Goal: Communication & Community: Answer question/provide support

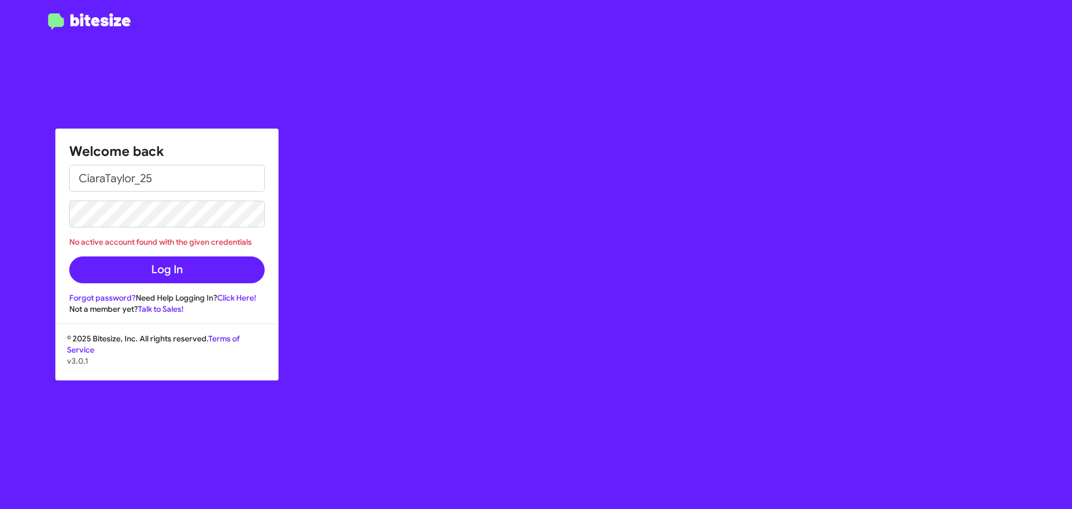
click at [186, 183] on input "CiaraTaylor_25" at bounding box center [166, 178] width 195 height 27
click at [183, 179] on input "CiaraTaylor_25" at bounding box center [166, 178] width 195 height 27
drag, startPoint x: 198, startPoint y: 179, endPoint x: 85, endPoint y: 184, distance: 112.9
click at [85, 184] on input "CiaraTaylor_25" at bounding box center [166, 178] width 195 height 27
click at [150, 183] on input "CT" at bounding box center [166, 178] width 195 height 27
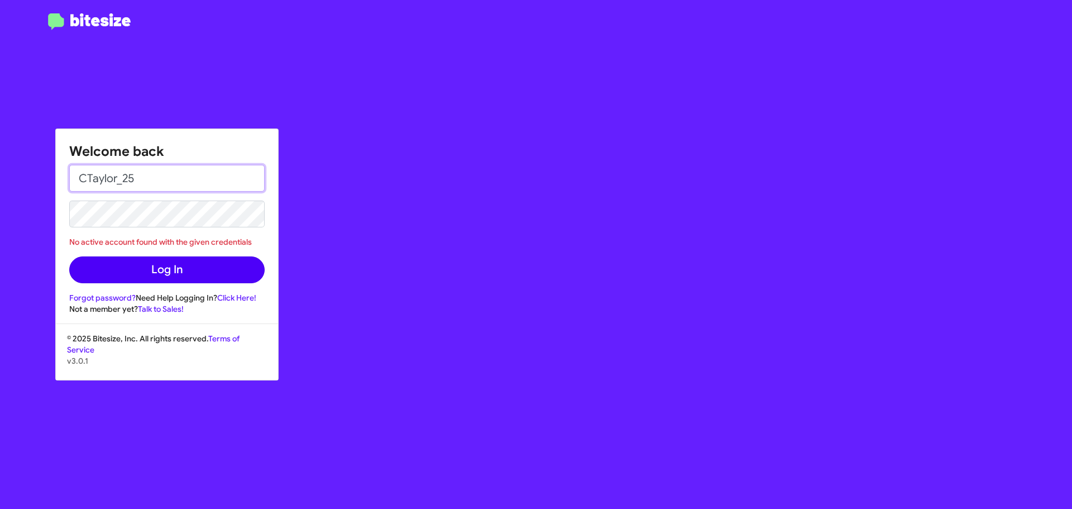
type input "CTaylor_25"
click at [156, 267] on button "Log In" at bounding box center [166, 269] width 195 height 27
drag, startPoint x: 119, startPoint y: 180, endPoint x: 40, endPoint y: 182, distance: 78.8
click at [40, 182] on div "Welcome back CTaylor_25 No active account found with the given credentials Log …" at bounding box center [536, 254] width 1072 height 509
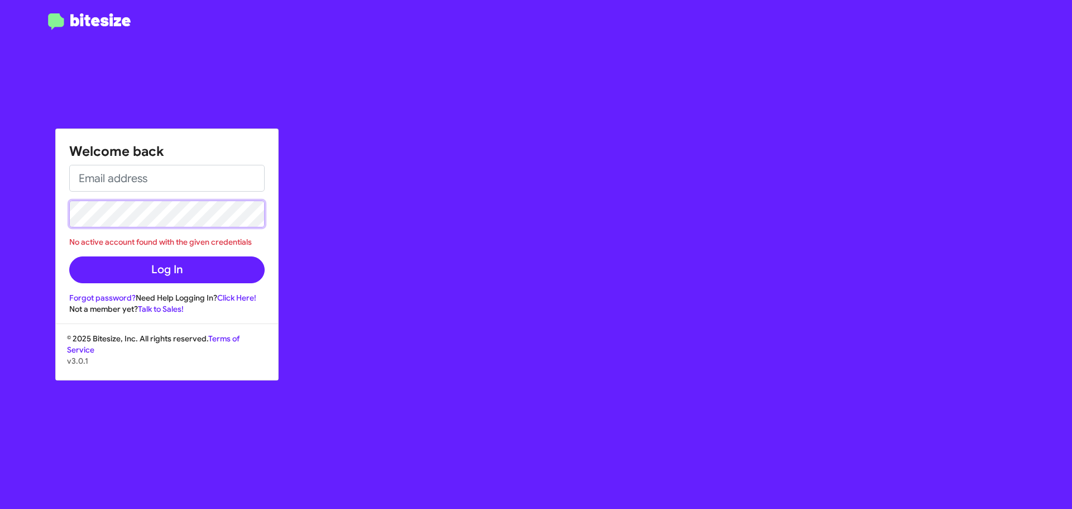
click at [60, 216] on div "Welcome back No active account found with the given credentials Log In Forgot p…" at bounding box center [167, 221] width 222 height 185
click at [131, 175] on input "email" at bounding box center [166, 178] width 195 height 27
click at [134, 176] on input "email" at bounding box center [166, 178] width 195 height 27
click at [69, 256] on button "Log In" at bounding box center [166, 269] width 195 height 27
drag, startPoint x: 151, startPoint y: 178, endPoint x: 141, endPoint y: 179, distance: 9.6
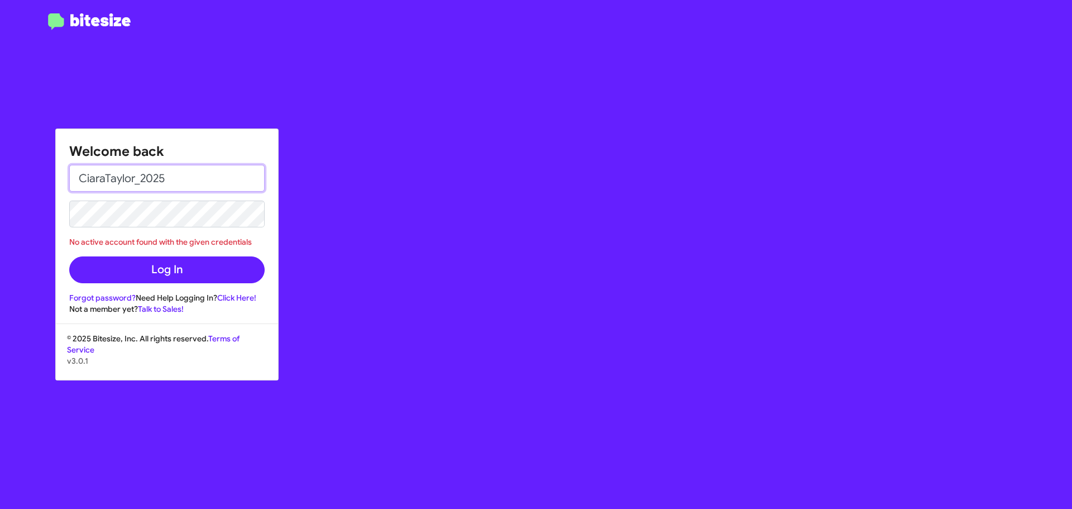
click at [141, 179] on input "CiaraTaylor_2025" at bounding box center [166, 178] width 195 height 27
type input "CiaraTaylor_25"
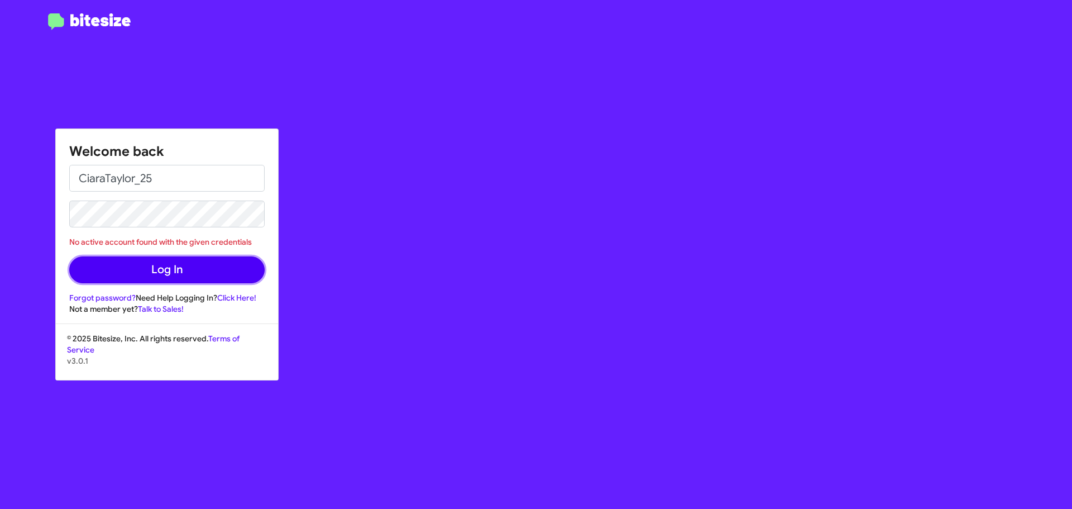
click at [163, 274] on button "Log In" at bounding box center [166, 269] width 195 height 27
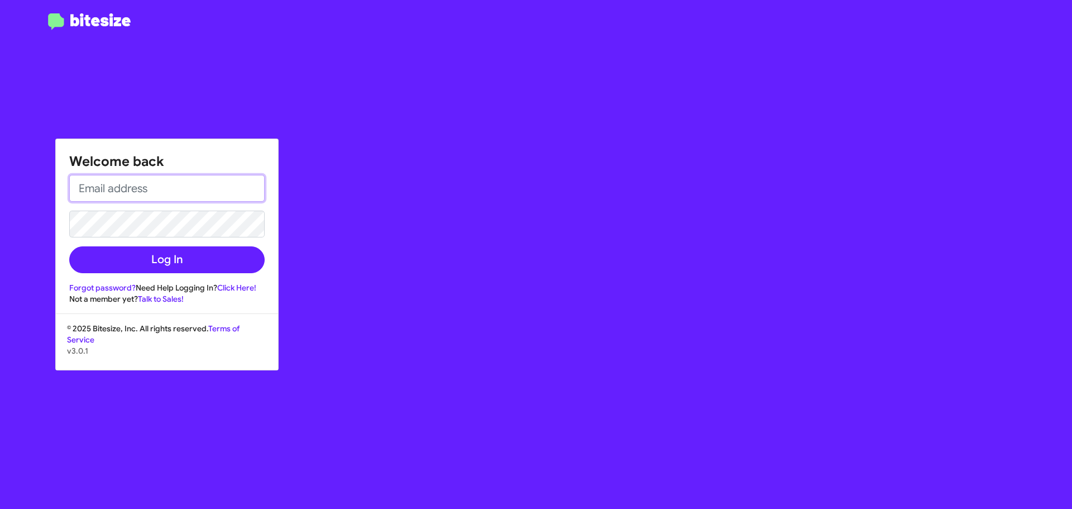
click at [193, 190] on input "email" at bounding box center [166, 188] width 195 height 27
type input "[PERSON_NAME]"
drag, startPoint x: 165, startPoint y: 190, endPoint x: 83, endPoint y: 195, distance: 82.3
click at [83, 195] on input "[PERSON_NAME]" at bounding box center [166, 188] width 195 height 27
type input "Ctaylor@ourismancars.com"
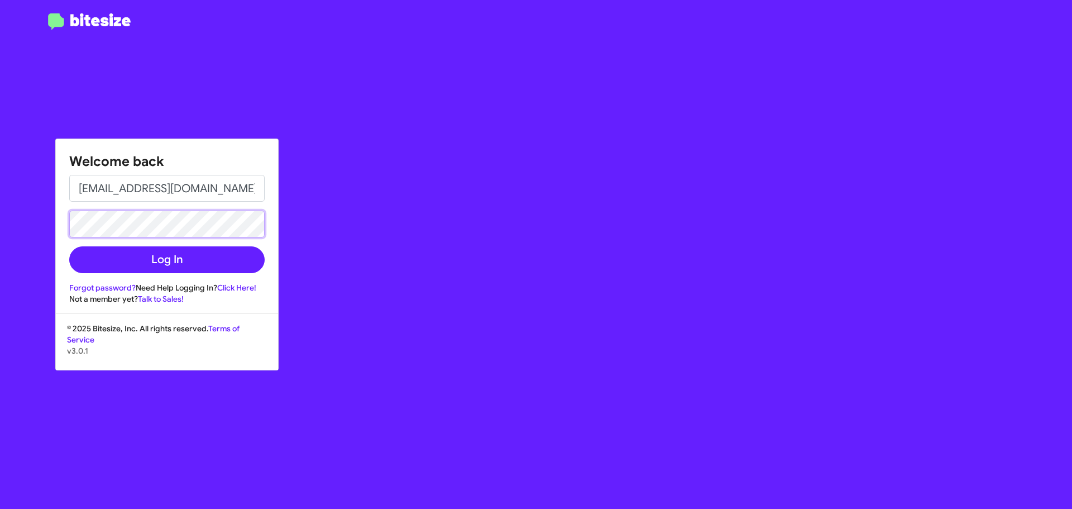
click at [69, 246] on button "Log In" at bounding box center [166, 259] width 195 height 27
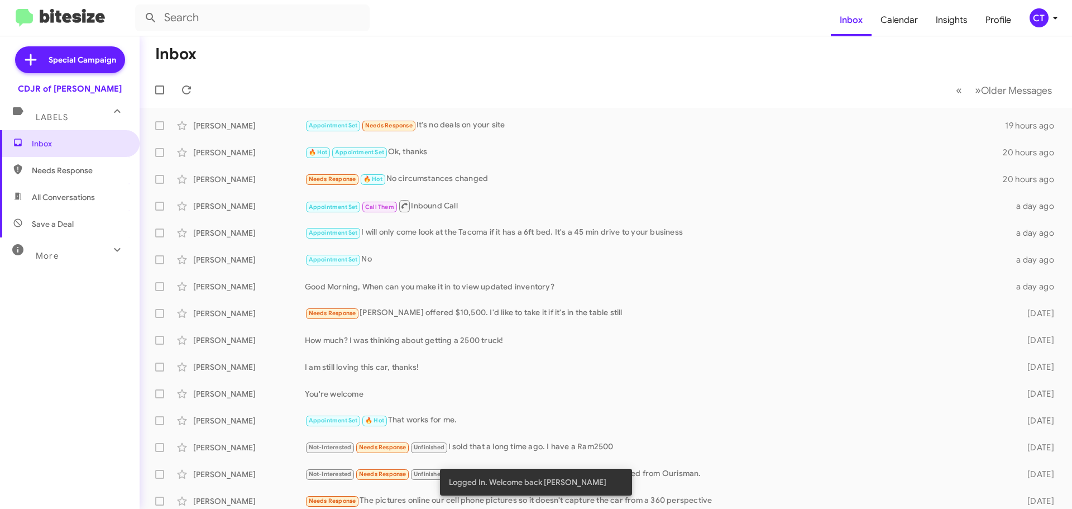
click at [1034, 13] on div "CT" at bounding box center [1039, 17] width 19 height 19
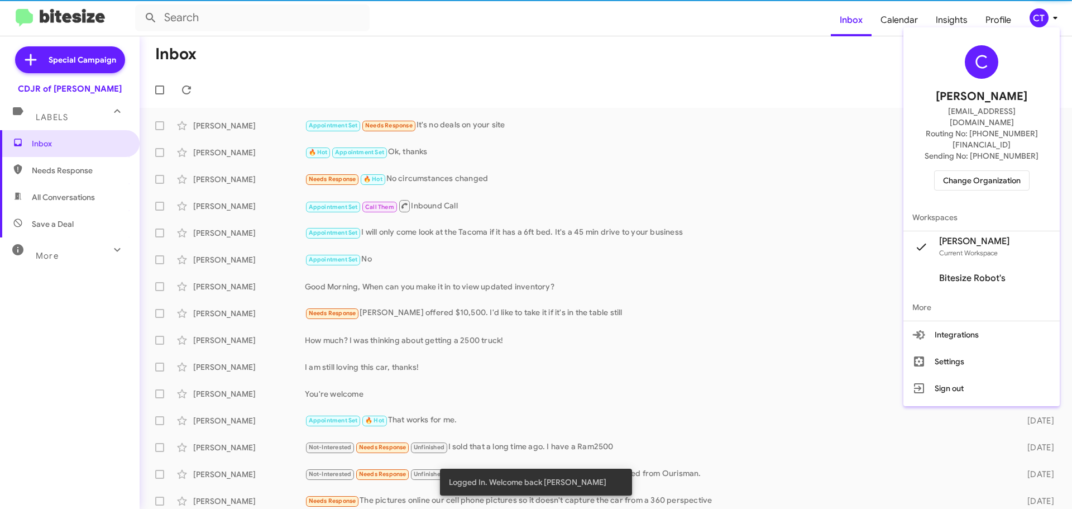
click at [979, 171] on span "Change Organization" at bounding box center [982, 180] width 78 height 19
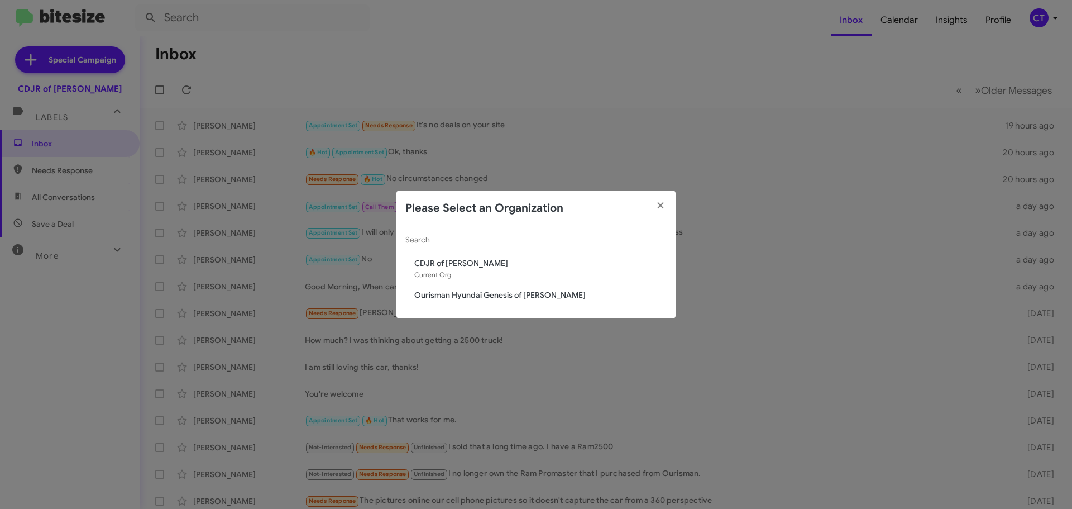
click at [461, 292] on span "Ourisman Hyundai Genesis of [PERSON_NAME]" at bounding box center [540, 294] width 252 height 11
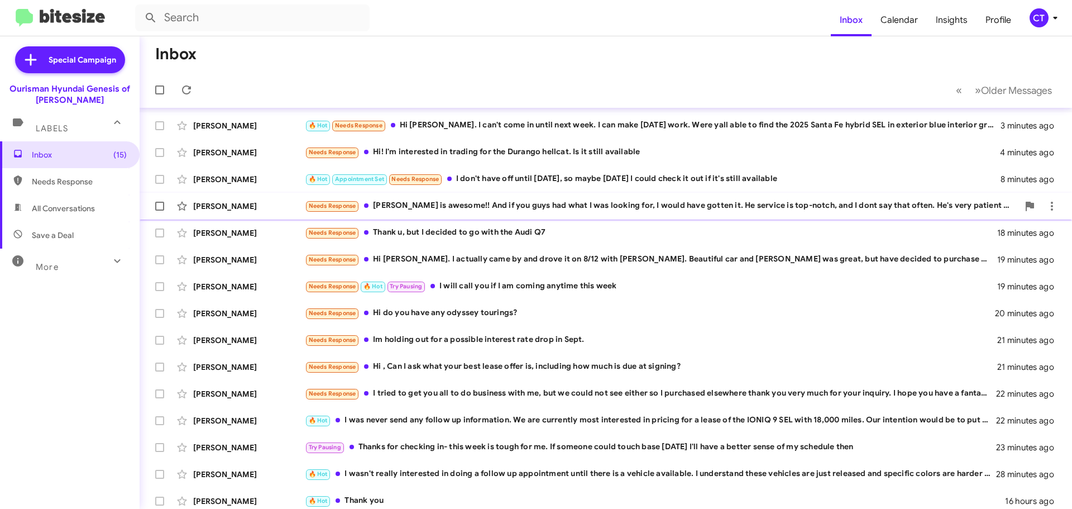
scroll to position [140, 0]
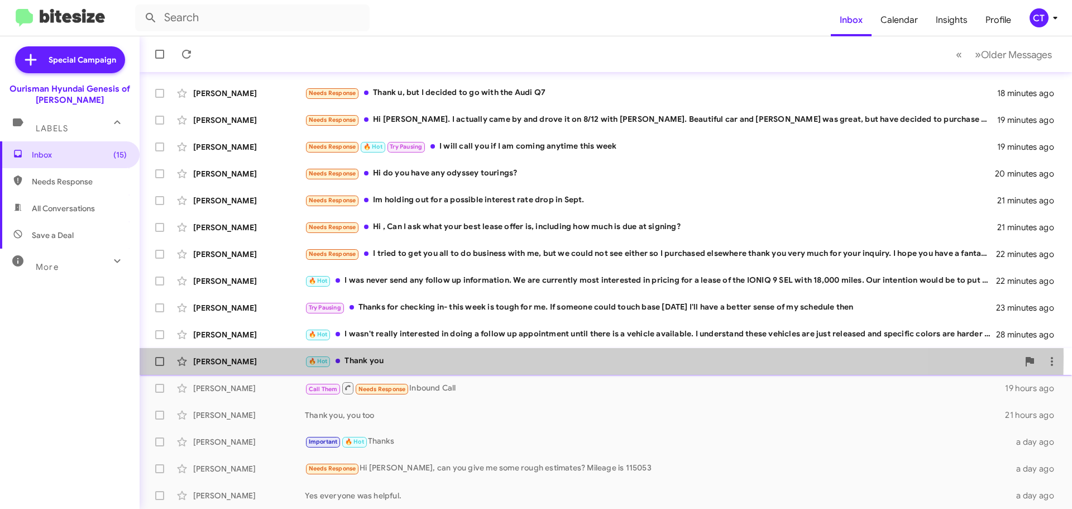
drag, startPoint x: 428, startPoint y: 356, endPoint x: 450, endPoint y: 362, distance: 21.9
click at [431, 356] on div "🔥 Hot Thank you" at bounding box center [662, 361] width 714 height 13
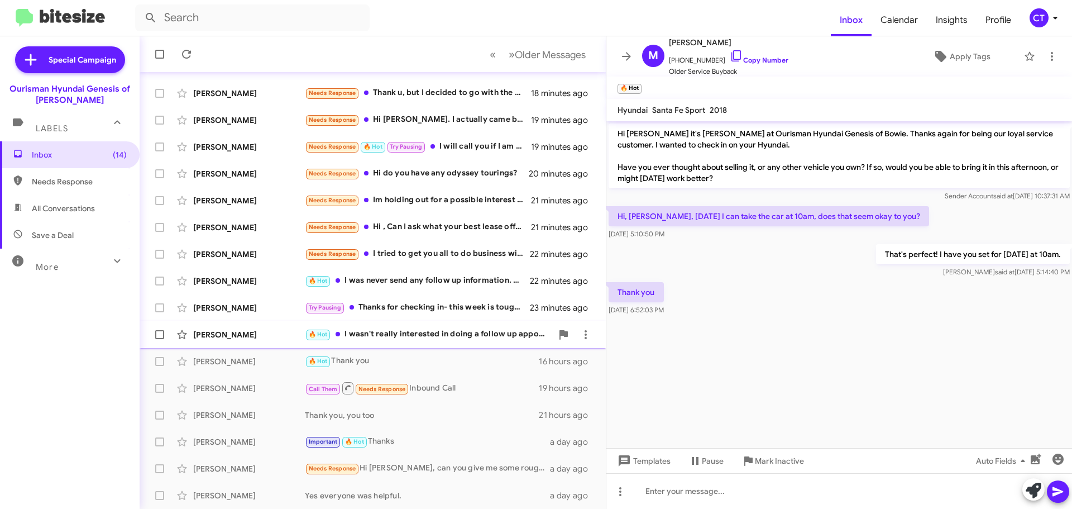
click at [365, 334] on div "🔥 Hot I wasn't really interested in doing a follow up appointment until there i…" at bounding box center [428, 334] width 247 height 13
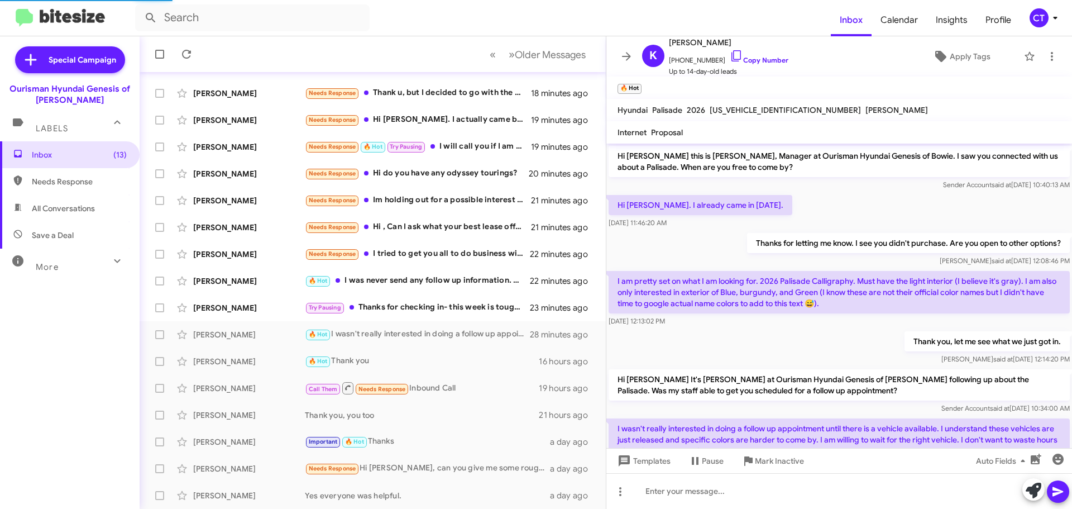
scroll to position [48, 0]
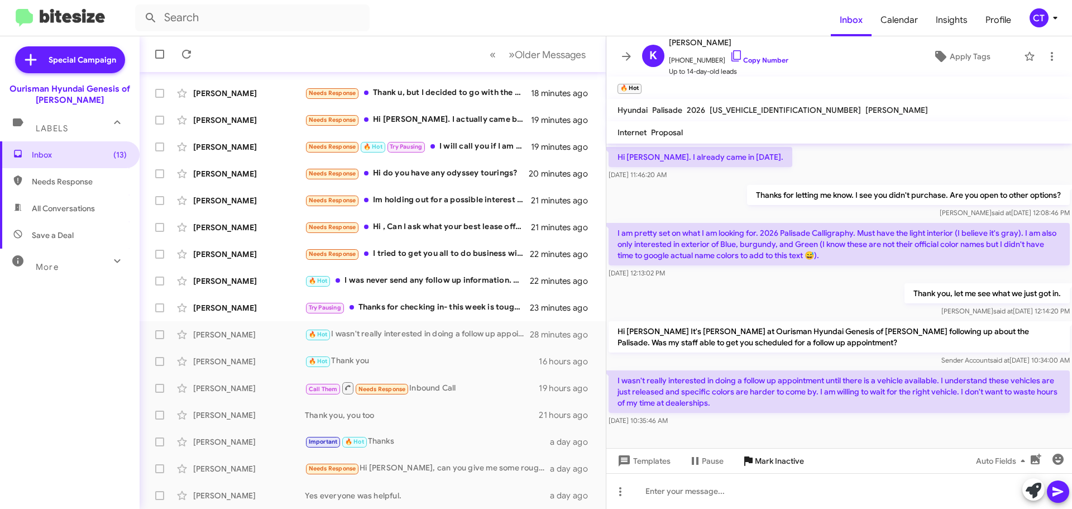
click at [767, 457] on span "Mark Inactive" at bounding box center [779, 461] width 49 height 20
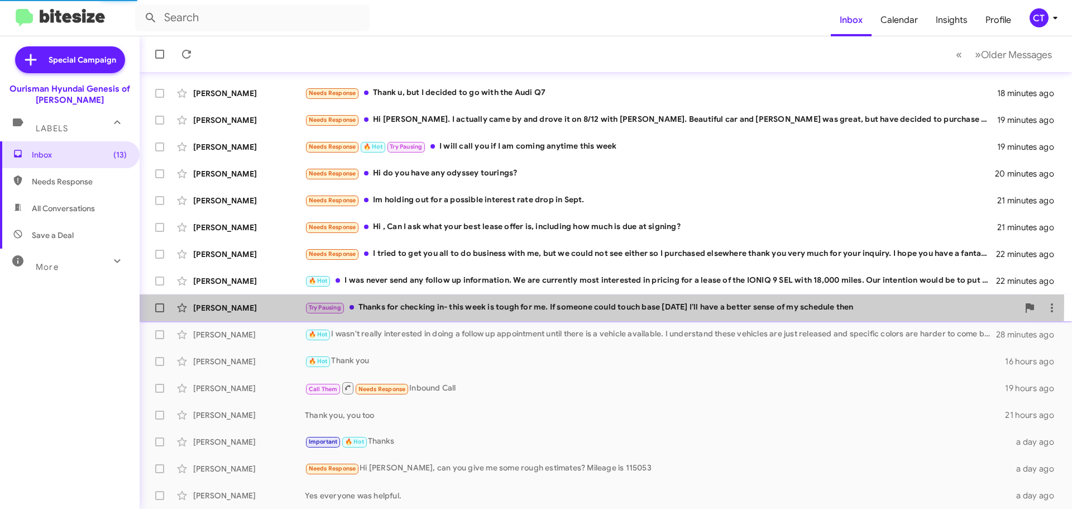
click at [409, 301] on div "Try Pausing Thanks for checking in- this week is tough for me. If someone could…" at bounding box center [662, 307] width 714 height 13
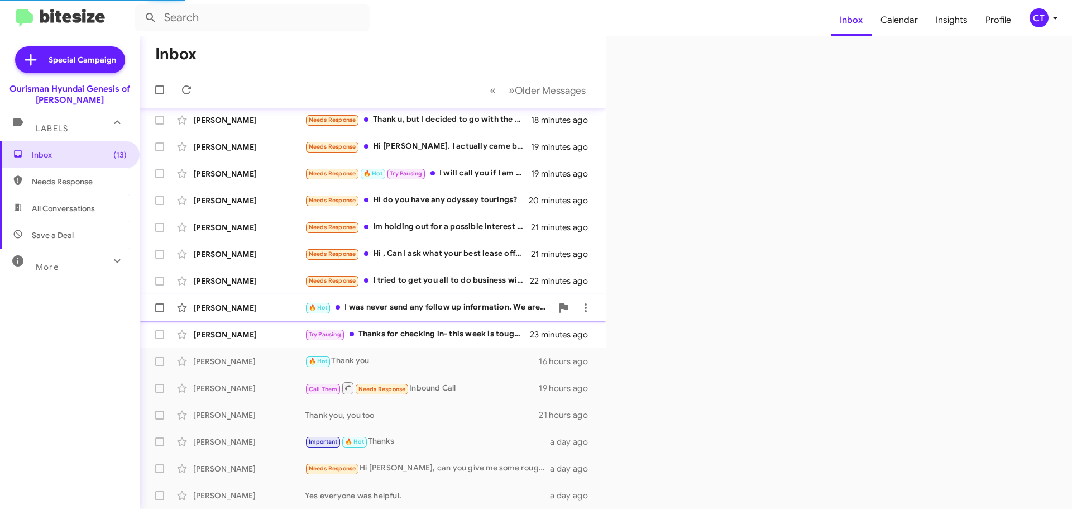
scroll to position [113, 0]
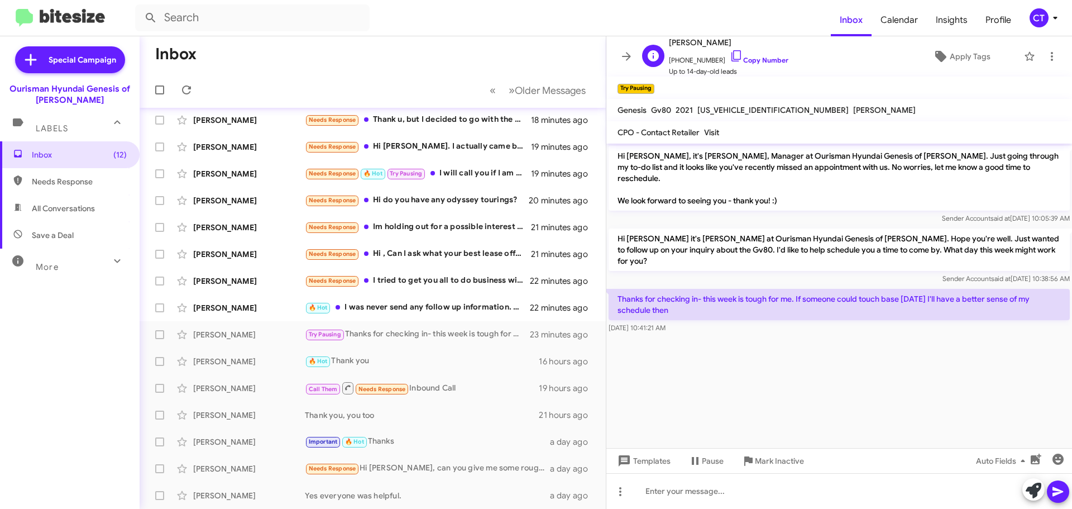
drag, startPoint x: 728, startPoint y: 55, endPoint x: 651, endPoint y: 73, distance: 79.1
click at [730, 55] on icon at bounding box center [736, 55] width 13 height 13
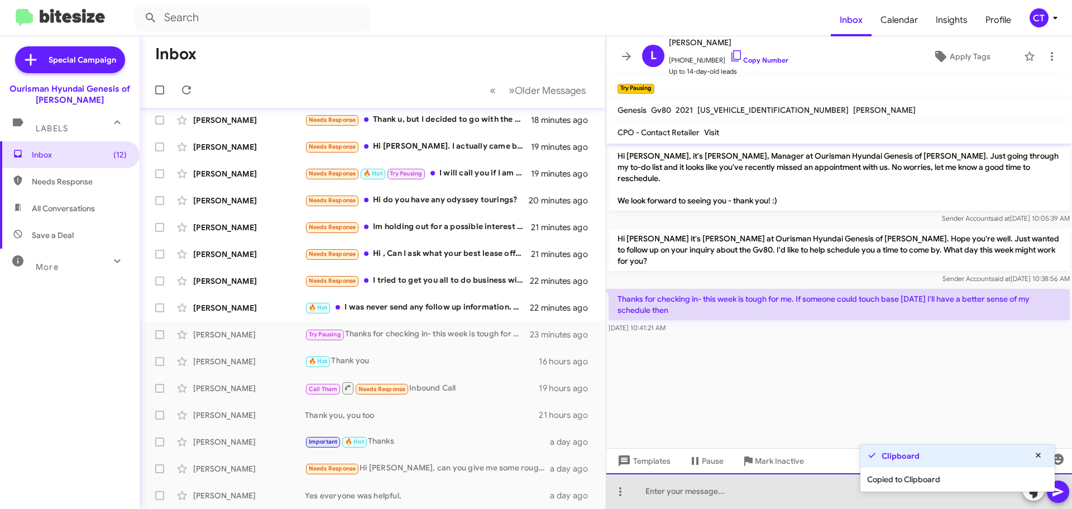
click at [725, 494] on div at bounding box center [839, 491] width 466 height 36
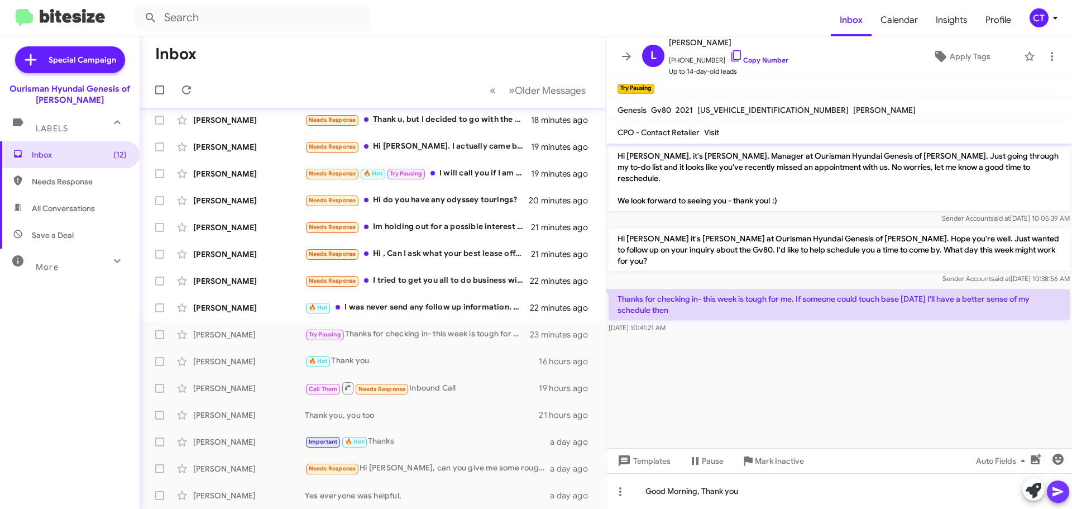
click at [1054, 492] on icon at bounding box center [1058, 491] width 11 height 9
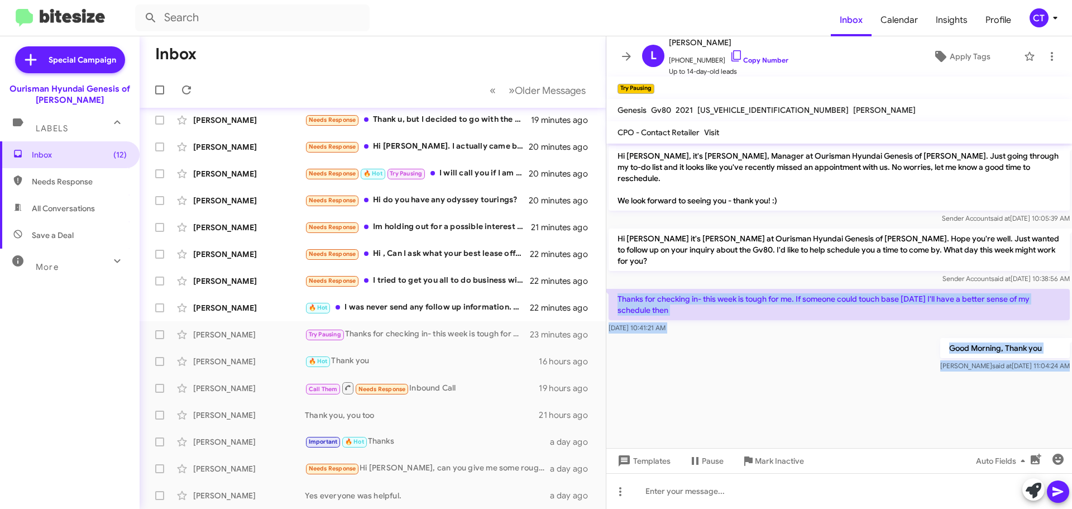
drag, startPoint x: 613, startPoint y: 270, endPoint x: 868, endPoint y: 354, distance: 269.3
click at [868, 354] on cdk-virtual-scroll-viewport "Hi Lucy, it's Ciara Taylor, Manager at Ourisman Hyundai Genesis of Bowie. Just …" at bounding box center [839, 296] width 466 height 304
copy div "Thanks for checking in- this week is tough for me. If someone could touch base …"
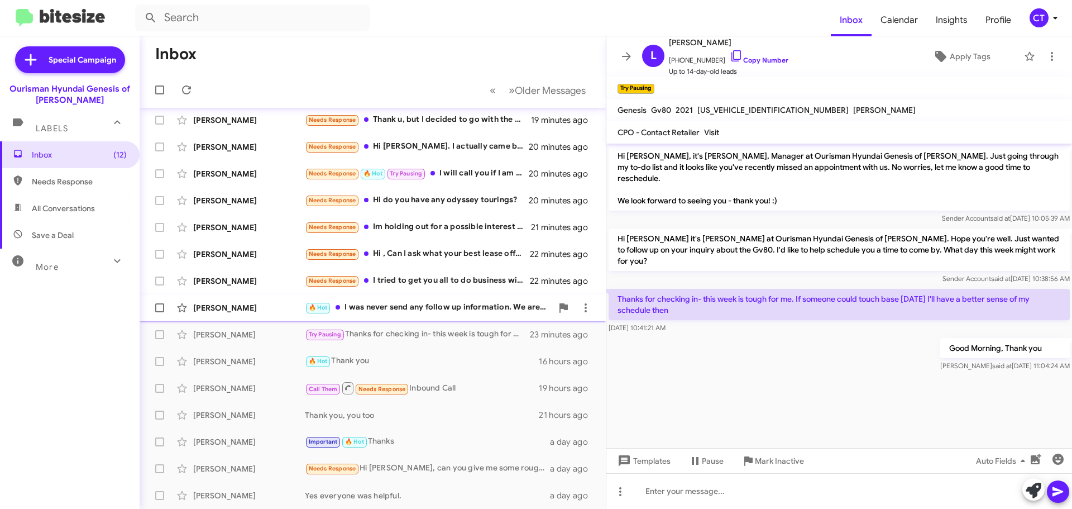
drag, startPoint x: 394, startPoint y: 305, endPoint x: 386, endPoint y: 312, distance: 10.7
click at [394, 305] on div "🔥 Hot I was never send any follow up information. We are currently most interes…" at bounding box center [428, 307] width 247 height 13
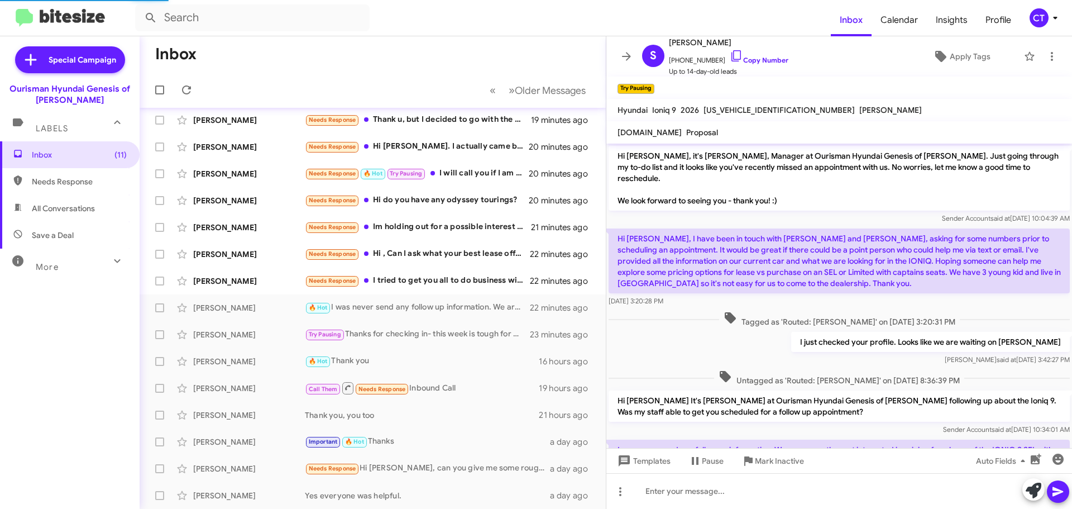
scroll to position [47, 0]
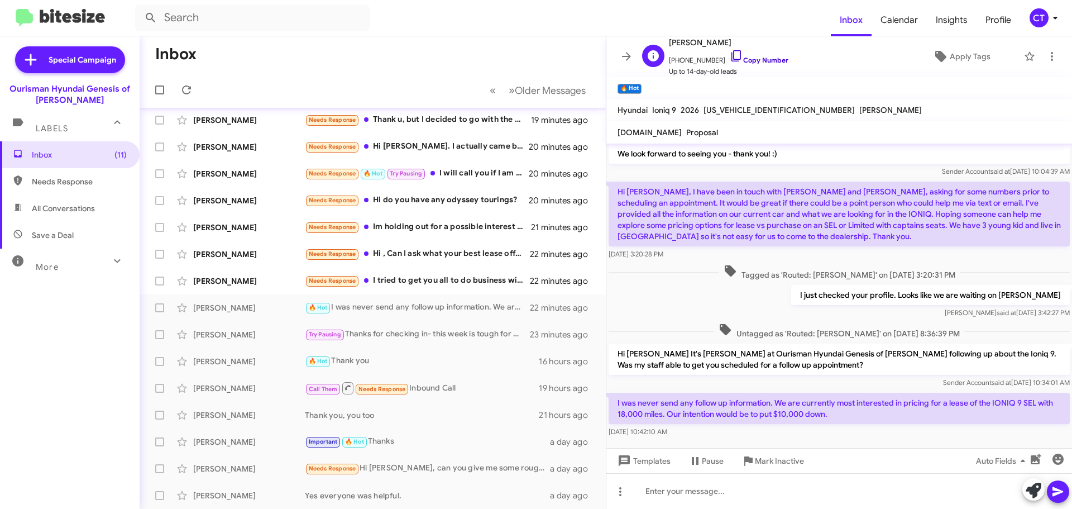
click at [730, 54] on icon at bounding box center [736, 55] width 13 height 13
click at [668, 291] on div "I just checked your profile. Looks like we are waiting on David Ciara said at A…" at bounding box center [839, 302] width 466 height 38
drag, startPoint x: 614, startPoint y: 387, endPoint x: 699, endPoint y: 413, distance: 89.4
click at [703, 427] on div "I was never send any follow up information. We are currently most interested in…" at bounding box center [839, 414] width 466 height 49
copy div "I was never send any follow up information. We are currently most interested in…"
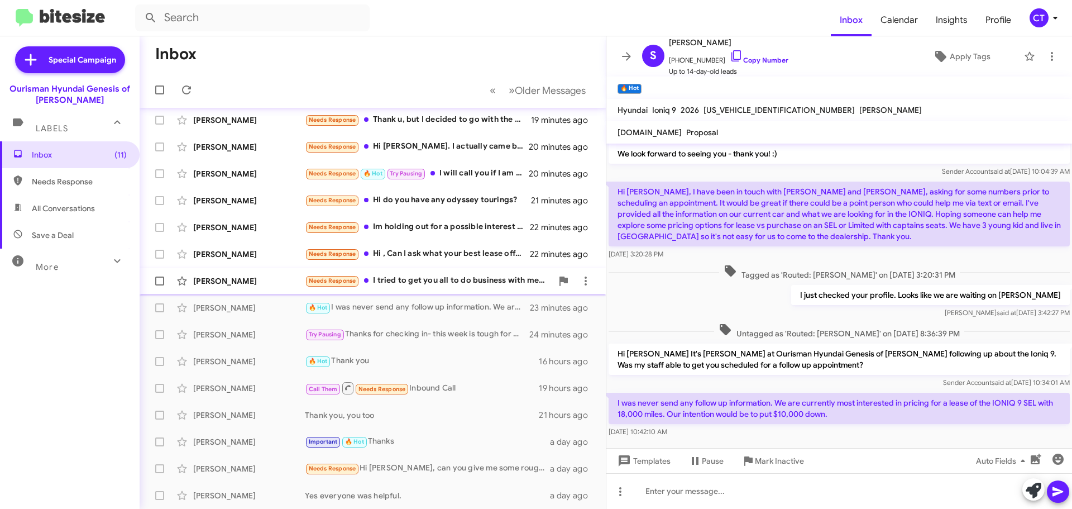
click at [451, 285] on div "Needs Response I tried to get you all to do business with me, but we could not …" at bounding box center [428, 280] width 247 height 13
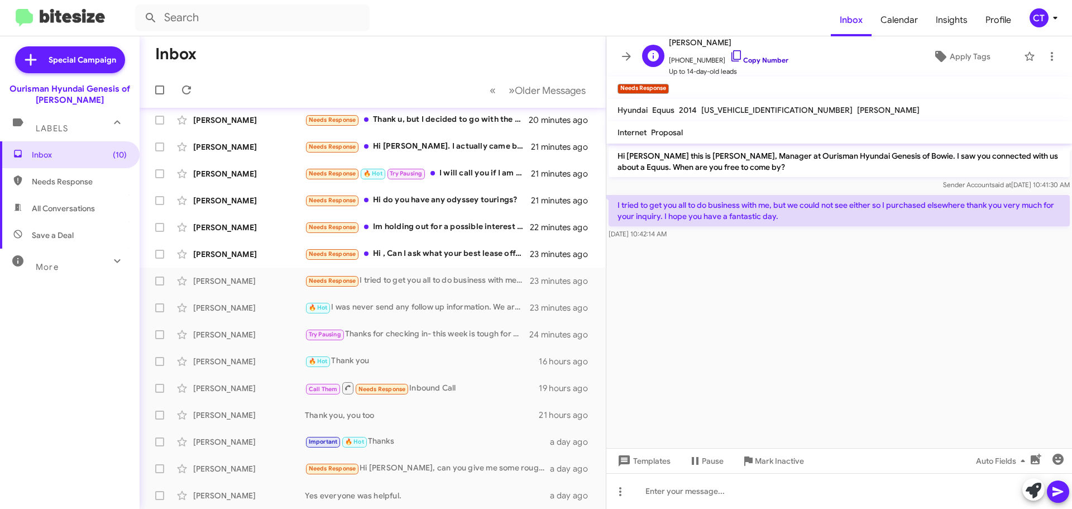
click at [730, 56] on icon at bounding box center [736, 55] width 13 height 13
click at [730, 54] on icon at bounding box center [736, 55] width 13 height 13
drag, startPoint x: 613, startPoint y: 203, endPoint x: 694, endPoint y: 235, distance: 87.7
click at [694, 235] on div "I tried to get you all to do business with me, but we could not see either so I…" at bounding box center [839, 217] width 461 height 45
copy div "I tried to get you all to do business with me, but we could not see either so I…"
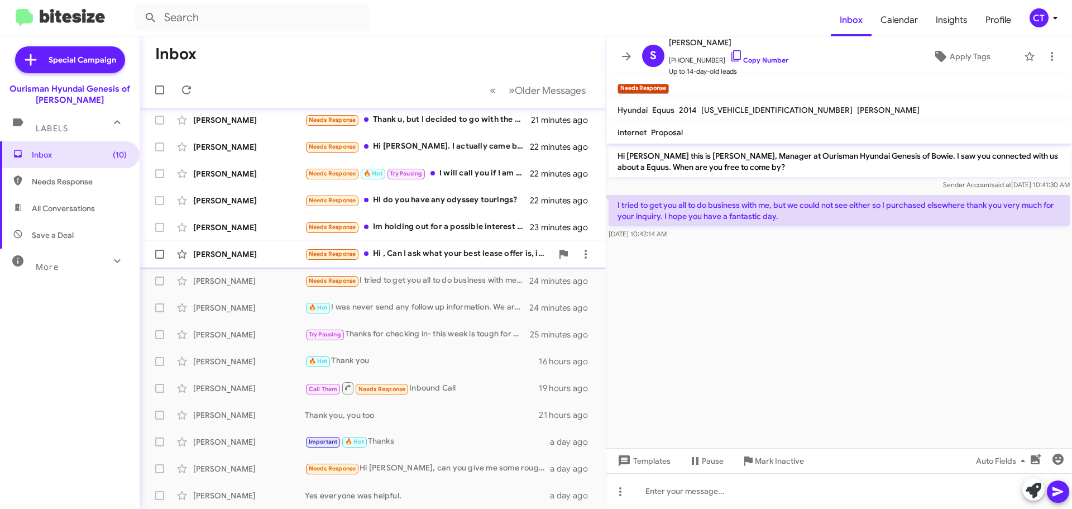
drag, startPoint x: 441, startPoint y: 255, endPoint x: 438, endPoint y: 263, distance: 8.7
click at [441, 255] on div "Needs Response Hi , Can I ask what your best lease offer is, including how much…" at bounding box center [428, 253] width 247 height 13
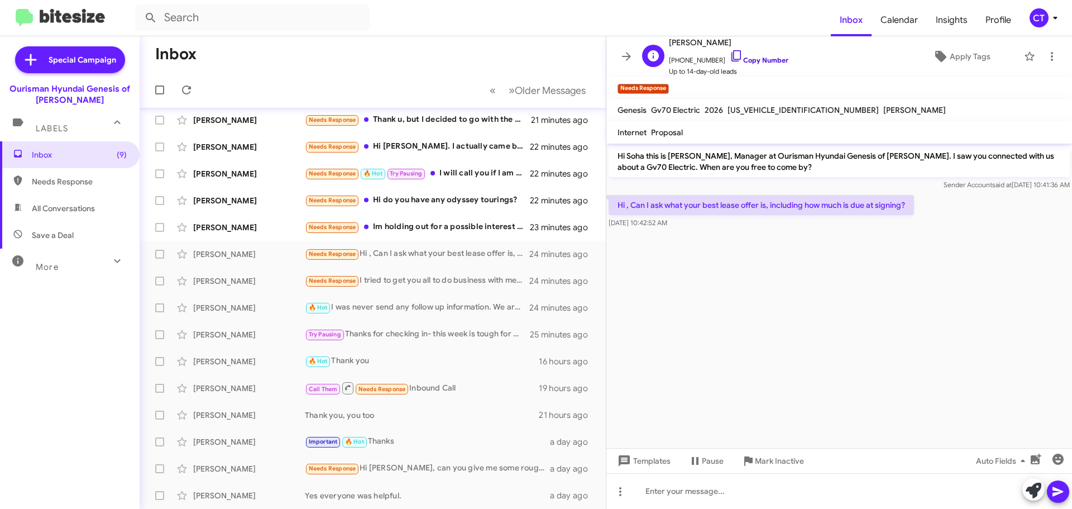
click at [730, 54] on icon at bounding box center [736, 55] width 13 height 13
drag, startPoint x: 614, startPoint y: 199, endPoint x: 694, endPoint y: 227, distance: 84.6
click at [694, 227] on div "Hi , Can I ask what your best lease offer is, including how much is due at sign…" at bounding box center [761, 212] width 305 height 34
copy div "Hi , Can I ask what your best lease offer is, including how much is due at sign…"
click at [702, 229] on div "Hi , Can I ask what your best lease offer is, including how much is due at sign…" at bounding box center [839, 212] width 466 height 38
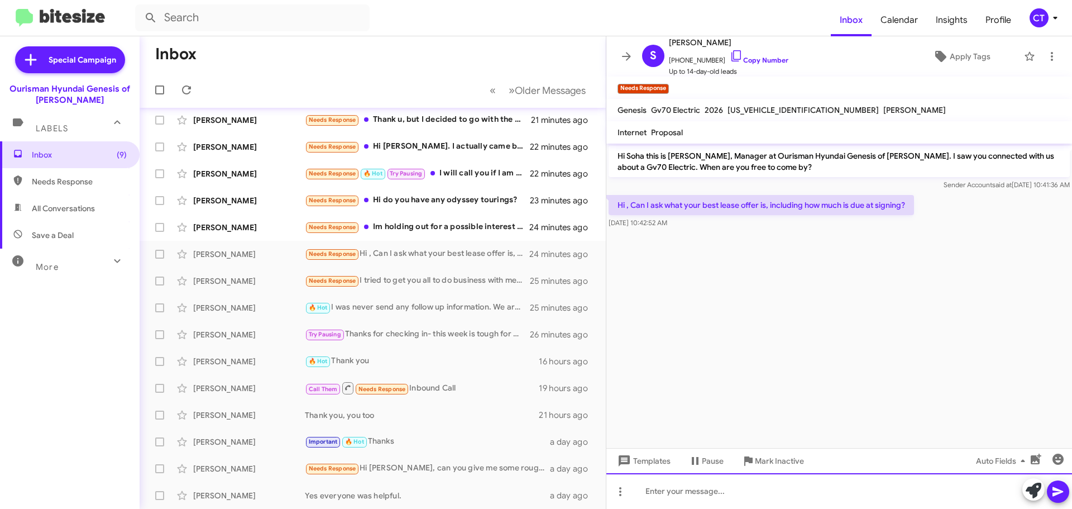
click at [722, 504] on div at bounding box center [839, 491] width 466 height 36
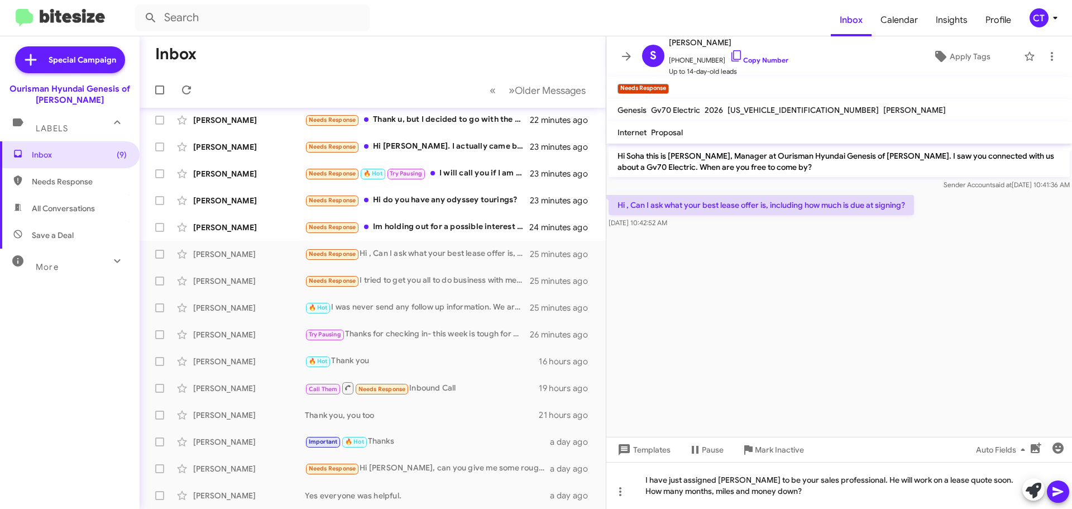
click at [1064, 495] on button at bounding box center [1058, 491] width 22 height 22
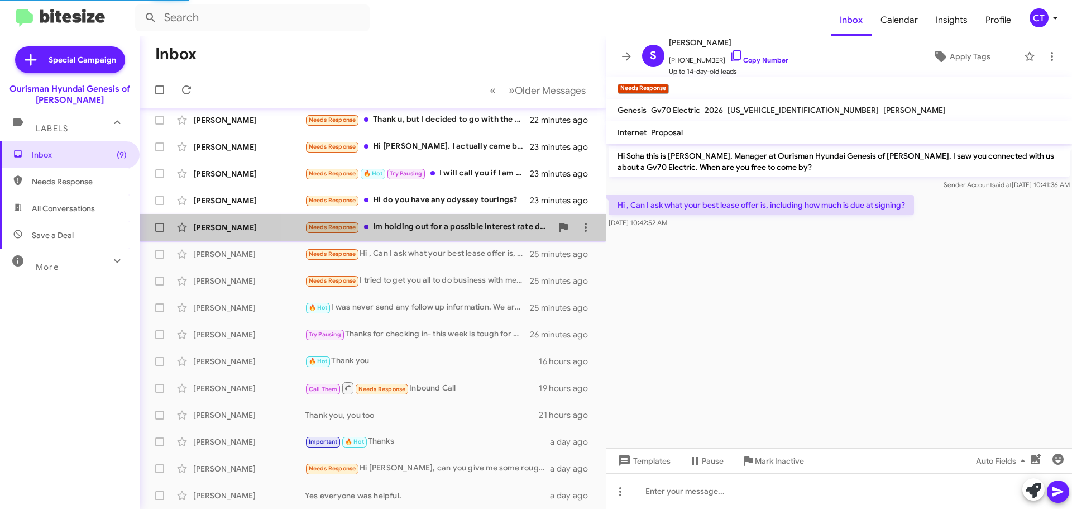
click at [443, 223] on div "Needs Response Im holding out for a possible interest rate drop in Sept." at bounding box center [428, 227] width 247 height 13
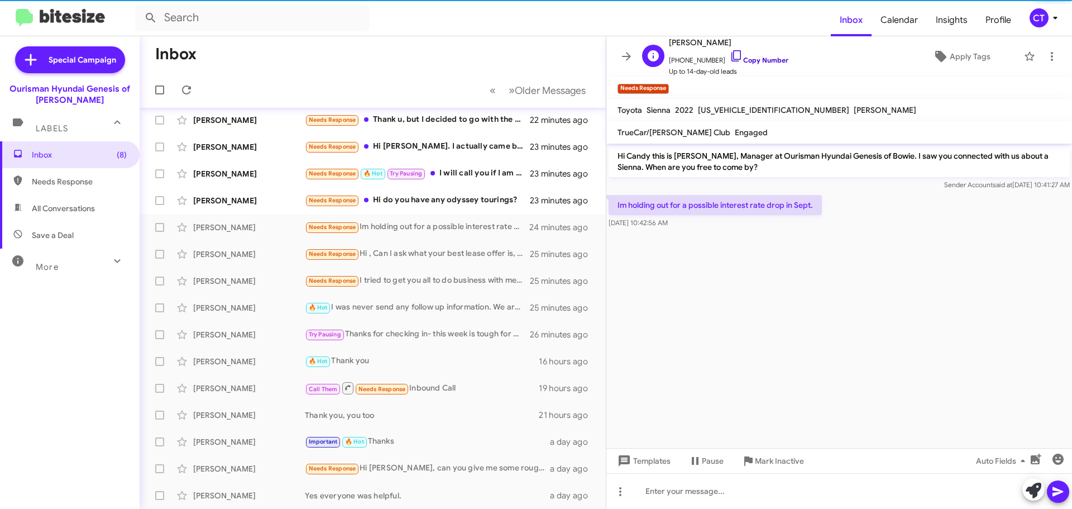
click at [730, 54] on icon at bounding box center [736, 55] width 13 height 13
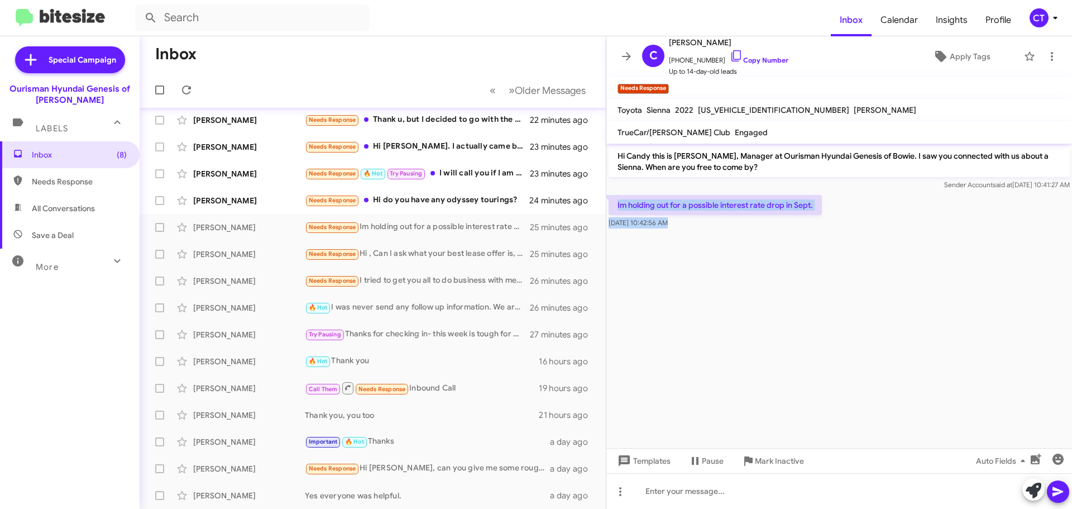
drag, startPoint x: 616, startPoint y: 197, endPoint x: 692, endPoint y: 231, distance: 83.0
click at [692, 231] on cdk-virtual-scroll-viewport "Hi Candy this is Ciara Taylor, Manager at Ourisman Hyundai Genesis of Bowie. I …" at bounding box center [839, 296] width 466 height 304
copy div "Im holding out for a possible interest rate drop in Sept. Aug 21, 2025, 10:42:5…"
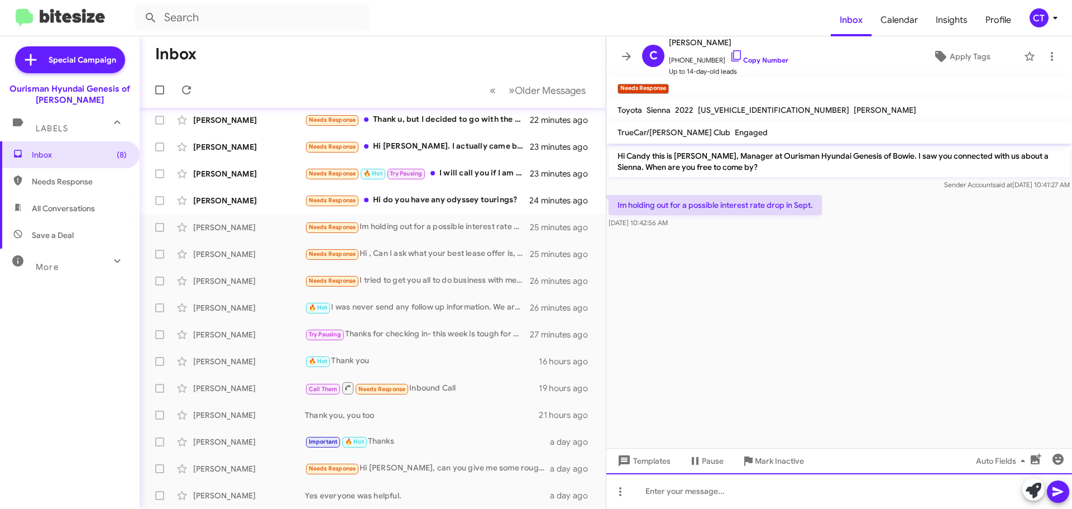
click at [697, 496] on div at bounding box center [839, 491] width 466 height 36
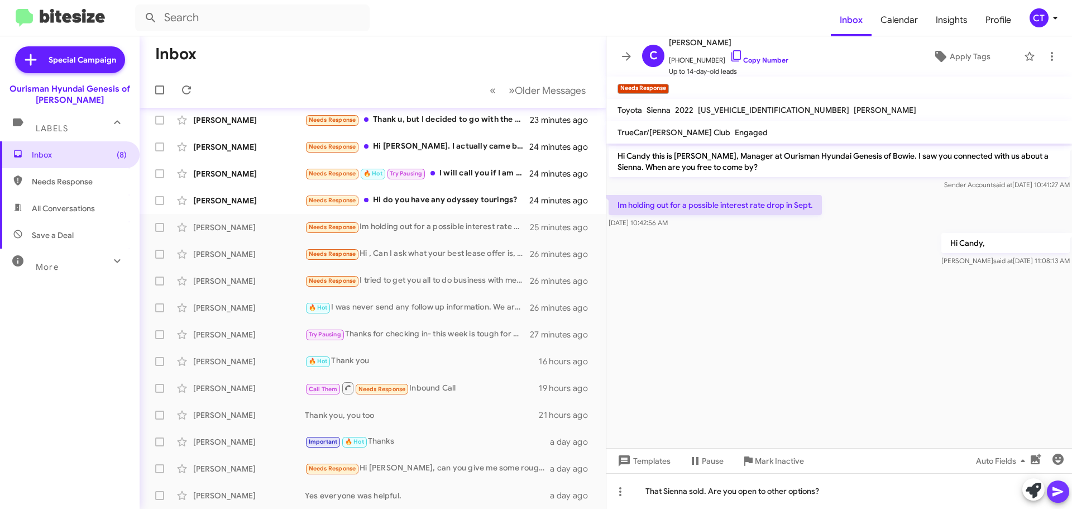
click at [1067, 492] on button at bounding box center [1058, 491] width 22 height 22
click at [435, 198] on div "Needs Response Hi do you have any odyssey tourings?" at bounding box center [428, 200] width 247 height 13
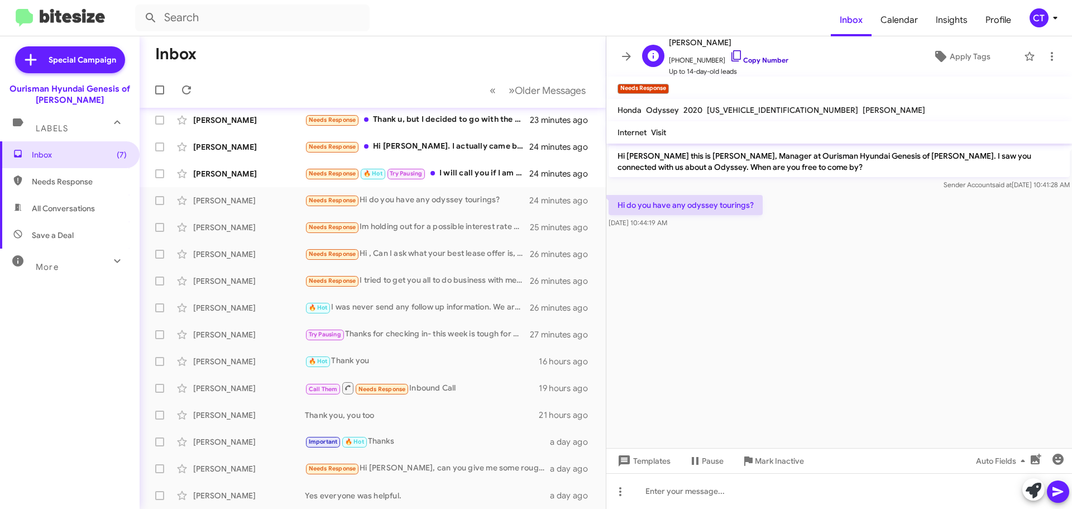
click at [730, 56] on icon at bounding box center [736, 55] width 13 height 13
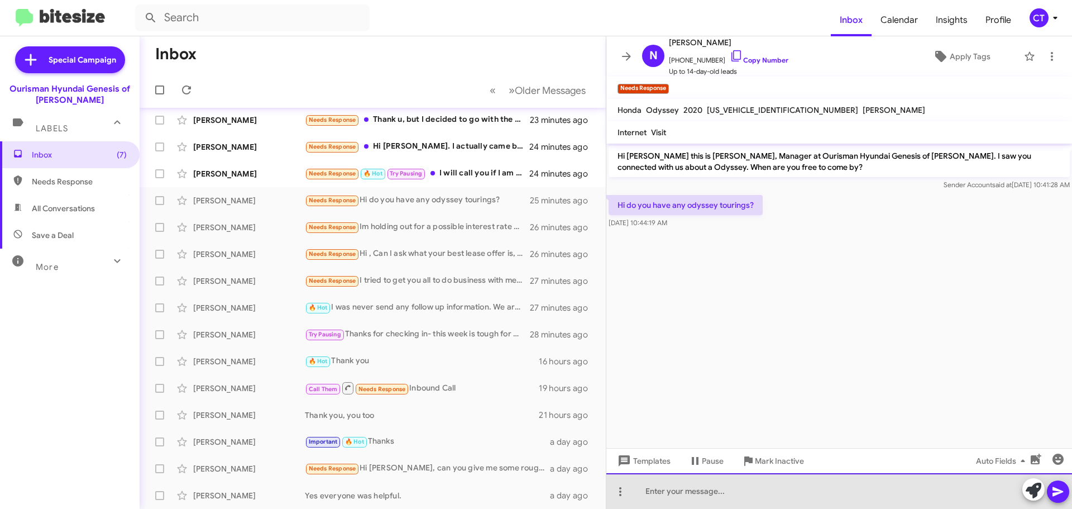
click at [701, 492] on div at bounding box center [839, 491] width 466 height 36
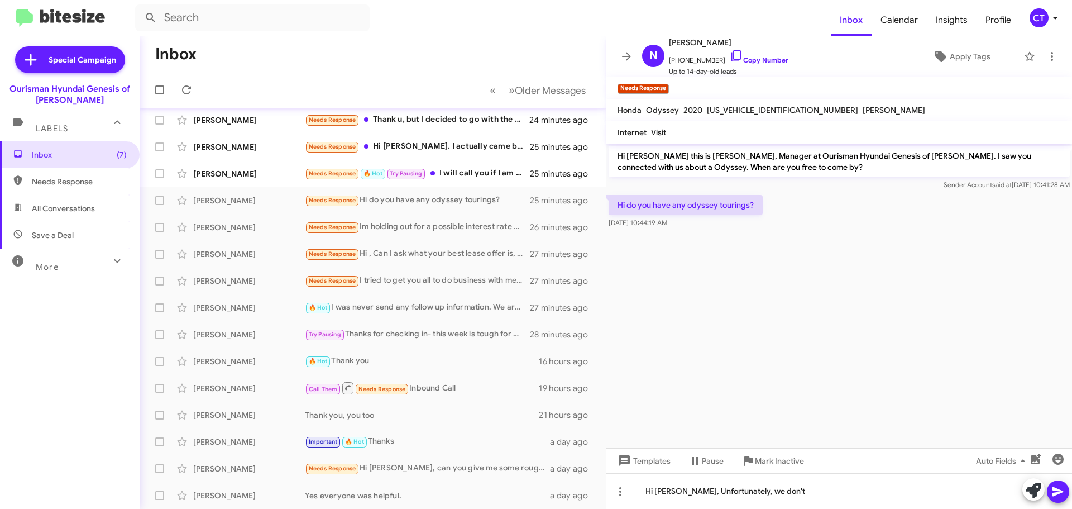
click at [1060, 489] on icon at bounding box center [1057, 491] width 13 height 13
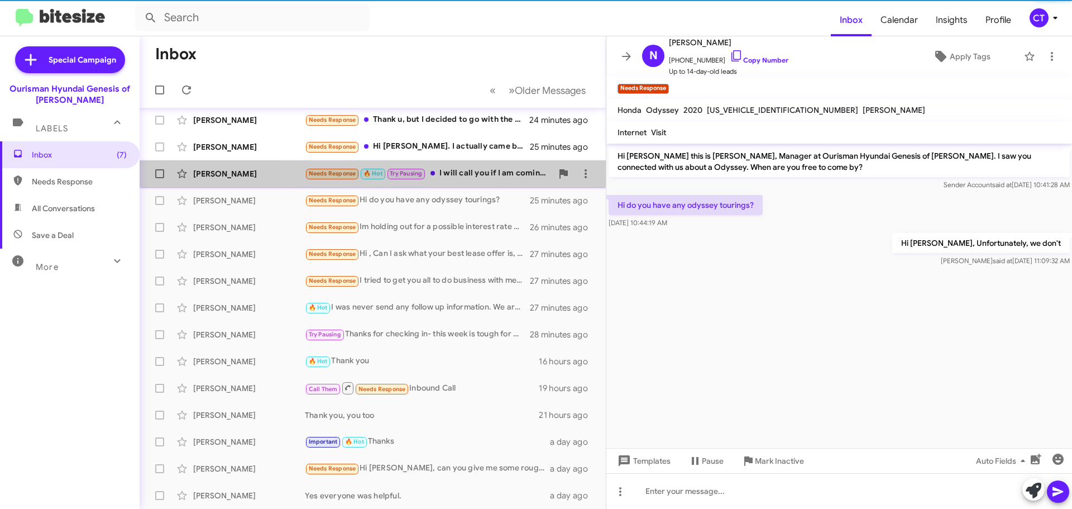
click at [466, 170] on div "Needs Response 🔥 Hot Try Pausing I will call you if I am coming anytime this we…" at bounding box center [428, 173] width 247 height 13
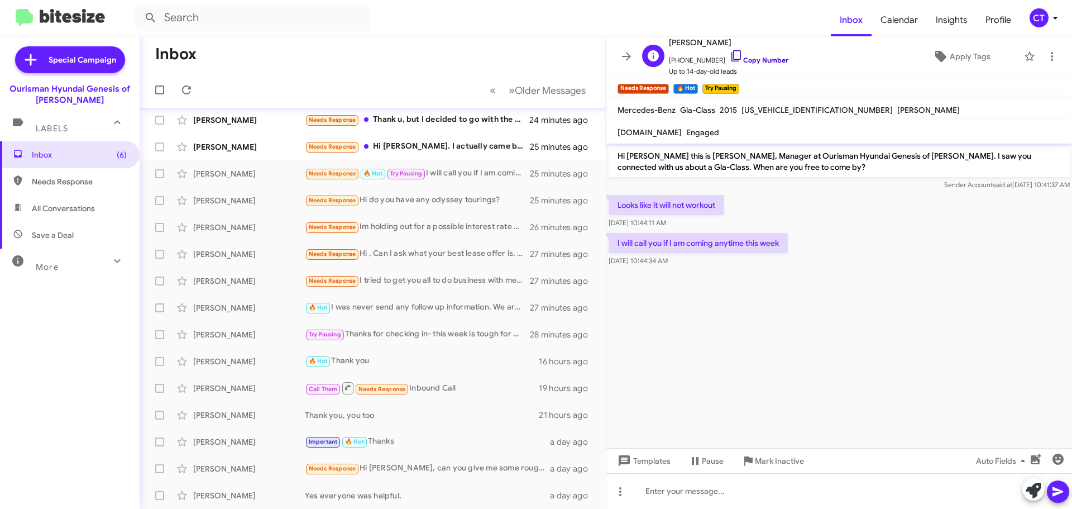
click at [731, 50] on icon at bounding box center [735, 55] width 9 height 11
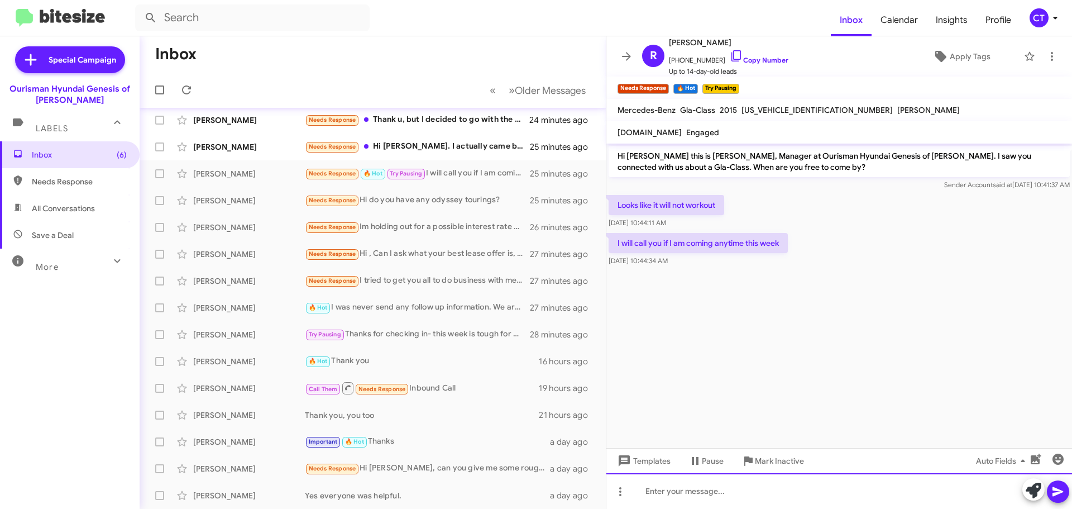
drag, startPoint x: 728, startPoint y: 495, endPoint x: 726, endPoint y: 507, distance: 11.8
click at [728, 495] on div at bounding box center [839, 491] width 466 height 36
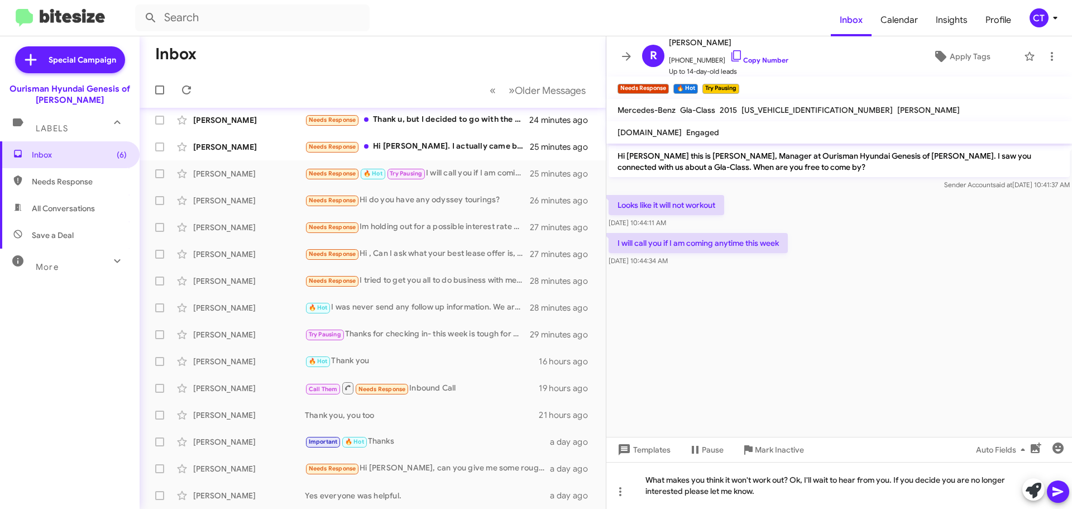
click at [1056, 496] on icon at bounding box center [1057, 491] width 13 height 13
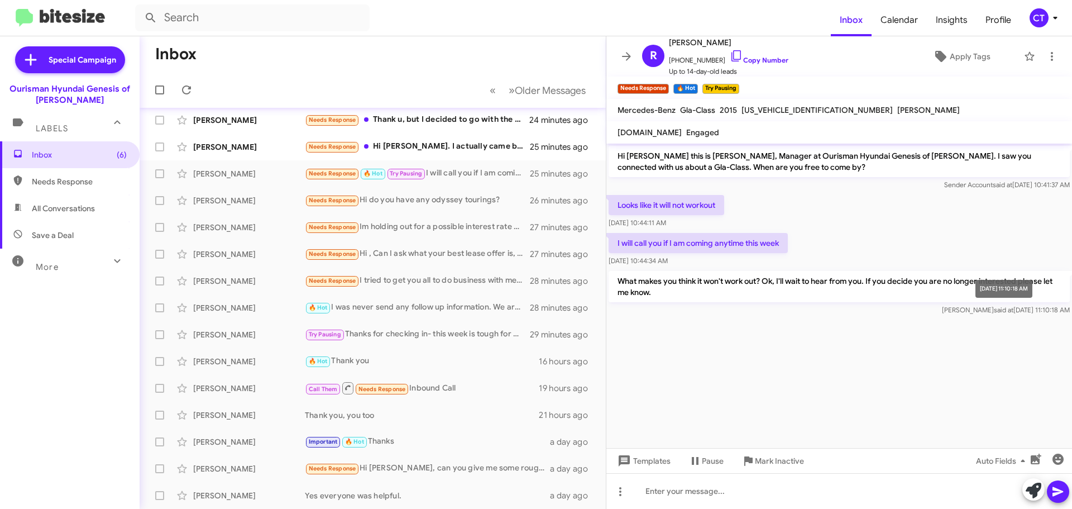
drag, startPoint x: 614, startPoint y: 202, endPoint x: 1069, endPoint y: 309, distance: 467.1
click at [1069, 309] on div "Hi Ravikumar this is Ciara Taylor, Manager at Ourisman Hyundai Genesis of Bowie…" at bounding box center [839, 231] width 466 height 174
copy div "Looks like it will not workout Aug 21, 2025, 10:44:11 AM I will call you if I a…"
click at [459, 146] on div "Needs Response Hi Ciara. I actually came by and drove it on 8/12 with Sorrell C…" at bounding box center [428, 146] width 247 height 13
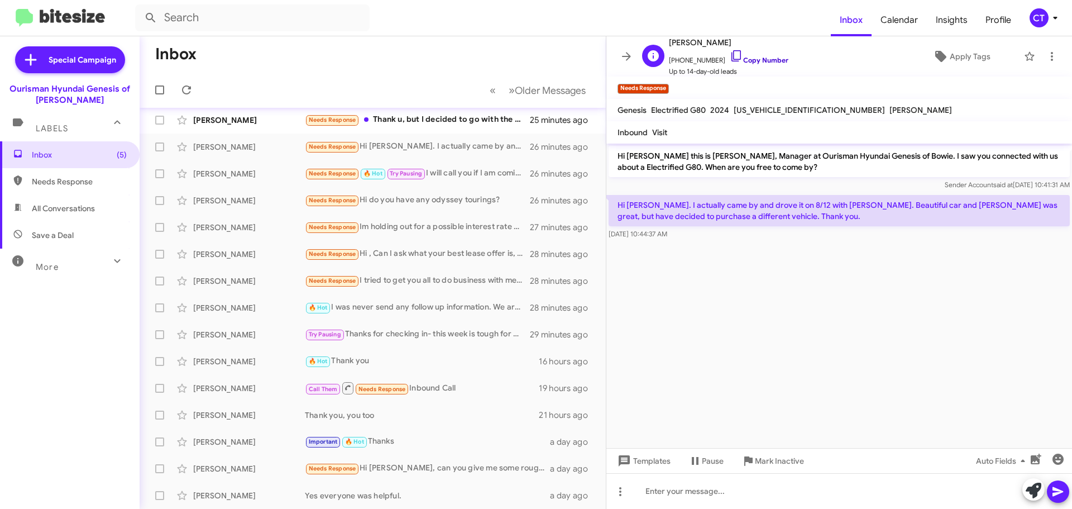
click at [730, 53] on icon at bounding box center [736, 55] width 13 height 13
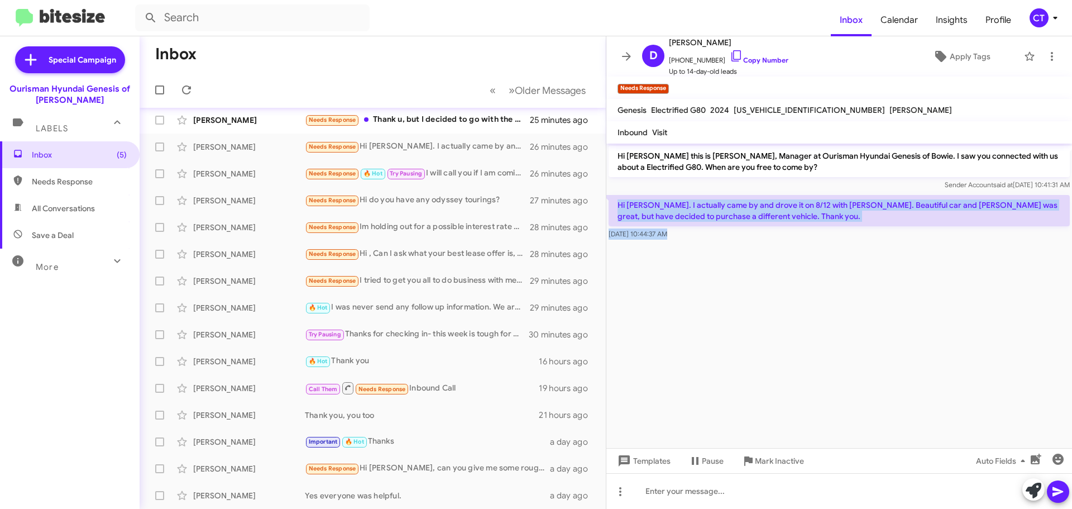
drag, startPoint x: 616, startPoint y: 203, endPoint x: 701, endPoint y: 245, distance: 94.4
click at [701, 245] on cdk-virtual-scroll-viewport "Hi Dan this is Ciara Taylor, Manager at Ourisman Hyundai Genesis of Bowie. I sa…" at bounding box center [839, 296] width 466 height 304
copy div "Hi Ciara. I actually came by and drove it on 8/12 with Sorrell Carter. Beautifu…"
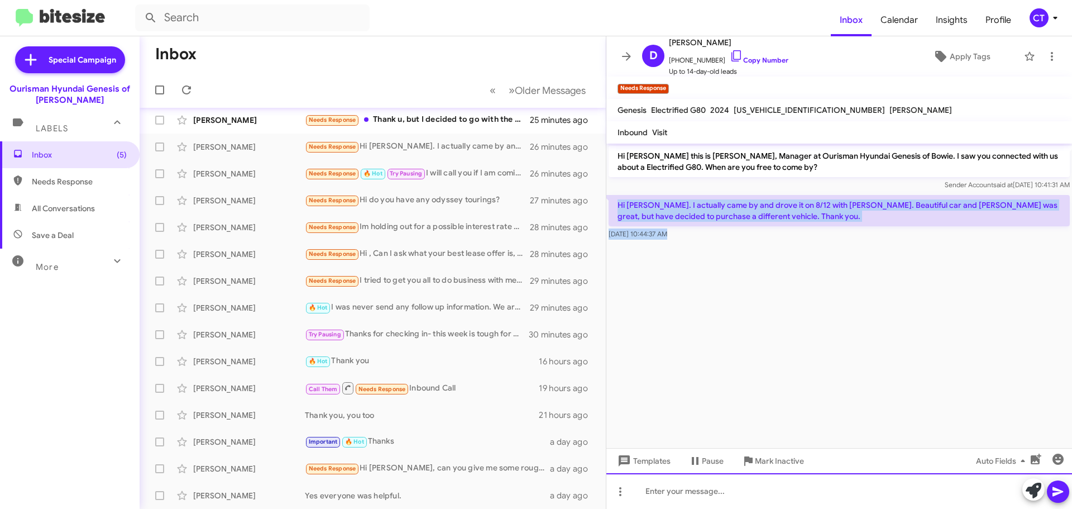
click at [732, 493] on div at bounding box center [839, 491] width 466 height 36
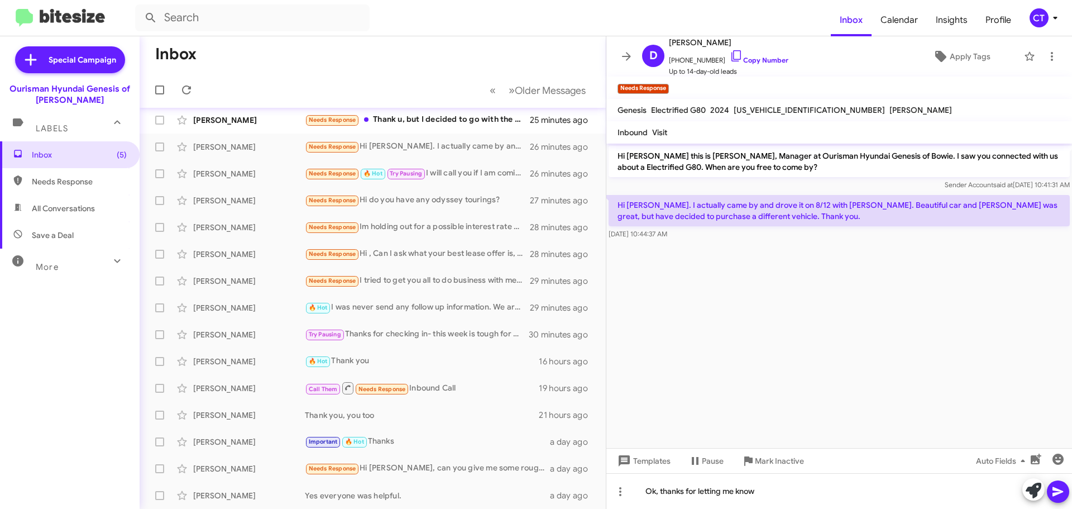
click at [1059, 495] on icon at bounding box center [1057, 491] width 13 height 13
drag, startPoint x: 613, startPoint y: 202, endPoint x: 748, endPoint y: 227, distance: 136.9
click at [749, 229] on div "Hi Ciara. I actually came by and drove it on 8/12 with Sorrell Carter. Beautifu…" at bounding box center [839, 217] width 461 height 45
drag, startPoint x: 718, startPoint y: 189, endPoint x: 635, endPoint y: 233, distance: 94.2
click at [684, 271] on div "Ok, thanks for letting me know Ciara said at Aug 21, 2025, 11:11:12 AM" at bounding box center [839, 261] width 466 height 38
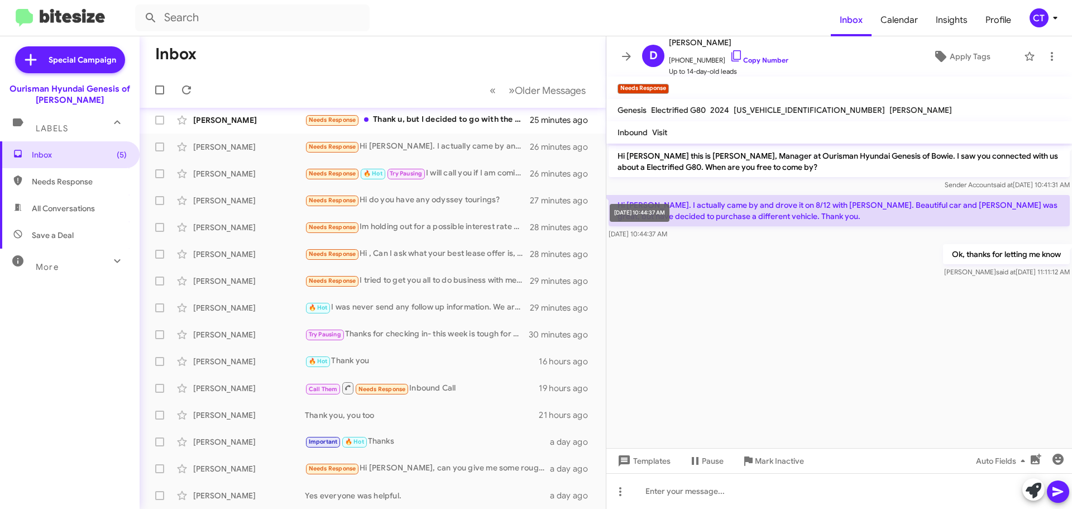
drag, startPoint x: 617, startPoint y: 199, endPoint x: 685, endPoint y: 227, distance: 73.6
click at [677, 227] on mat-tooltip-component "Aug 21, 2025, 10:44:37 AM" at bounding box center [639, 213] width 75 height 34
click at [700, 260] on div "Ok, thanks for letting me know Ciara said at Aug 21, 2025, 11:11:12 AM" at bounding box center [839, 261] width 466 height 38
drag, startPoint x: 614, startPoint y: 199, endPoint x: 694, endPoint y: 252, distance: 95.7
click at [699, 227] on body "Inbox Calendar Insights Profile CT Special Campaign Ourisman Hyundai Genesis of…" at bounding box center [536, 254] width 1072 height 509
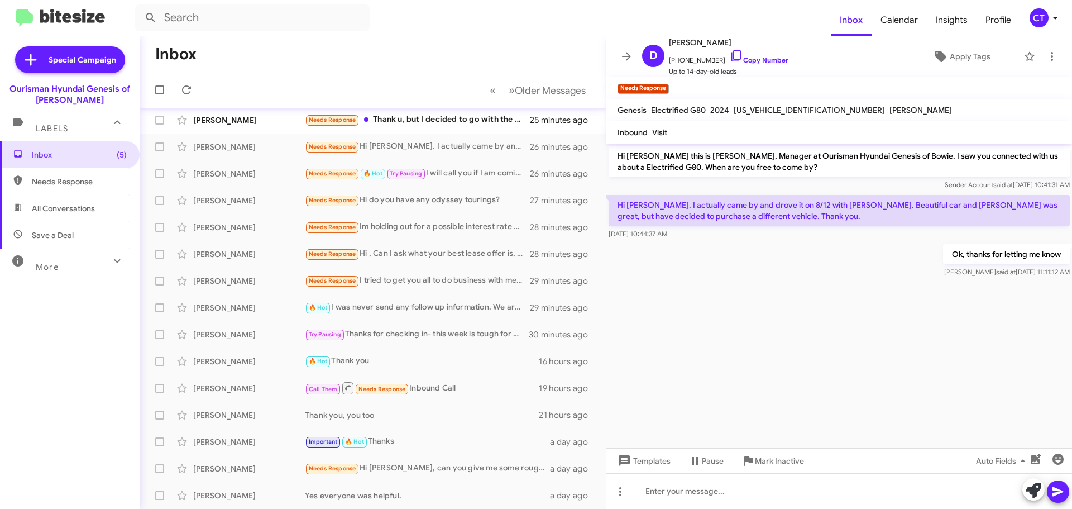
click at [717, 280] on div at bounding box center [839, 284] width 466 height 8
drag, startPoint x: 690, startPoint y: 233, endPoint x: 631, endPoint y: 207, distance: 64.5
click at [625, 201] on body "Inbox Calendar Insights Profile CT Special Campaign Ourisman Hyundai Genesis of…" at bounding box center [536, 254] width 1072 height 509
click at [702, 275] on div "Ok, thanks for letting me know Ciara said at Aug 21, 2025, 11:11:12 AM" at bounding box center [839, 261] width 466 height 38
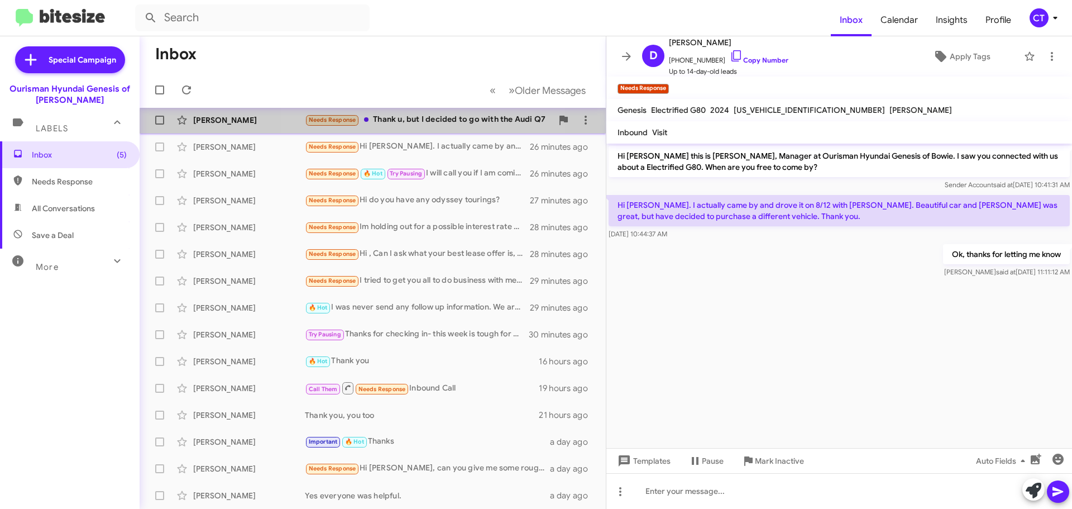
click at [384, 125] on div "Needs Response Thank u, but I decided to go with the Audi Q7" at bounding box center [428, 119] width 247 height 13
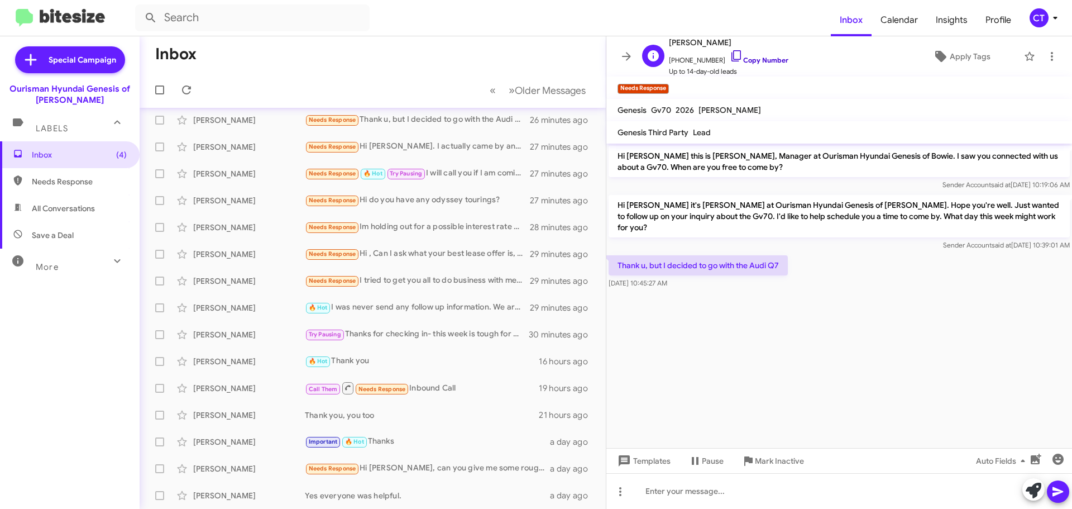
click at [731, 58] on icon at bounding box center [735, 55] width 9 height 11
drag, startPoint x: 789, startPoint y: 251, endPoint x: 619, endPoint y: 252, distance: 169.8
click at [619, 253] on div "Thank u, but I decided to go with the Audi Q7 Aug 21, 2025, 10:45:27 AM" at bounding box center [839, 272] width 466 height 38
copy p "Thank u, but I decided to go with the Audi Q7"
click at [790, 461] on span "Mark Inactive" at bounding box center [779, 461] width 49 height 20
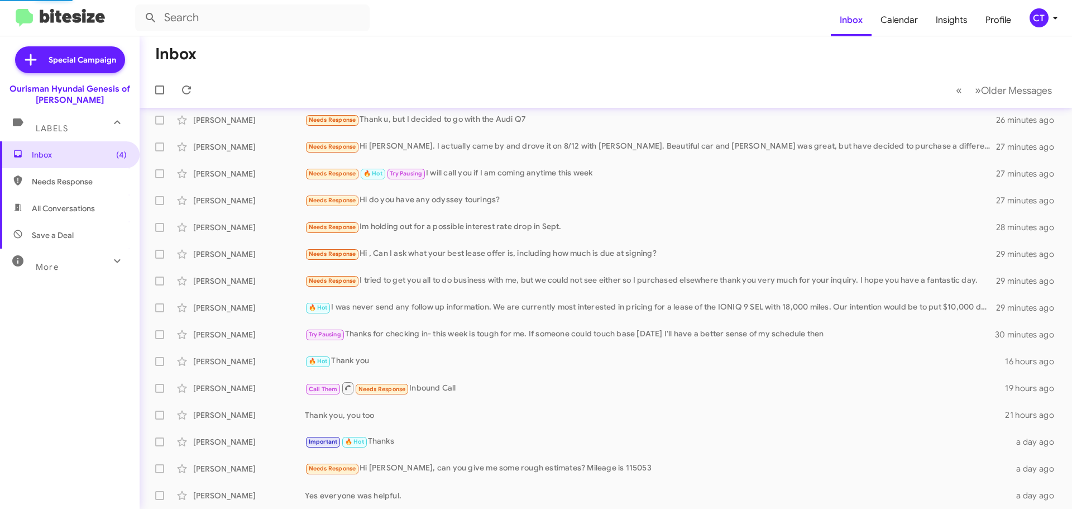
scroll to position [86, 0]
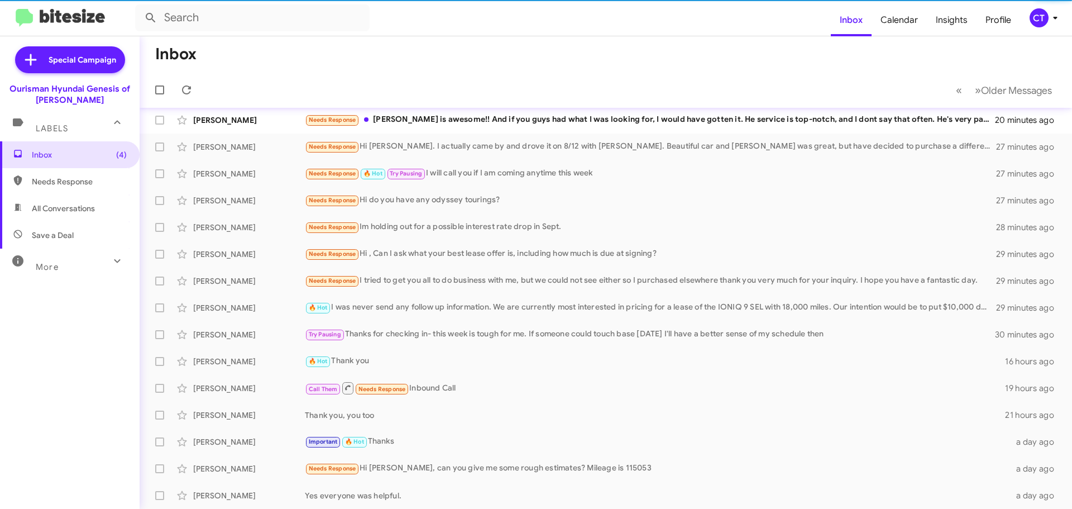
click at [1037, 13] on div "CT" at bounding box center [1039, 17] width 19 height 19
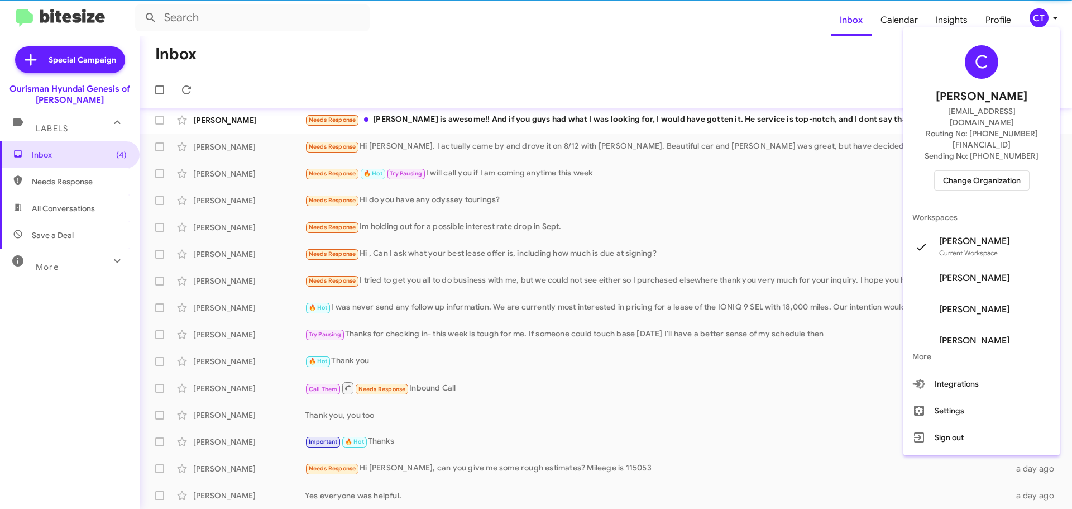
click at [464, 62] on div at bounding box center [536, 254] width 1072 height 509
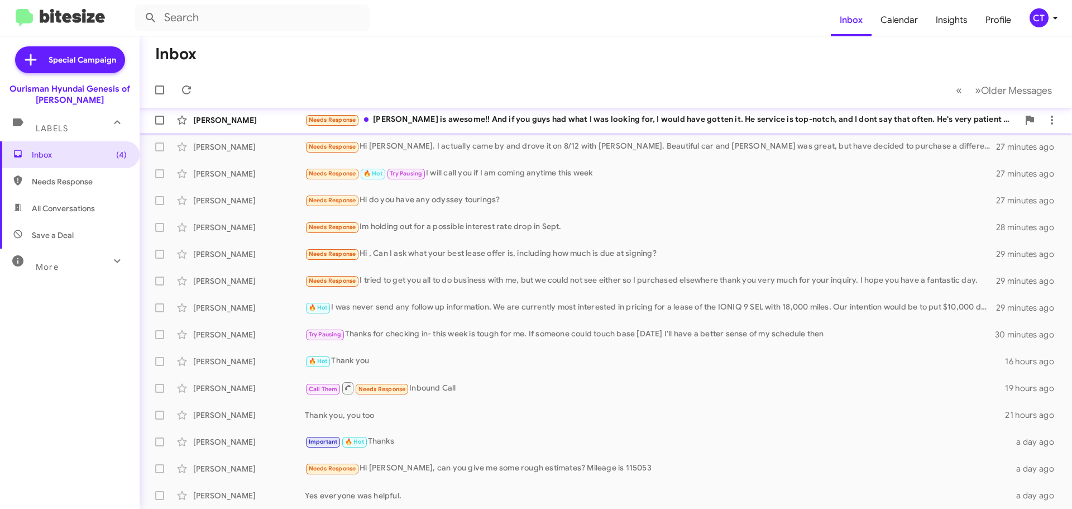
click at [463, 119] on div "Needs Response Mr. Carter is awesome!! And if you guys had what I was looking f…" at bounding box center [662, 119] width 714 height 13
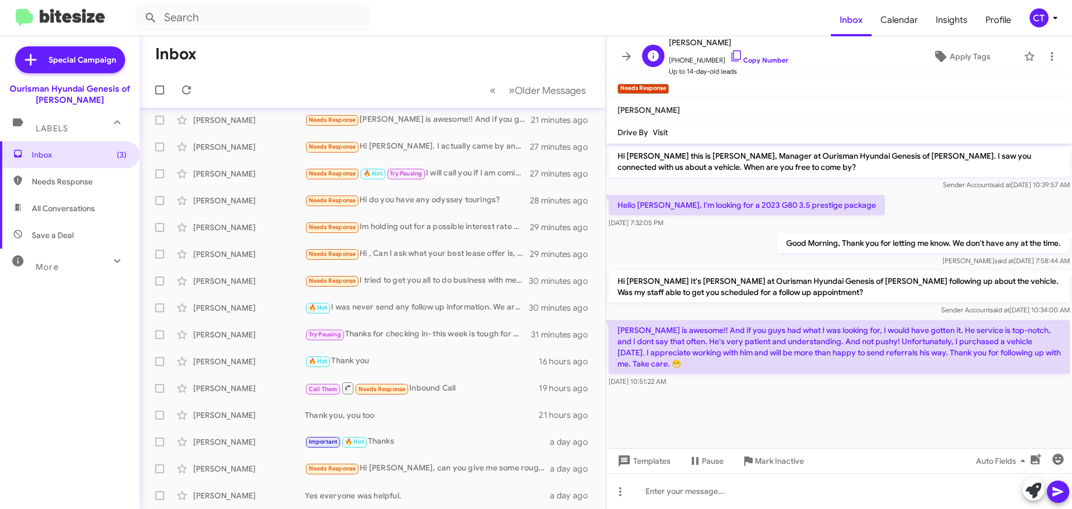
click at [716, 54] on span "+12402105898 Copy Number" at bounding box center [728, 57] width 119 height 17
click at [730, 54] on icon at bounding box center [736, 55] width 13 height 13
drag, startPoint x: 703, startPoint y: 433, endPoint x: 651, endPoint y: 409, distance: 57.4
click at [703, 433] on cdk-virtual-scroll-viewport "Hi Felicia this is Ciara Taylor, Manager at Ourisman Hyundai Genesis of Bowie. …" at bounding box center [839, 296] width 466 height 304
drag, startPoint x: 614, startPoint y: 326, endPoint x: 699, endPoint y: 385, distance: 103.5
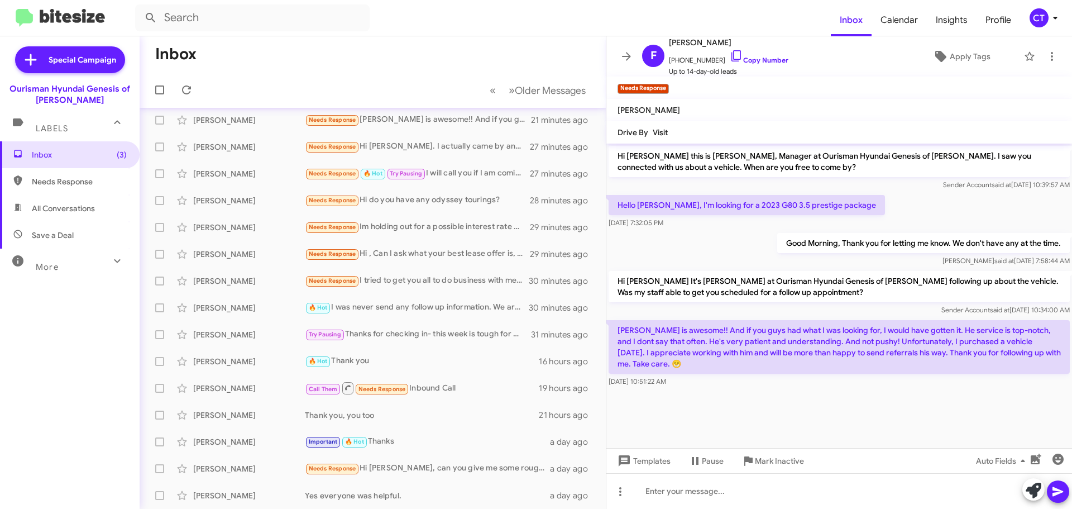
click at [699, 385] on div "Mr. Carter is awesome!! And if you guys had what I was looking for, I would hav…" at bounding box center [839, 353] width 461 height 67
copy div "Mr. Carter is awesome!! And if you guys had what I was looking for, I would hav…"
click at [772, 458] on span "Mark Inactive" at bounding box center [779, 461] width 49 height 20
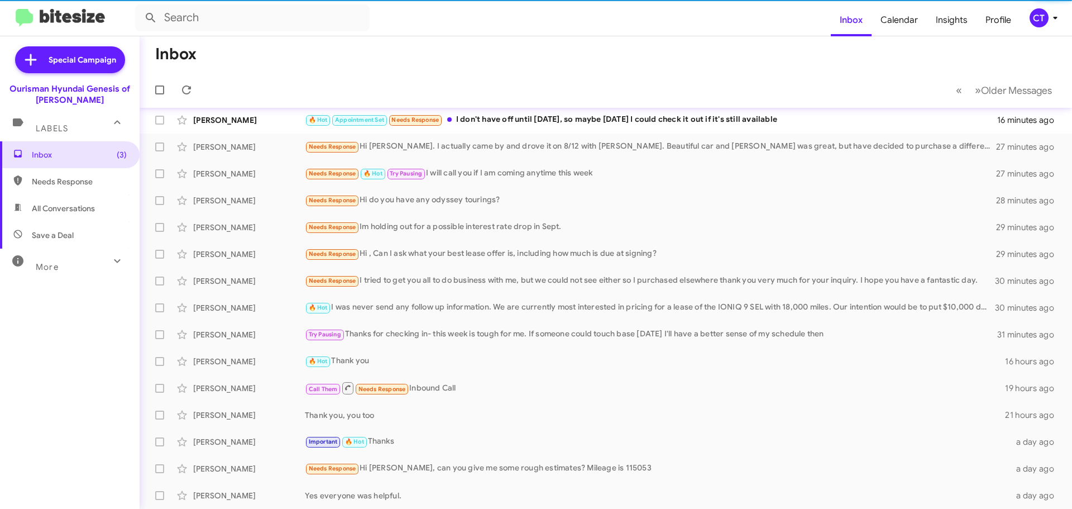
scroll to position [59, 0]
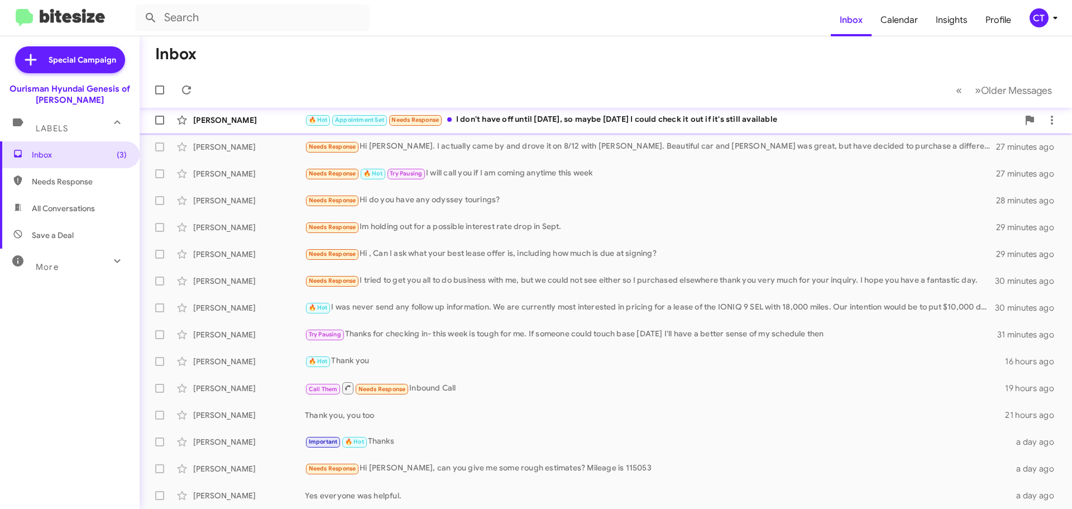
click at [627, 127] on div "Eileen Stauffer 🔥 Hot Appointment Set Needs Response I don't have off until Mon…" at bounding box center [606, 120] width 915 height 22
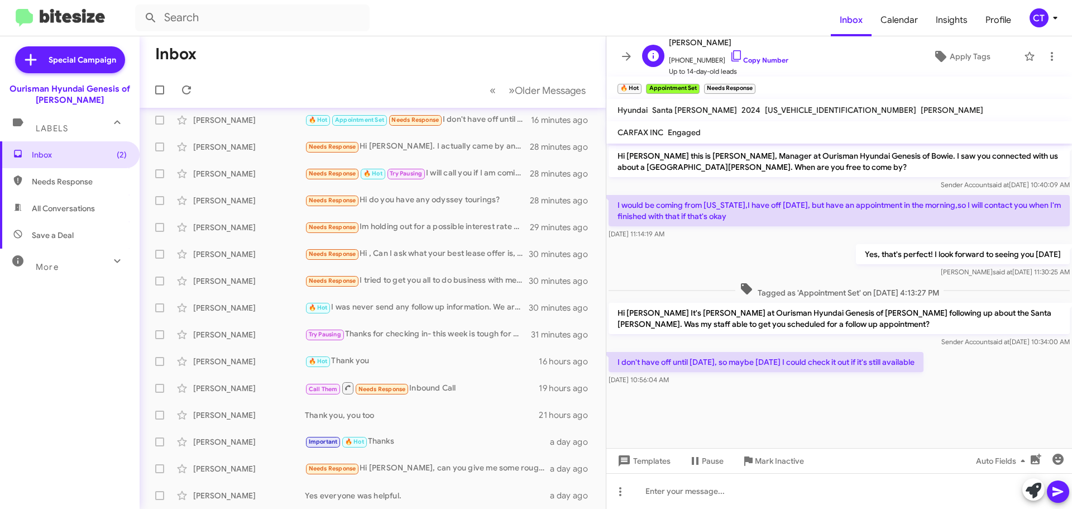
click at [723, 49] on span "[PERSON_NAME]" at bounding box center [728, 42] width 119 height 13
click at [730, 55] on icon at bounding box center [736, 55] width 13 height 13
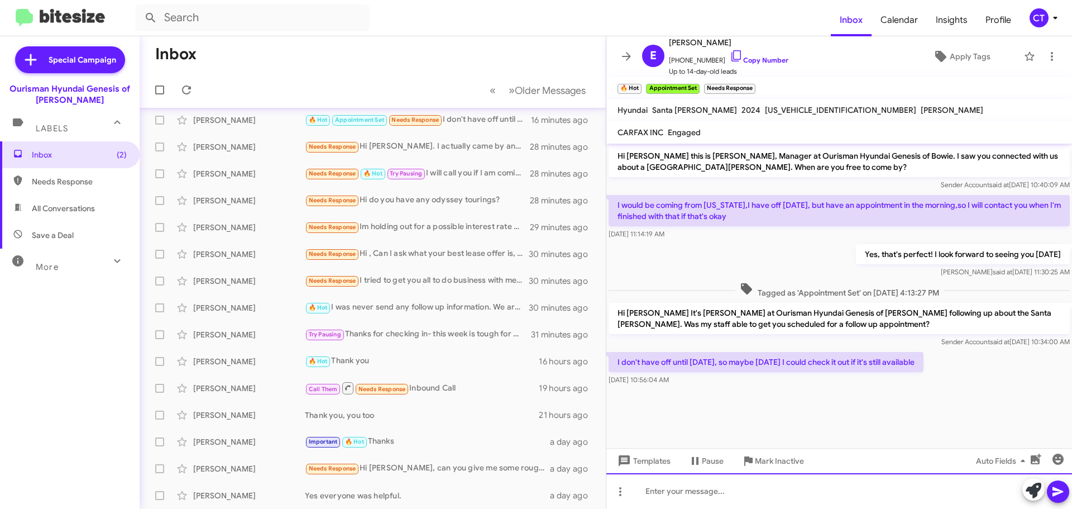
click at [663, 494] on div at bounding box center [839, 491] width 466 height 36
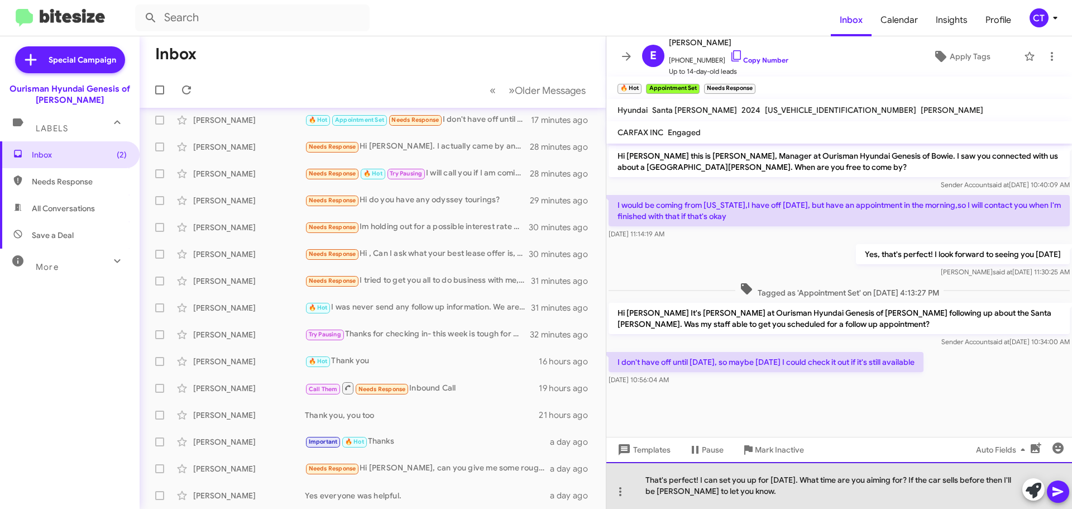
click at [667, 491] on div "That's perfect! I can set you up for Tuesday. What time are you aiming for? If …" at bounding box center [839, 485] width 466 height 47
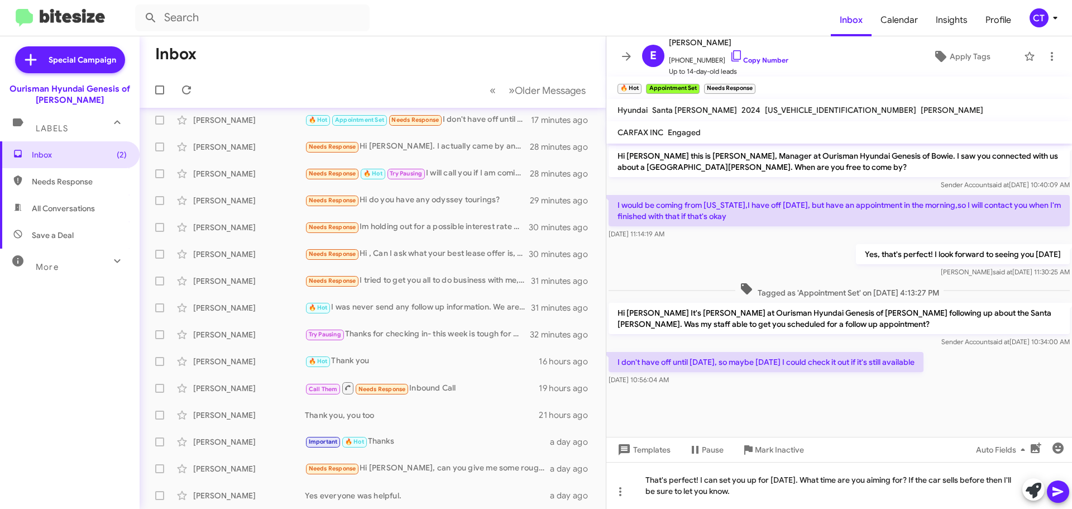
click at [1064, 492] on icon at bounding box center [1057, 491] width 13 height 13
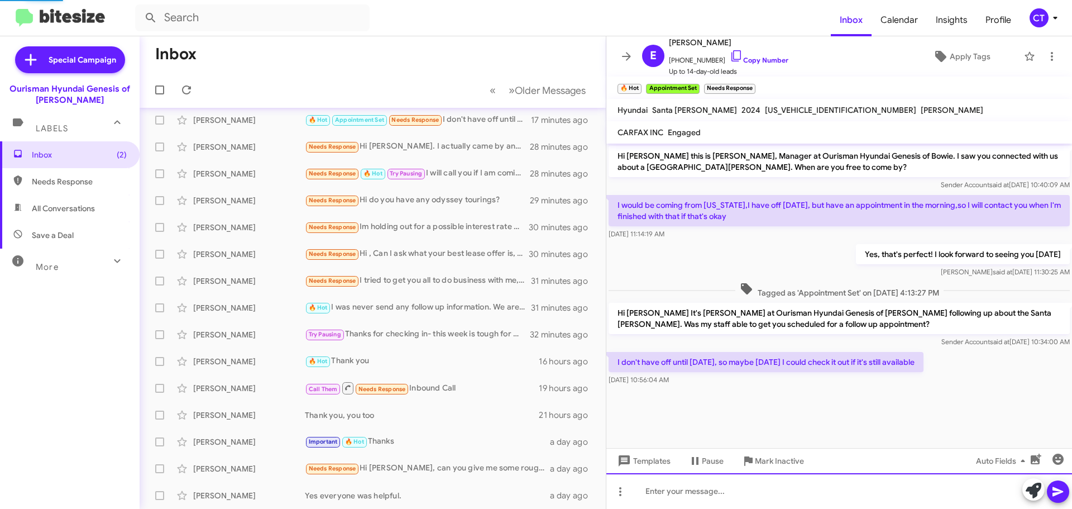
scroll to position [8, 0]
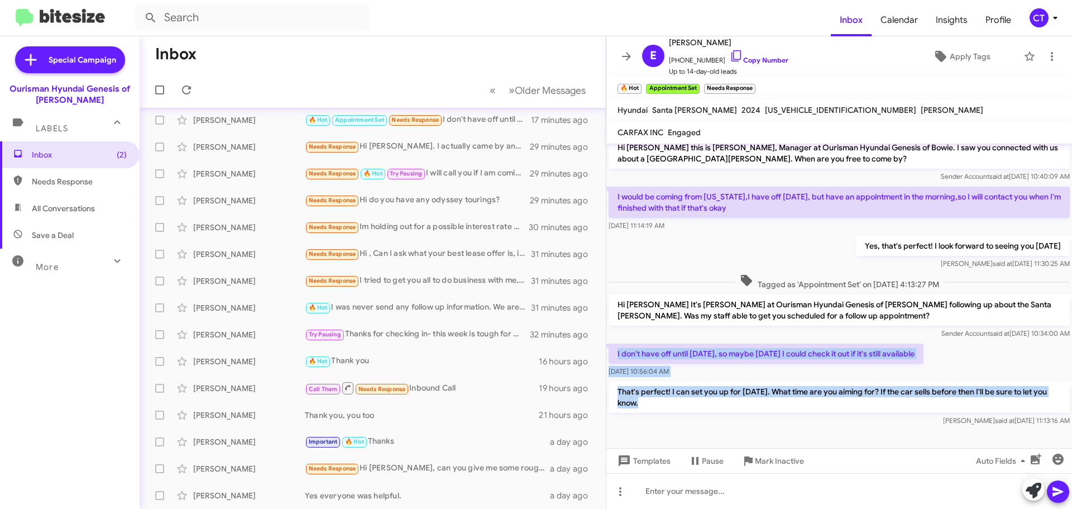
drag, startPoint x: 617, startPoint y: 350, endPoint x: 817, endPoint y: 415, distance: 211.0
click at [817, 415] on div "Hi Eileen this is Ciara Taylor, Manager at Ourisman Hyundai Genesis of Bowie. I…" at bounding box center [839, 281] width 466 height 293
click at [804, 427] on div "That's perfect! I can set you up for Tuesday. What time are you aiming for? If …" at bounding box center [839, 403] width 466 height 49
drag, startPoint x: 614, startPoint y: 350, endPoint x: 1029, endPoint y: 439, distance: 423.8
click at [1029, 439] on cdk-virtual-scroll-viewport "Hi Eileen this is Ciara Taylor, Manager at Ourisman Hyundai Genesis of Bowie. I…" at bounding box center [839, 296] width 466 height 304
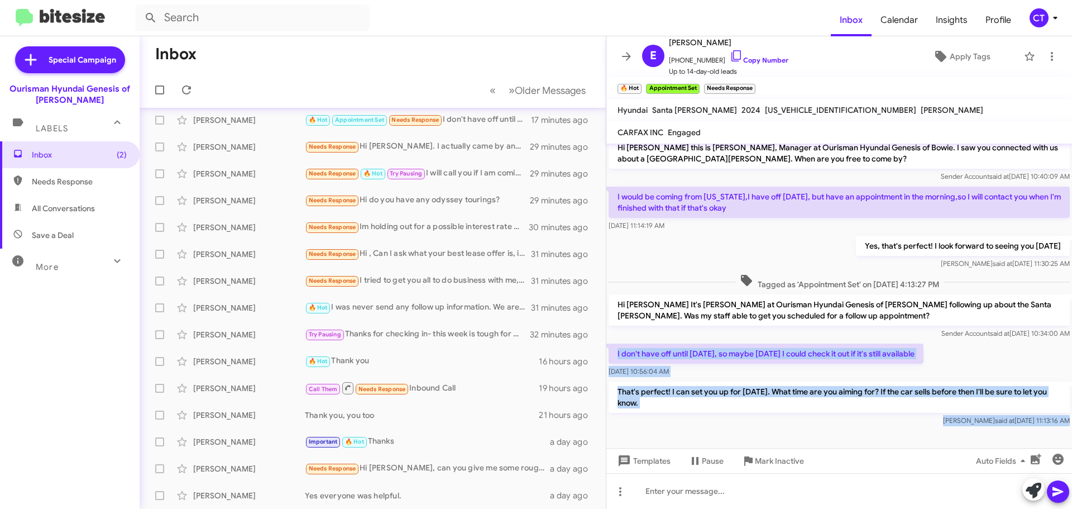
copy div "I don't have off until Monday, so maybe Tuesday I could check it out if it's st…"
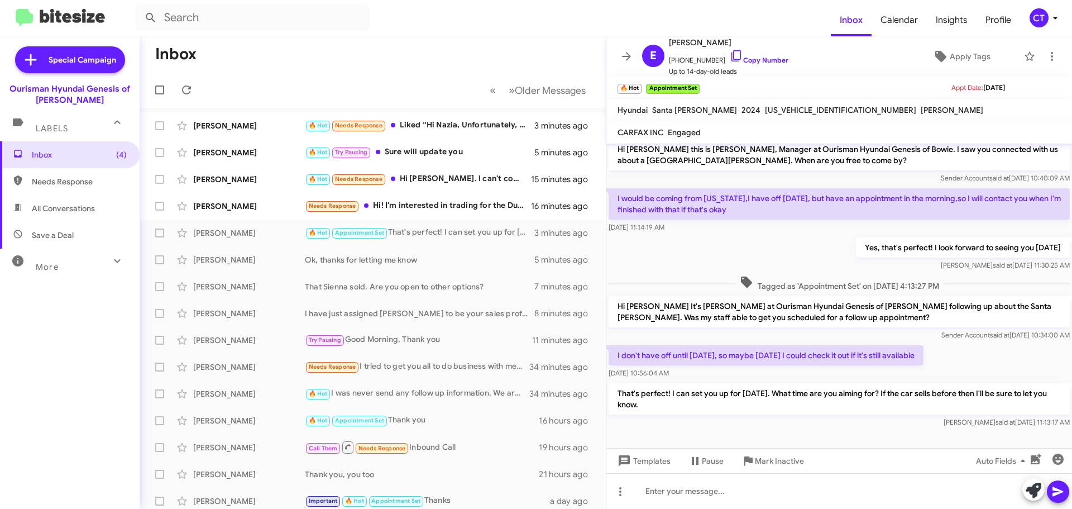
scroll to position [8, 0]
click at [386, 208] on div "Needs Response Hi! I'm interested in trading for the Durango hellcat. Is it sti…" at bounding box center [428, 205] width 247 height 13
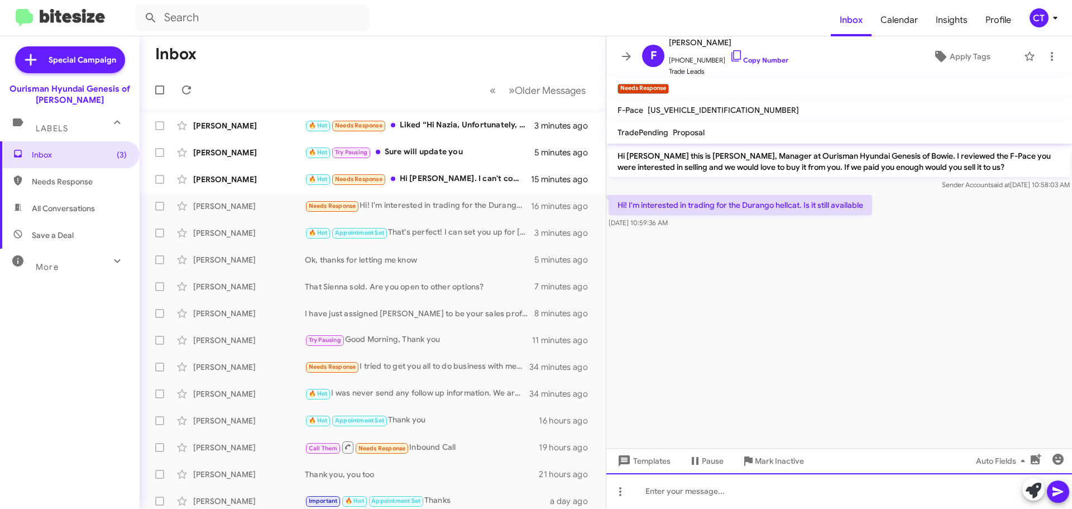
click at [688, 492] on div at bounding box center [839, 491] width 466 height 36
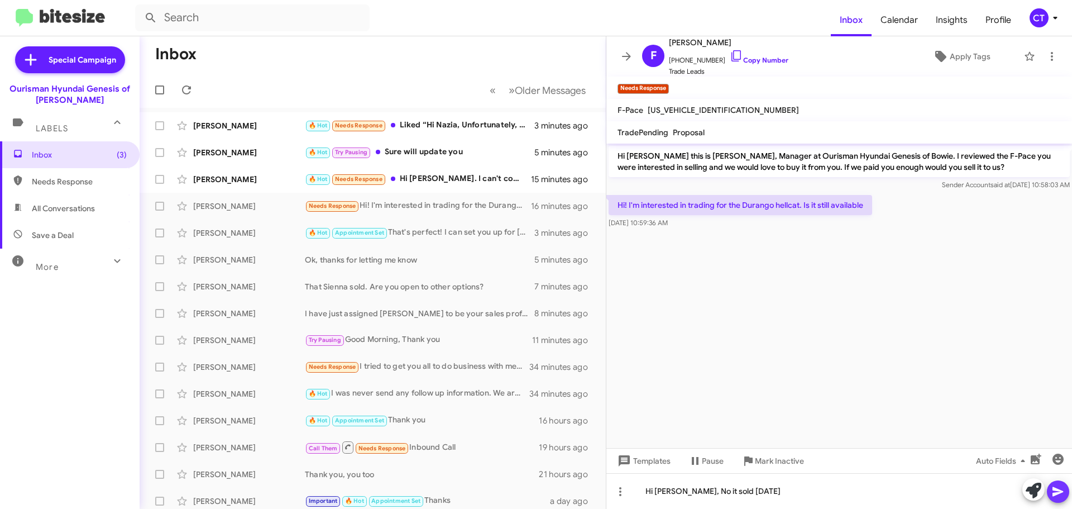
click at [1063, 484] on span at bounding box center [1057, 491] width 13 height 22
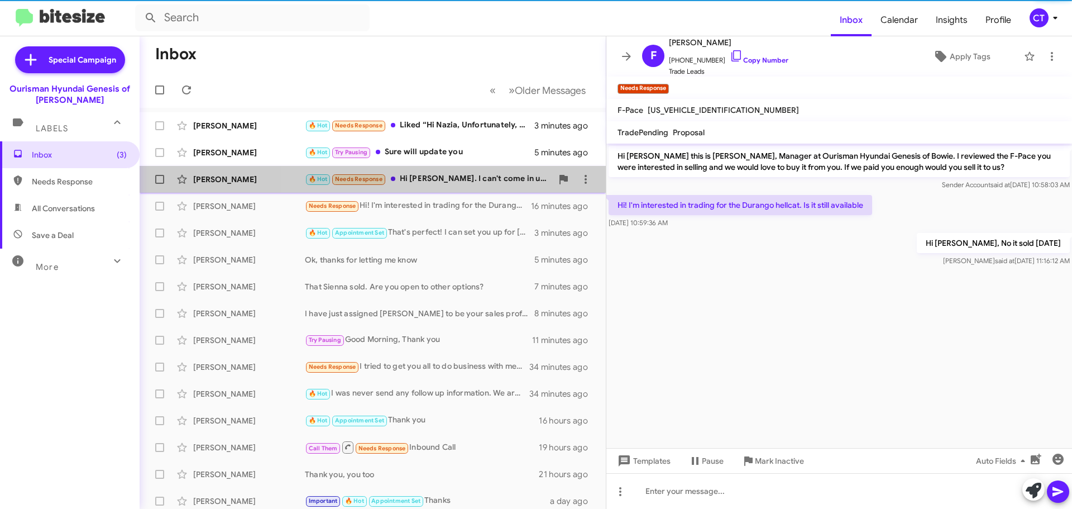
click at [451, 179] on div "🔥 Hot Needs Response Hi Ciara. I can't come in until next week. I can make Mond…" at bounding box center [428, 179] width 247 height 13
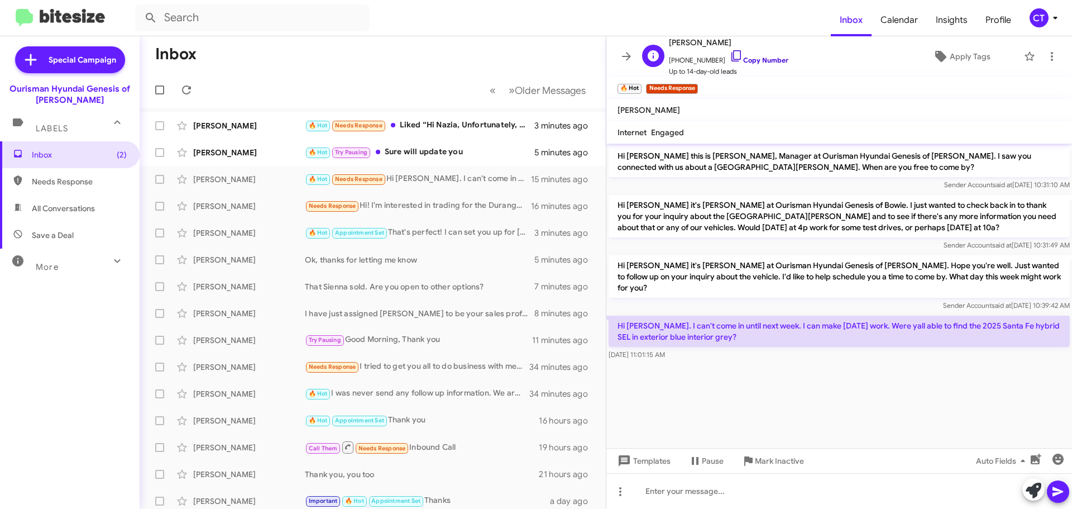
click at [731, 50] on icon at bounding box center [735, 55] width 9 height 11
drag, startPoint x: 616, startPoint y: 313, endPoint x: 739, endPoint y: 345, distance: 126.8
click at [739, 345] on div "Hi Ciara. I can't come in until next week. I can make Monday work. Were yall ab…" at bounding box center [839, 337] width 461 height 45
copy div "Hi Ciara. I can't come in until next week. I can make Monday work. Were yall ab…"
drag, startPoint x: 788, startPoint y: 368, endPoint x: 773, endPoint y: 382, distance: 20.5
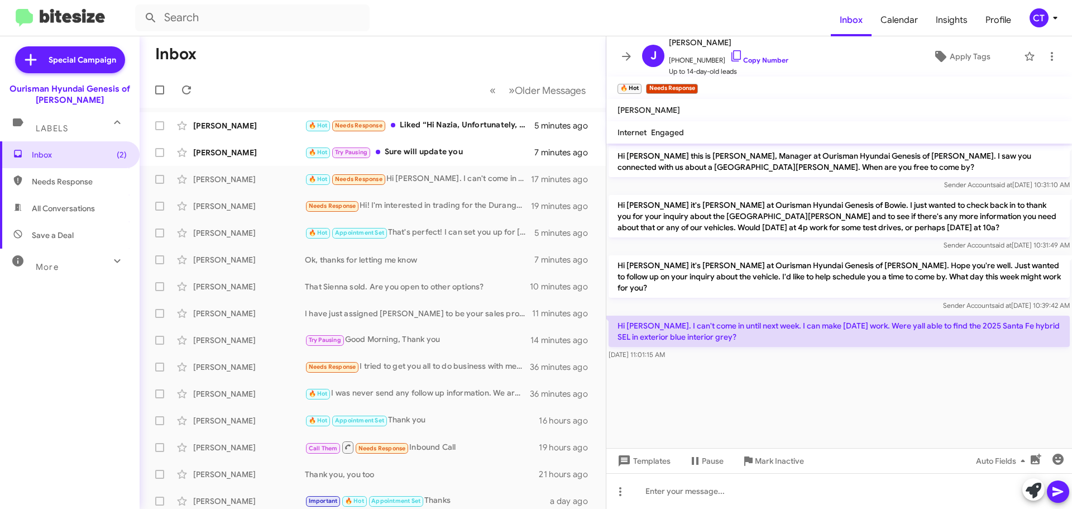
click at [789, 368] on cdk-virtual-scroll-viewport "Hi Jacob this is Aiyanna Jones, Manager at Ourisman Hyundai Genesis of Bowie. I…" at bounding box center [839, 296] width 466 height 304
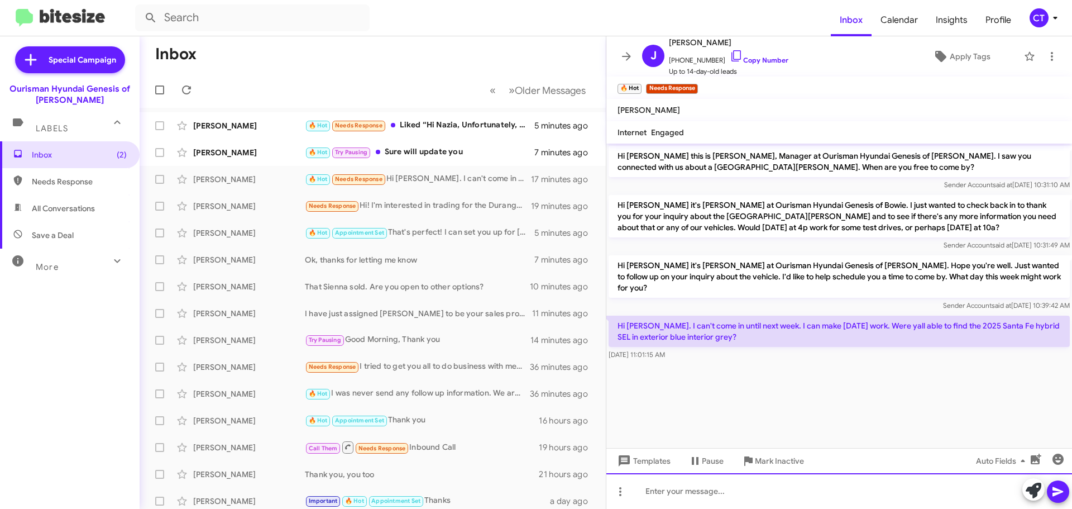
click at [704, 489] on div at bounding box center [839, 491] width 466 height 36
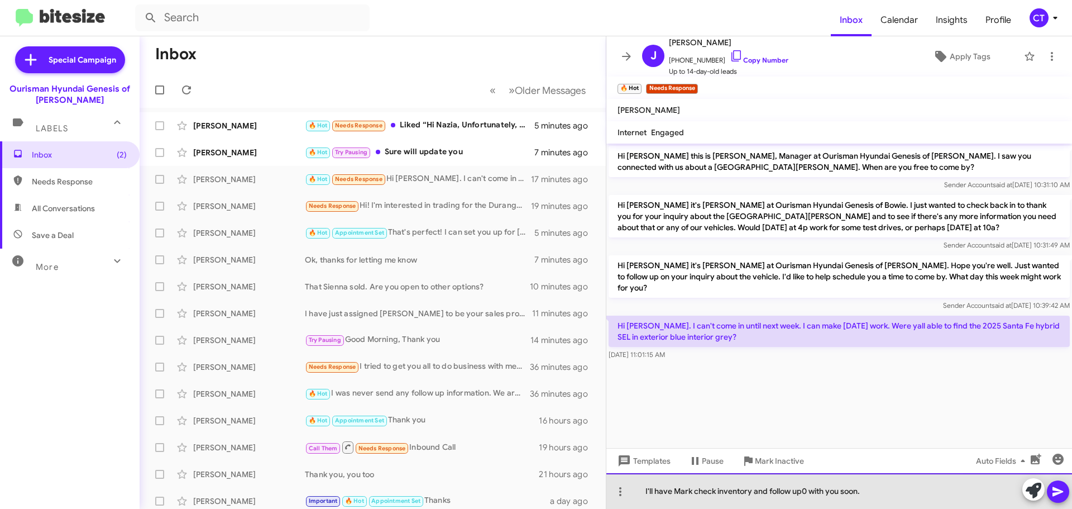
click at [805, 492] on div "I'll have Mark check inventory and follow up0 with you soon." at bounding box center [839, 491] width 466 height 36
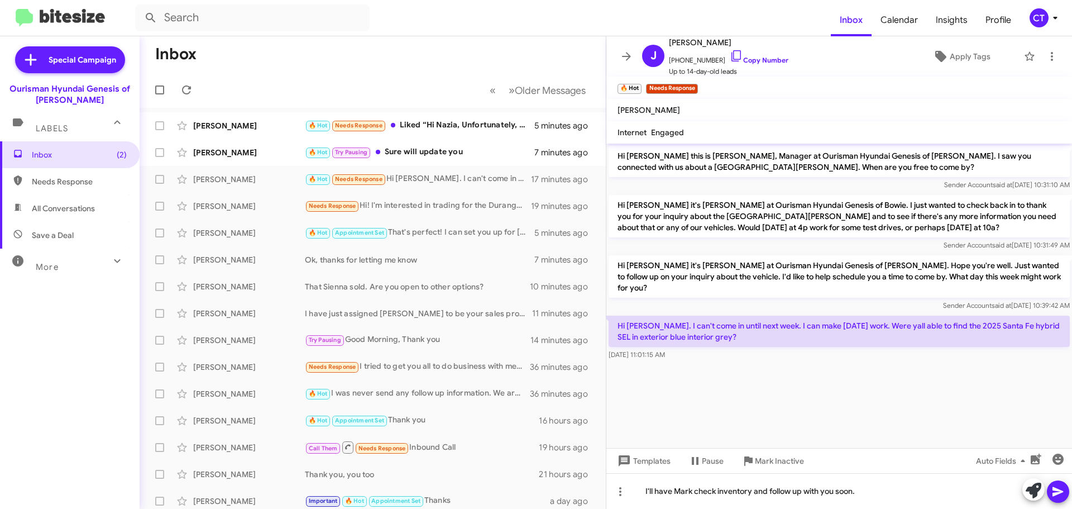
click at [1059, 496] on icon at bounding box center [1057, 491] width 13 height 13
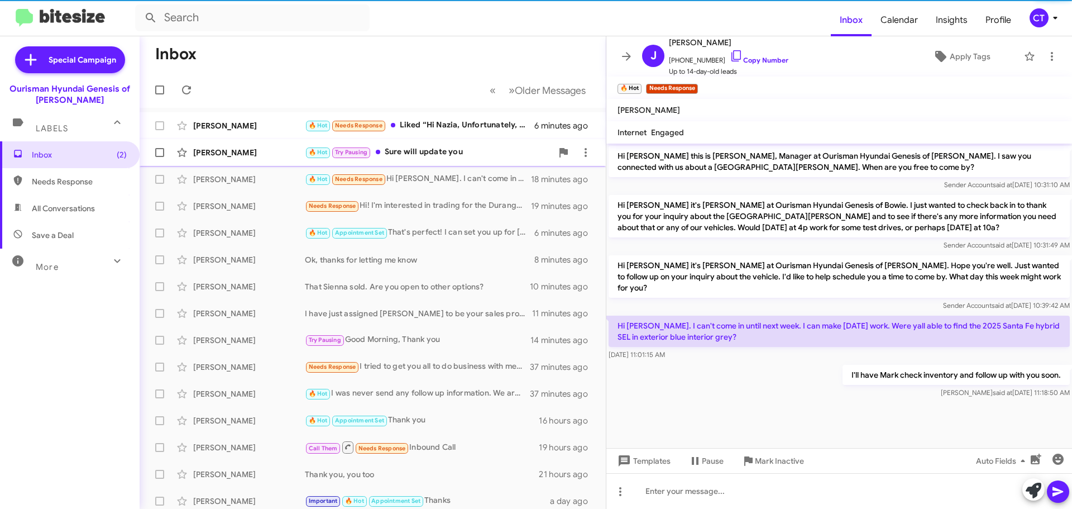
click at [444, 163] on div "Ravikumar Panjabi 🔥 Hot Try Pausing Sure will update you 8 minutes ago" at bounding box center [373, 152] width 448 height 22
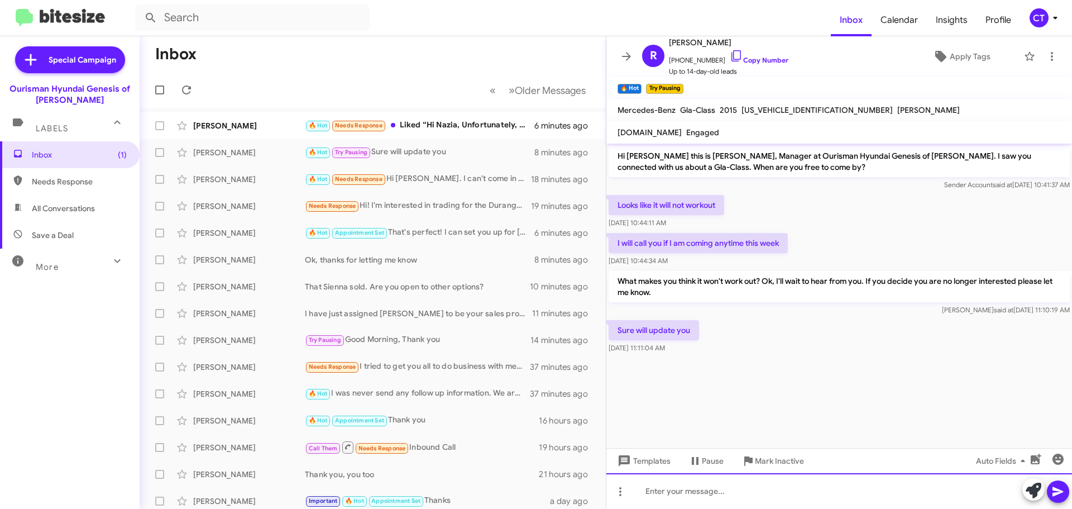
click at [719, 503] on div at bounding box center [839, 491] width 466 height 36
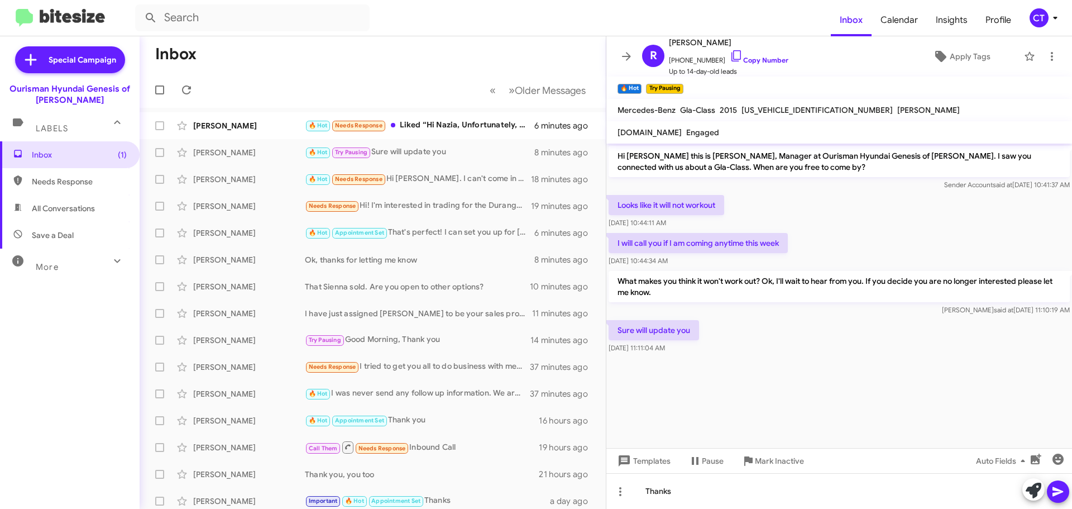
click at [1056, 493] on icon at bounding box center [1058, 491] width 11 height 9
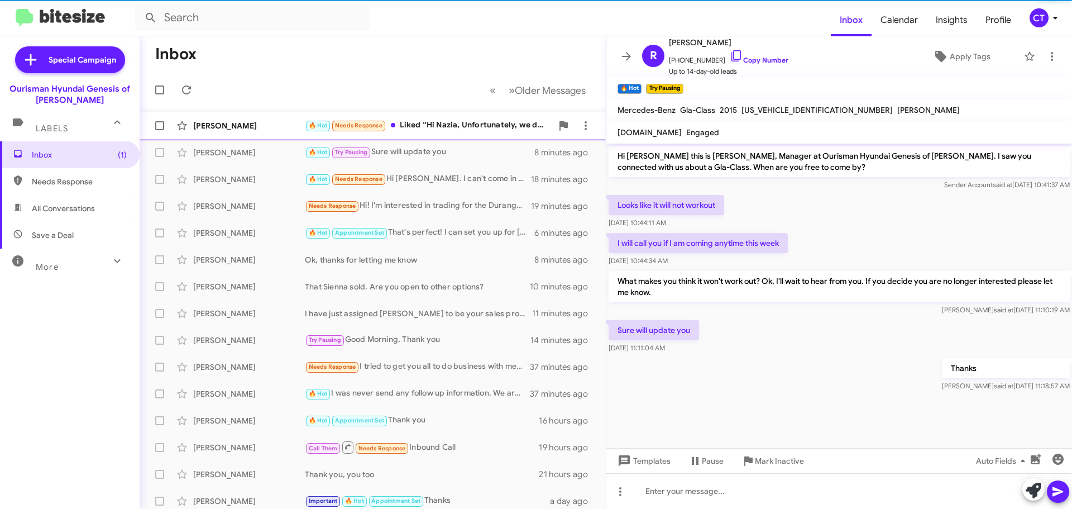
click at [425, 123] on div "🔥 Hot Needs Response Liked “Hi Nazia, Unfortunately, we don't”" at bounding box center [428, 125] width 247 height 13
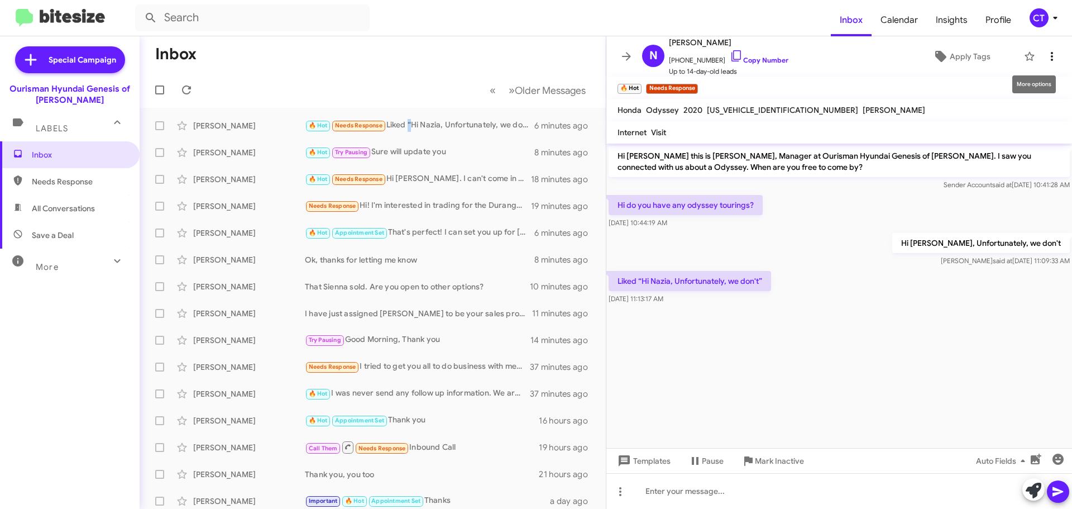
click at [1045, 57] on icon at bounding box center [1051, 56] width 13 height 13
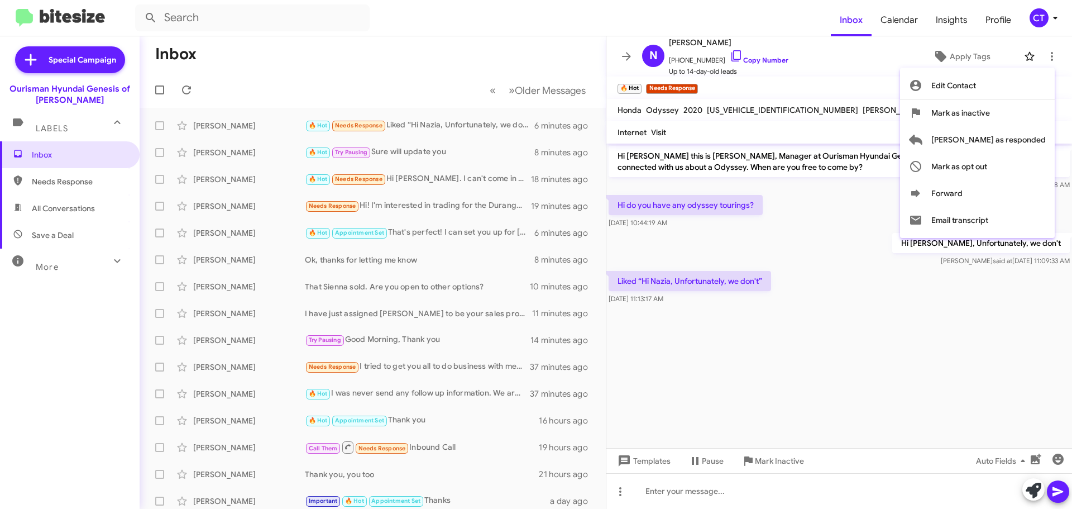
drag, startPoint x: 905, startPoint y: 283, endPoint x: 1018, endPoint y: 52, distance: 256.7
click at [904, 283] on div at bounding box center [536, 254] width 1072 height 509
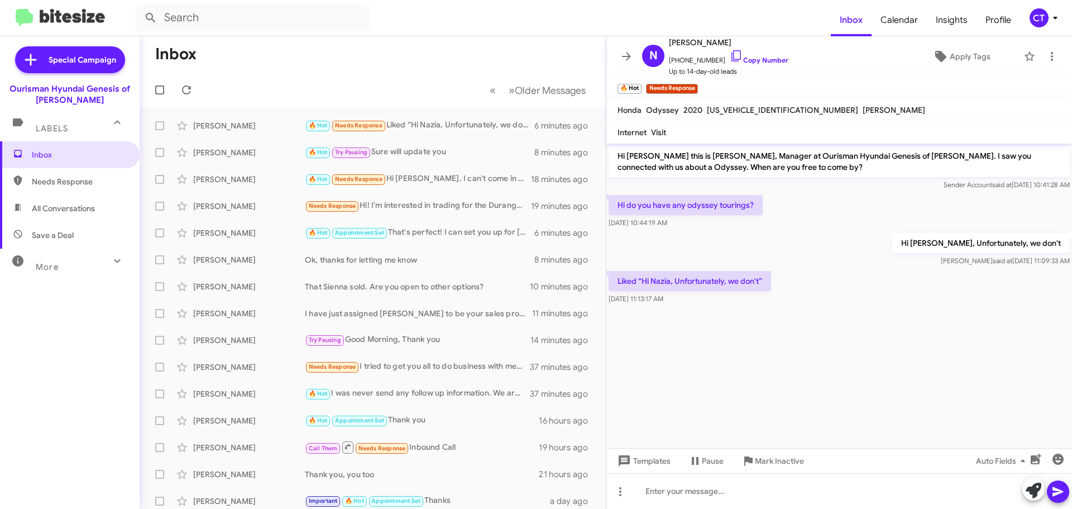
click at [1053, 19] on icon at bounding box center [1055, 17] width 13 height 13
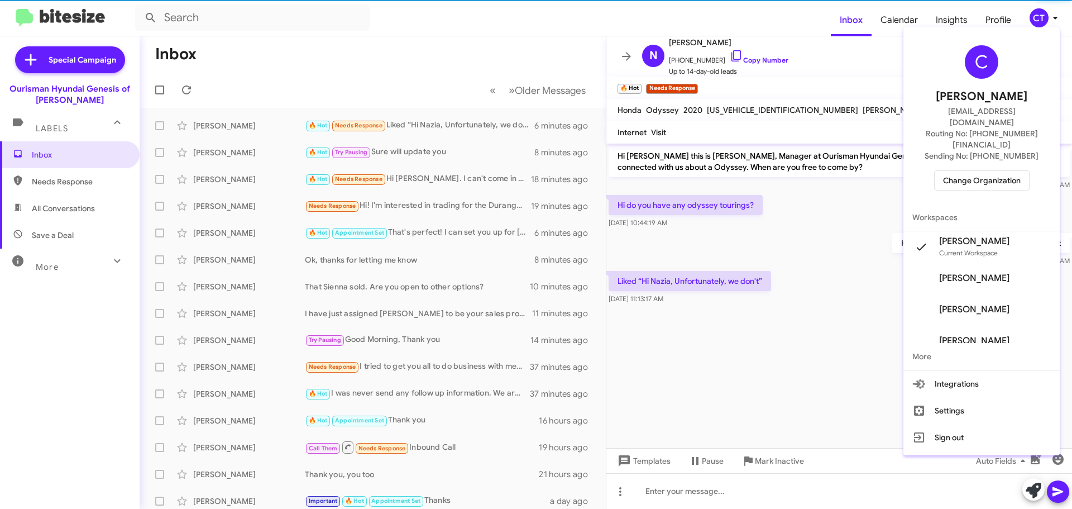
click at [971, 171] on span "Change Organization" at bounding box center [982, 180] width 78 height 19
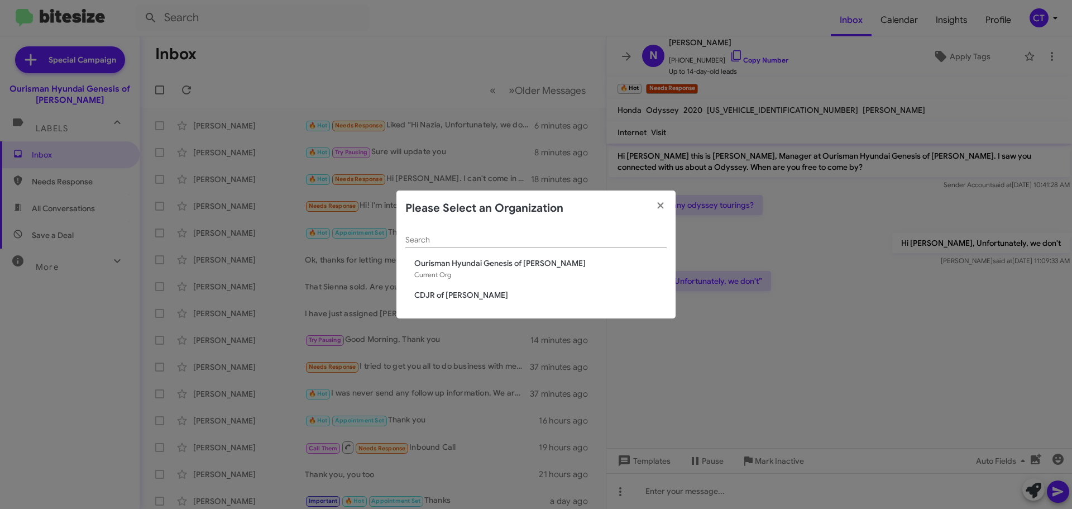
click at [470, 291] on span "CDJR of [PERSON_NAME]" at bounding box center [540, 294] width 252 height 11
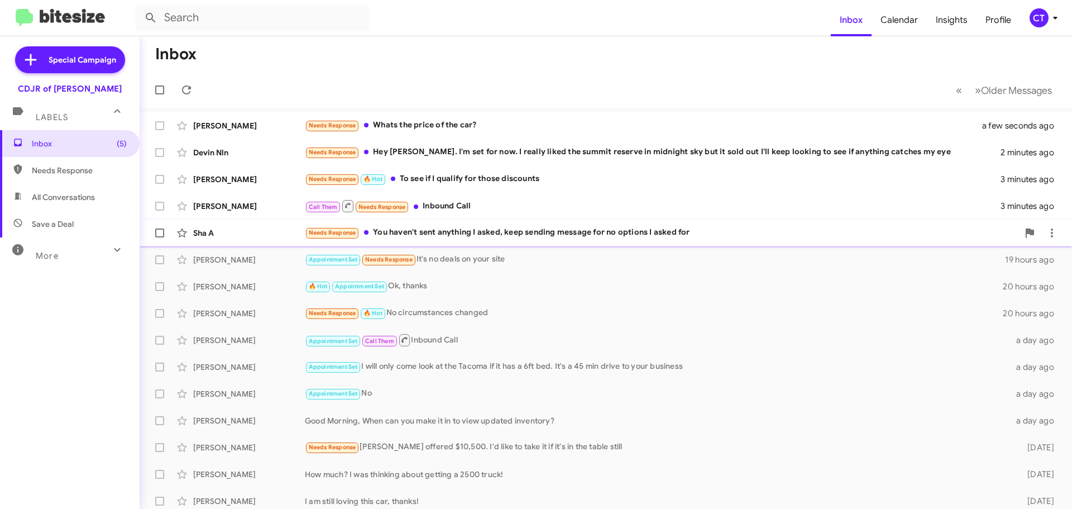
click at [412, 242] on div "Sha A Needs Response You haven't sent anything I asked, keep sending message fo…" at bounding box center [606, 233] width 915 height 22
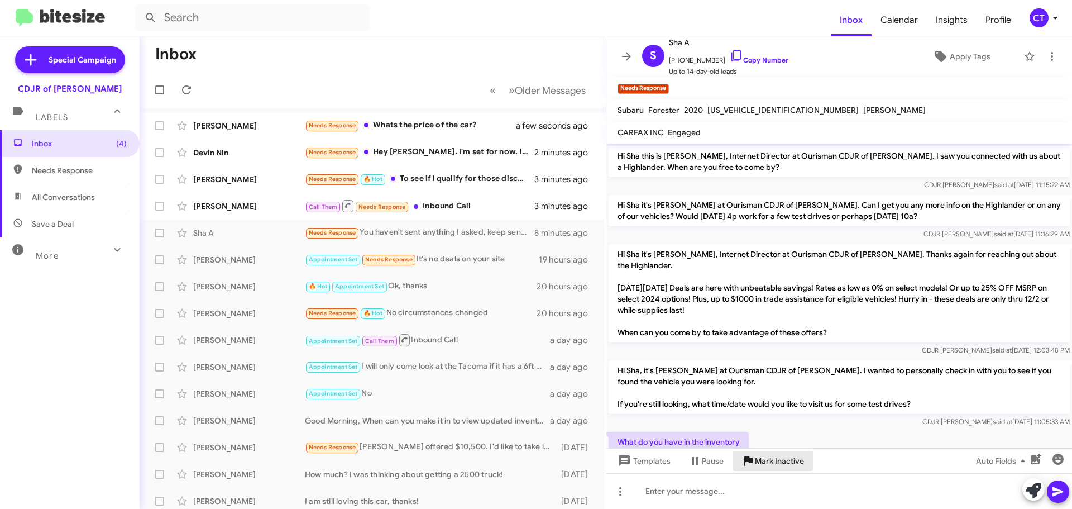
click at [785, 461] on span "Mark Inactive" at bounding box center [779, 461] width 49 height 20
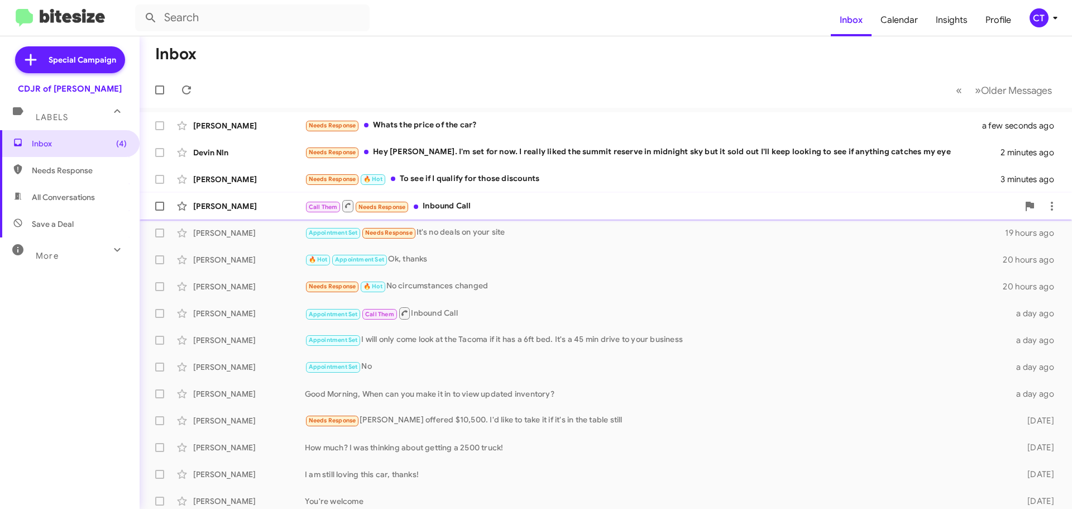
click at [468, 208] on div "Call Them Needs Response Inbound Call" at bounding box center [662, 206] width 714 height 14
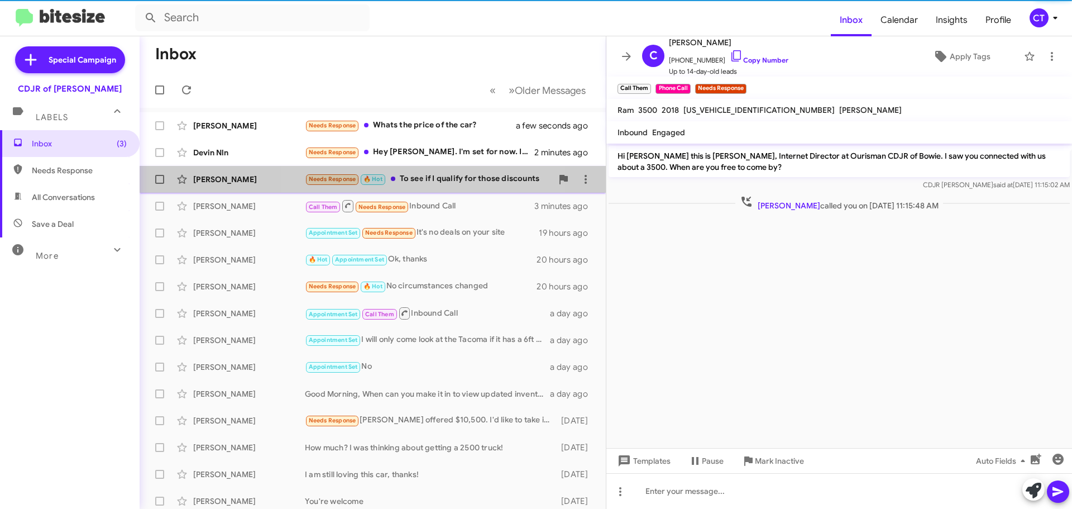
click at [418, 183] on div "Needs Response 🔥 Hot To see if I qualify for those discounts" at bounding box center [428, 179] width 247 height 13
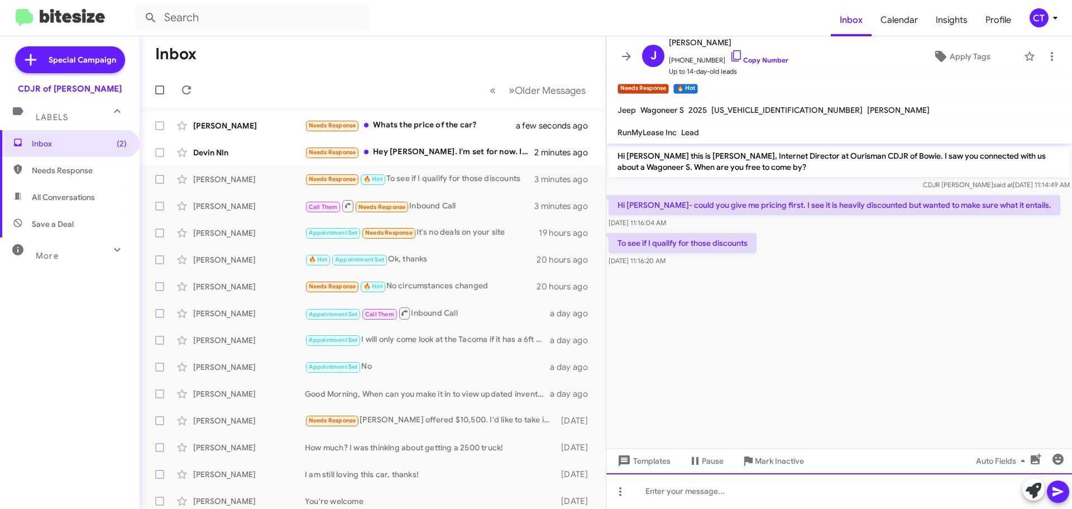
click at [684, 499] on div at bounding box center [839, 491] width 466 height 36
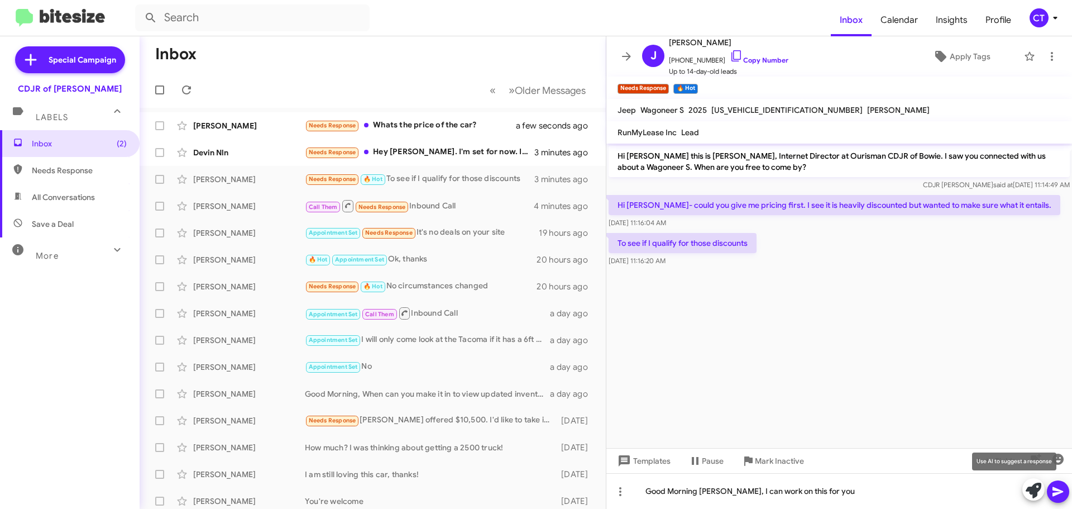
click at [1053, 490] on icon at bounding box center [1058, 491] width 11 height 9
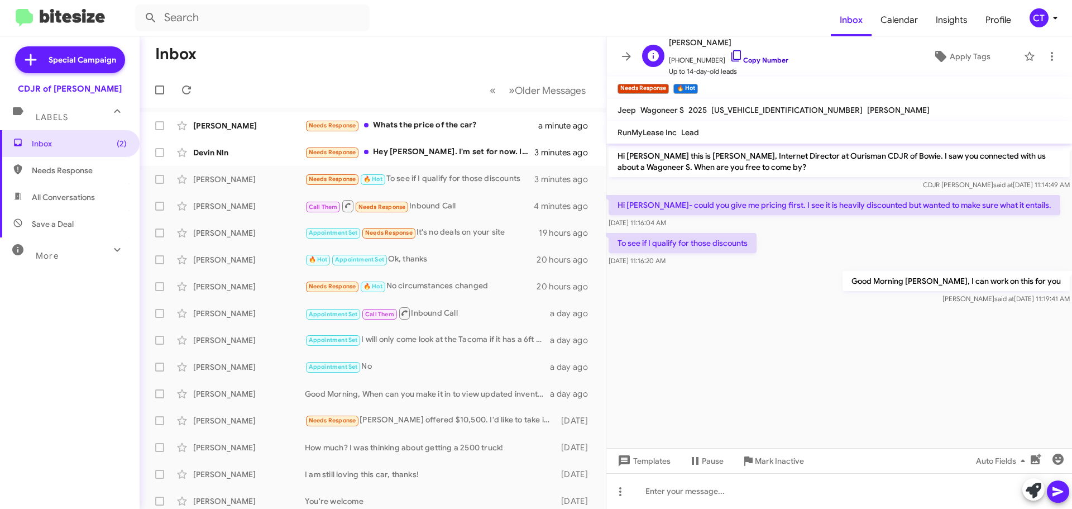
click at [730, 52] on icon at bounding box center [736, 55] width 13 height 13
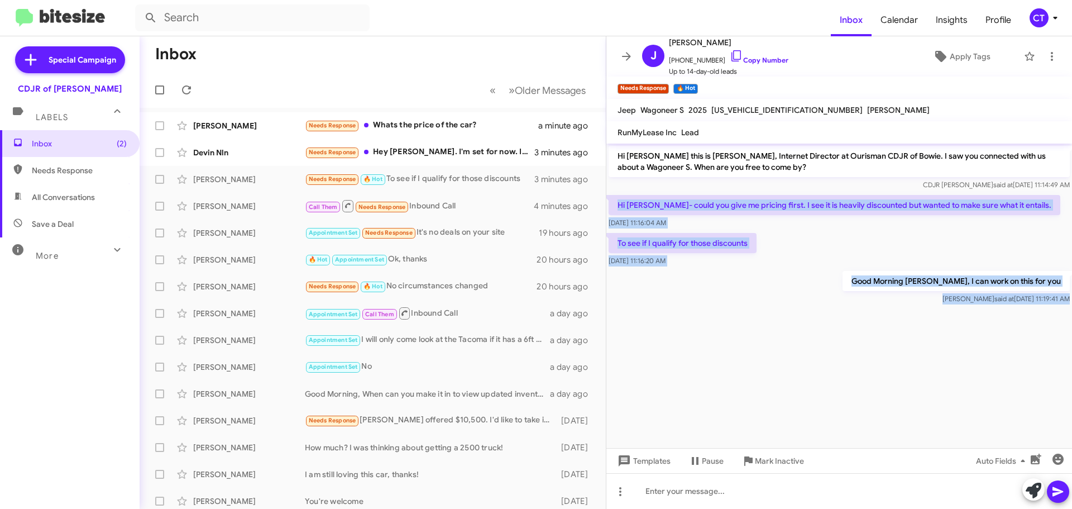
drag, startPoint x: 616, startPoint y: 197, endPoint x: 1072, endPoint y: 318, distance: 471.3
click at [1072, 318] on cdk-virtual-scroll-viewport "Hi [PERSON_NAME] this is [PERSON_NAME], Internet Director at Ourisman CDJR of B…" at bounding box center [839, 296] width 466 height 304
copy div "Hi [PERSON_NAME]- could you give me pricing first. I see it is heavily discount…"
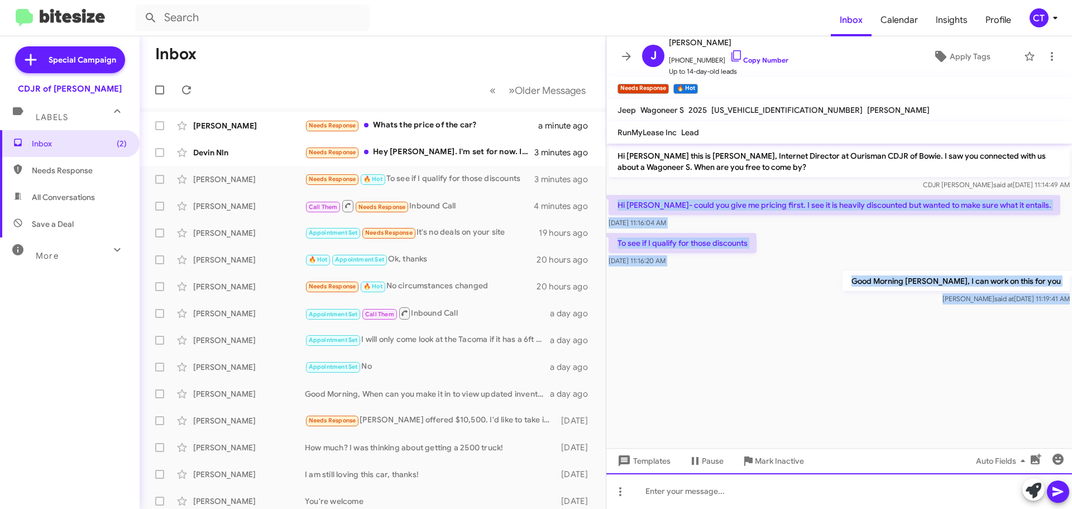
click at [750, 508] on div at bounding box center [839, 491] width 466 height 36
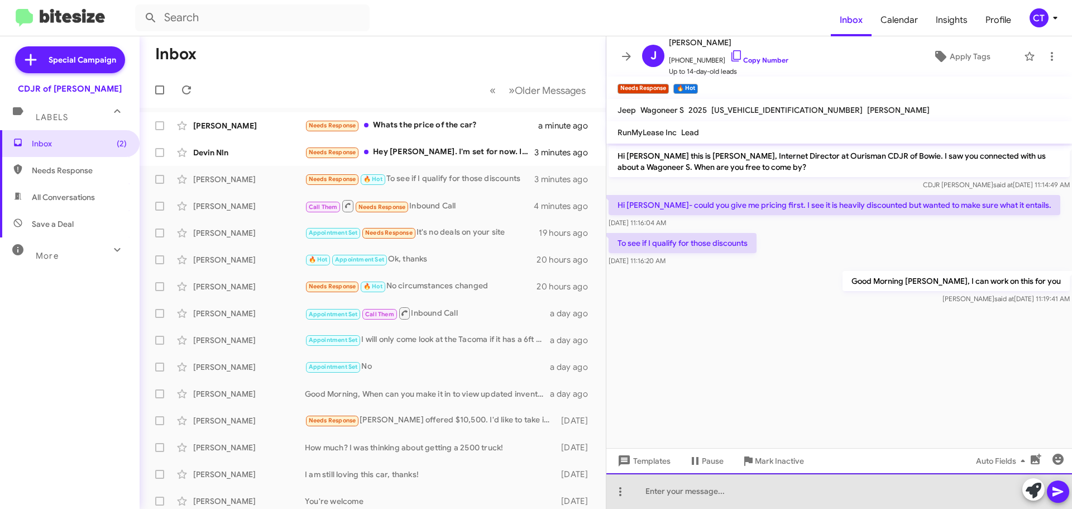
click at [739, 486] on div at bounding box center [839, 491] width 466 height 36
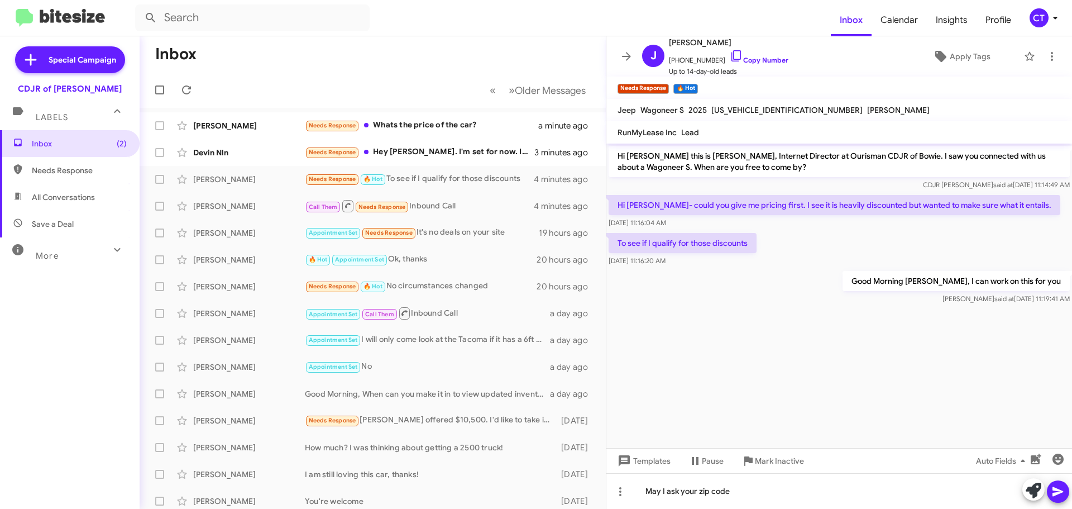
click at [1058, 494] on icon at bounding box center [1058, 491] width 11 height 9
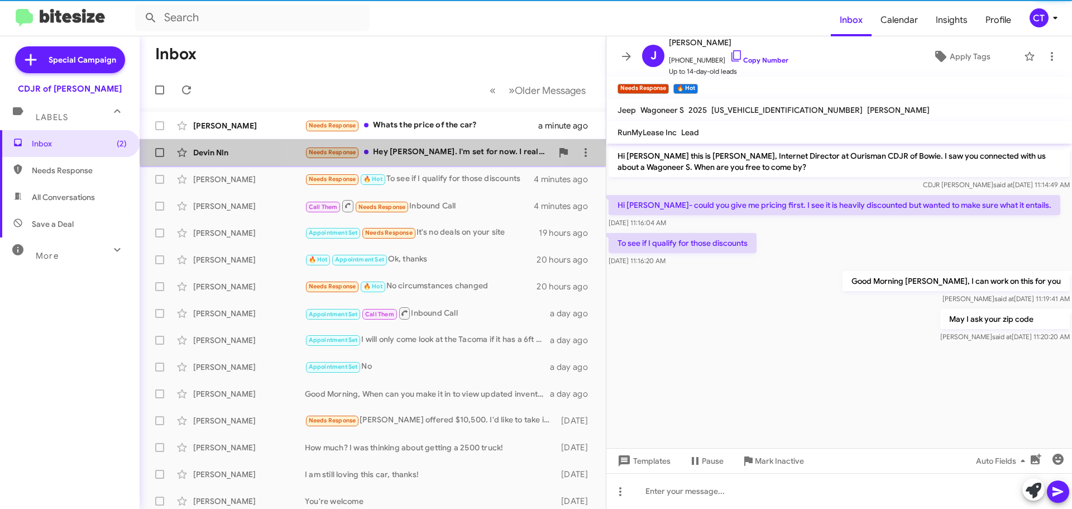
click at [394, 146] on div "Needs Response Hey [PERSON_NAME]. I'm set for now. I really liked the summit re…" at bounding box center [428, 152] width 247 height 13
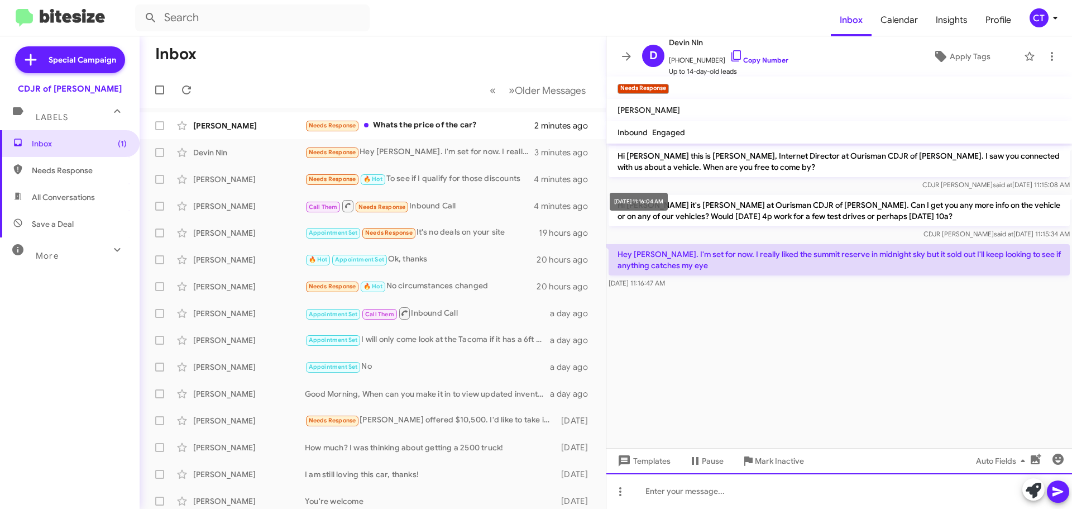
drag, startPoint x: 721, startPoint y: 496, endPoint x: 711, endPoint y: 495, distance: 10.1
click at [723, 496] on div at bounding box center [839, 491] width 466 height 36
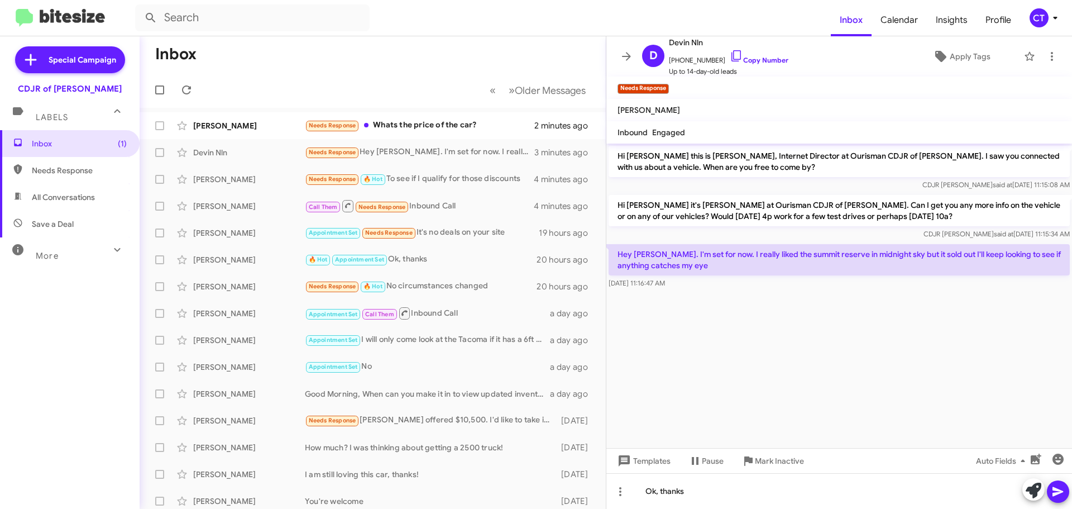
click at [1055, 491] on icon at bounding box center [1057, 491] width 13 height 13
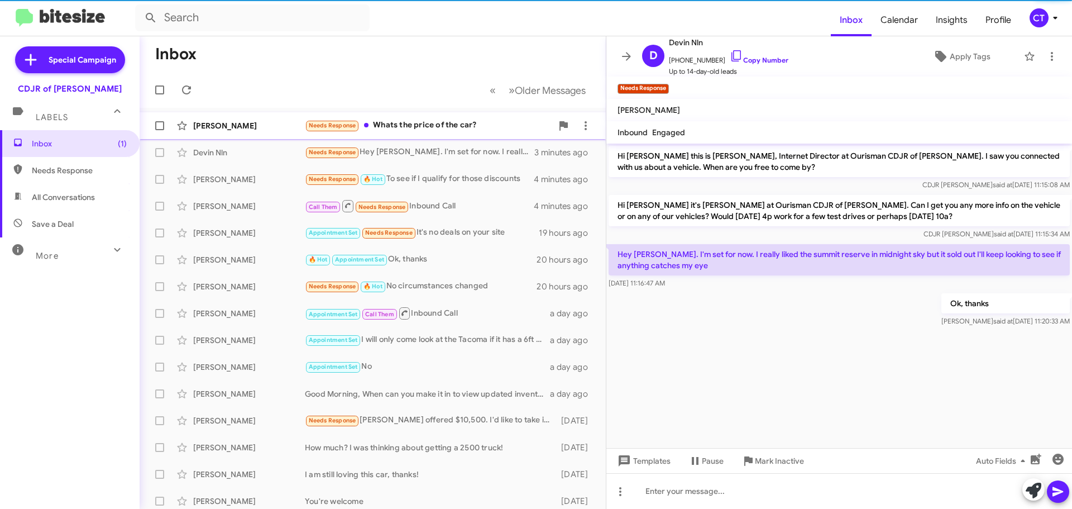
click at [432, 119] on div "Needs Response Whats the price of the car?" at bounding box center [428, 125] width 247 height 13
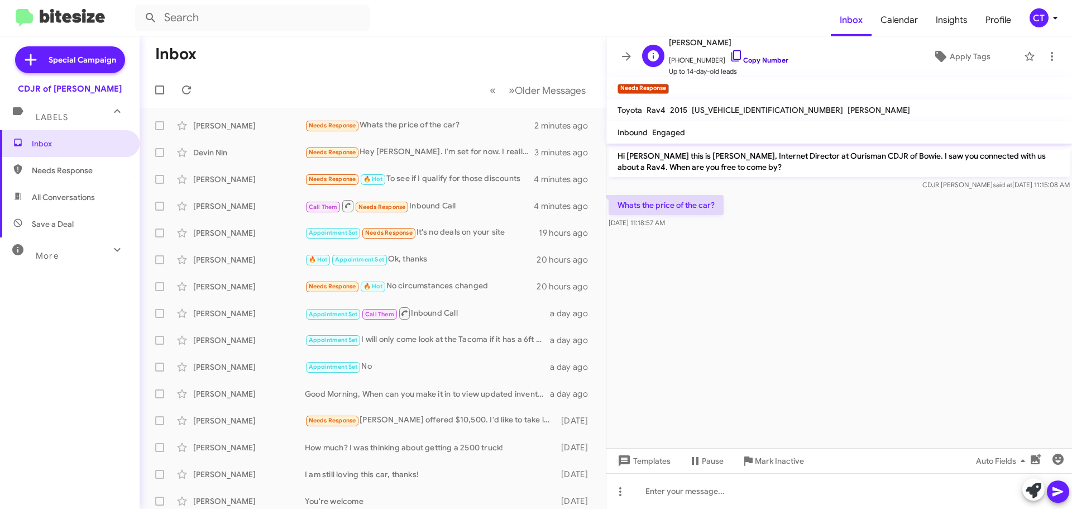
click at [730, 52] on icon at bounding box center [736, 55] width 13 height 13
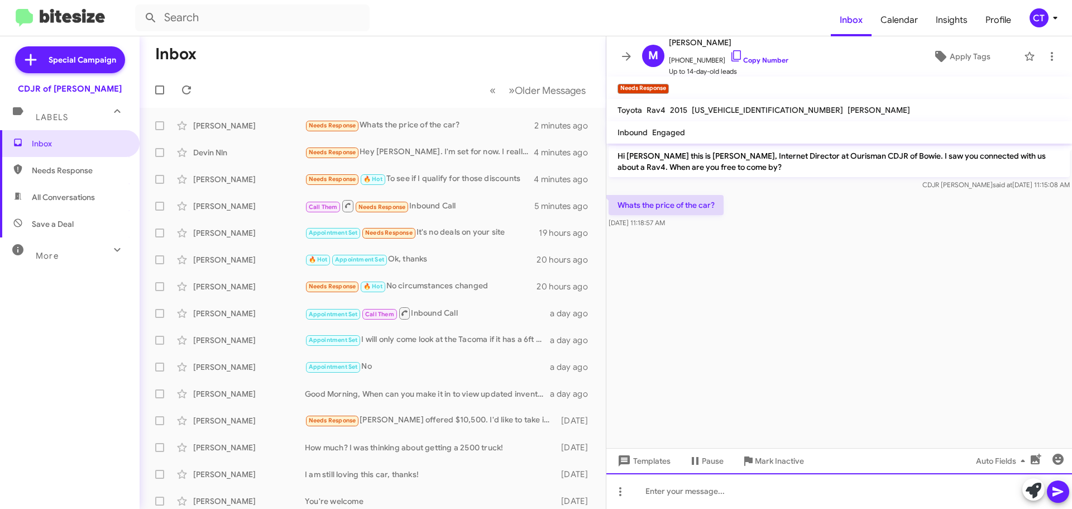
click at [698, 494] on div at bounding box center [839, 491] width 466 height 36
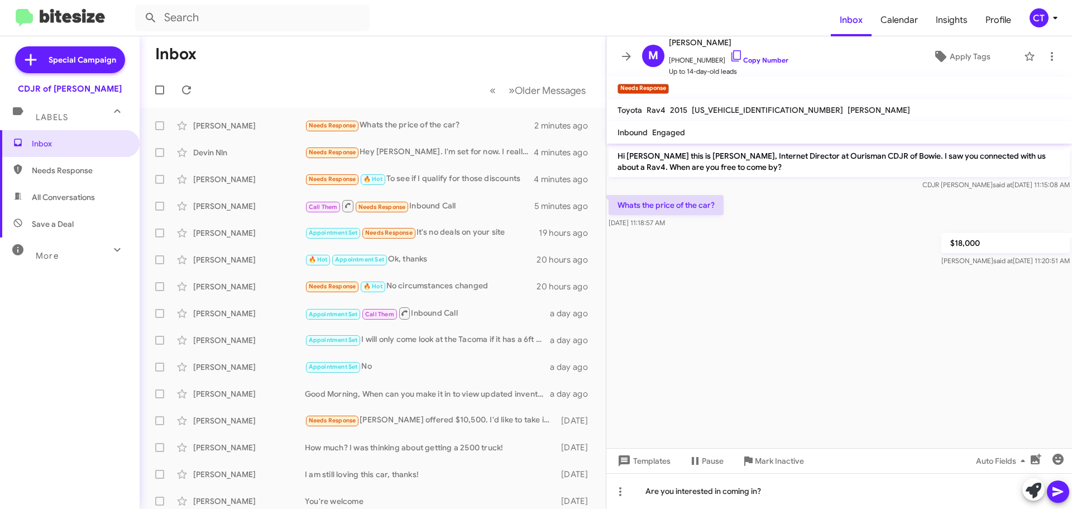
click at [1055, 492] on icon at bounding box center [1057, 491] width 13 height 13
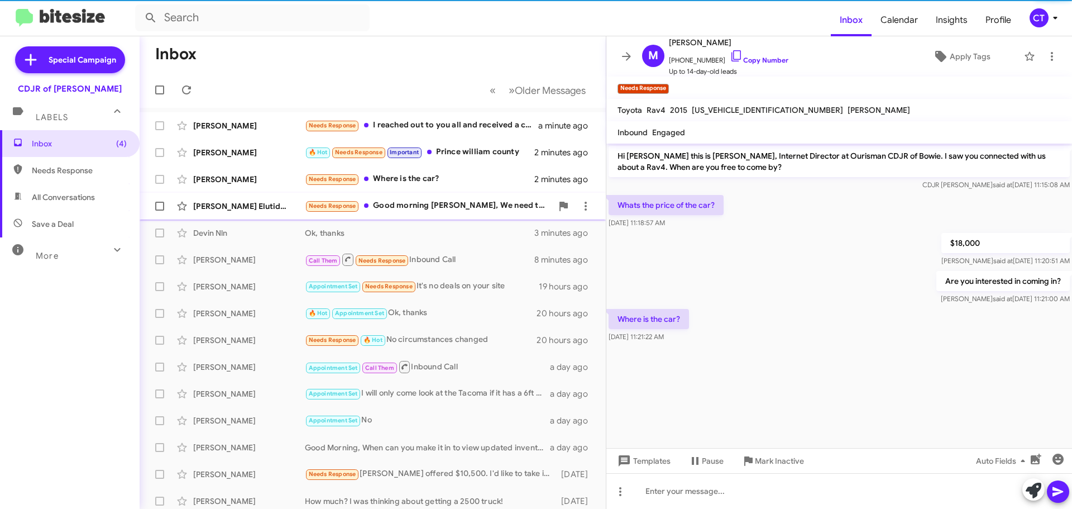
click at [460, 211] on div "Needs Response Good morning [PERSON_NAME], We need to discuss about price befor…" at bounding box center [428, 205] width 247 height 13
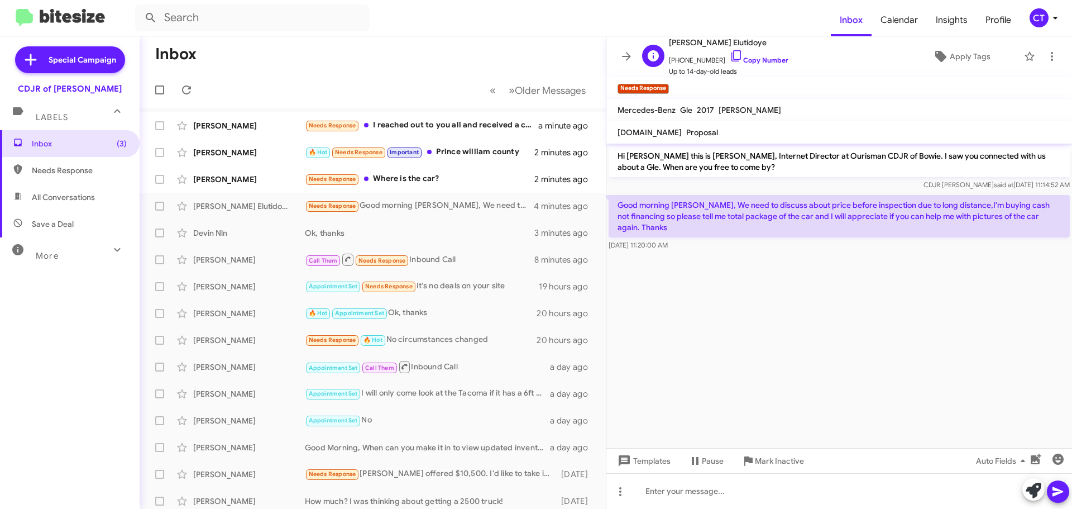
drag, startPoint x: 721, startPoint y: 56, endPoint x: 661, endPoint y: 74, distance: 62.2
click at [731, 56] on icon at bounding box center [735, 55] width 9 height 11
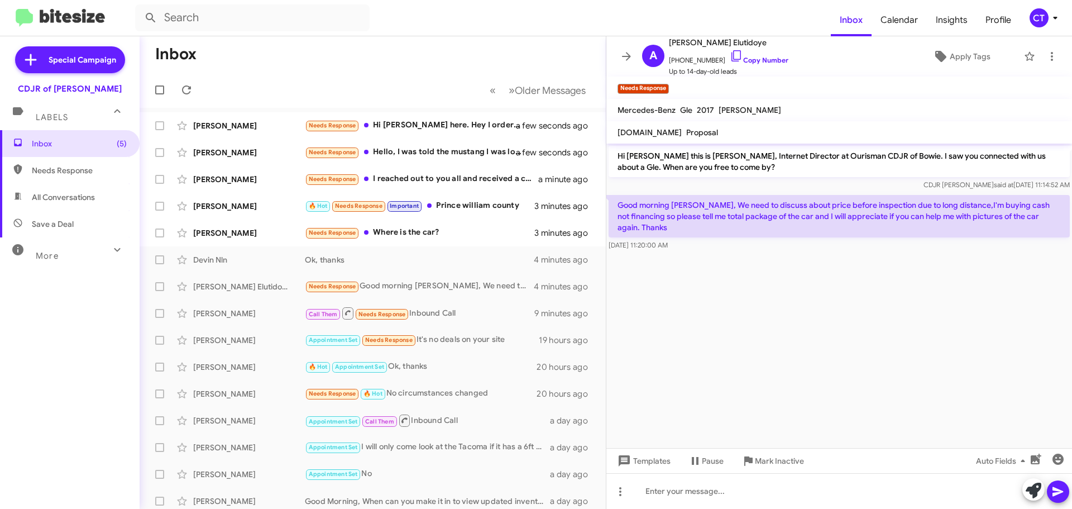
drag, startPoint x: 614, startPoint y: 202, endPoint x: 690, endPoint y: 240, distance: 84.9
click at [690, 240] on div "Good morning [PERSON_NAME], We need to discuss about price before inspection du…" at bounding box center [839, 223] width 466 height 60
drag, startPoint x: 686, startPoint y: 231, endPoint x: 628, endPoint y: 243, distance: 58.9
click at [643, 260] on cdk-virtual-scroll-viewport "Hi [PERSON_NAME] this is [PERSON_NAME], Internet Director at Ourisman CDJR of B…" at bounding box center [839, 296] width 466 height 304
drag, startPoint x: 618, startPoint y: 199, endPoint x: 705, endPoint y: 228, distance: 92.4
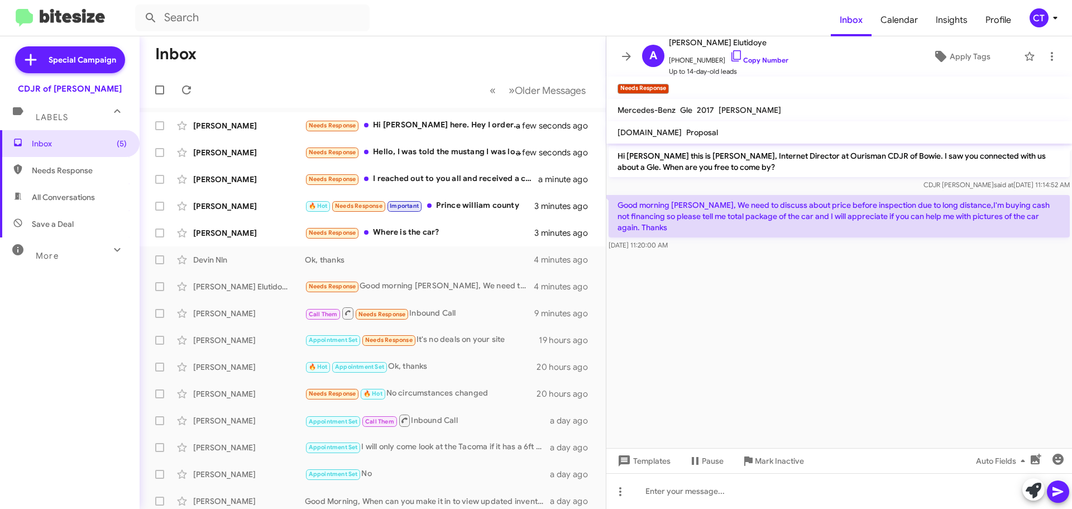
click at [688, 347] on cdk-virtual-scroll-viewport "Hi Abimbola this is Ciara Taylor, Internet Director at Ourisman CDJR of Bowie. …" at bounding box center [839, 296] width 466 height 304
drag, startPoint x: 615, startPoint y: 202, endPoint x: 697, endPoint y: 231, distance: 87.1
click at [697, 231] on div "Good morning Ciara, We need to discuss about price before inspection due to lon…" at bounding box center [839, 223] width 461 height 56
copy div "Good morning Ciara, We need to discuss about price before inspection due to lon…"
drag, startPoint x: 439, startPoint y: 227, endPoint x: 432, endPoint y: 242, distance: 17.0
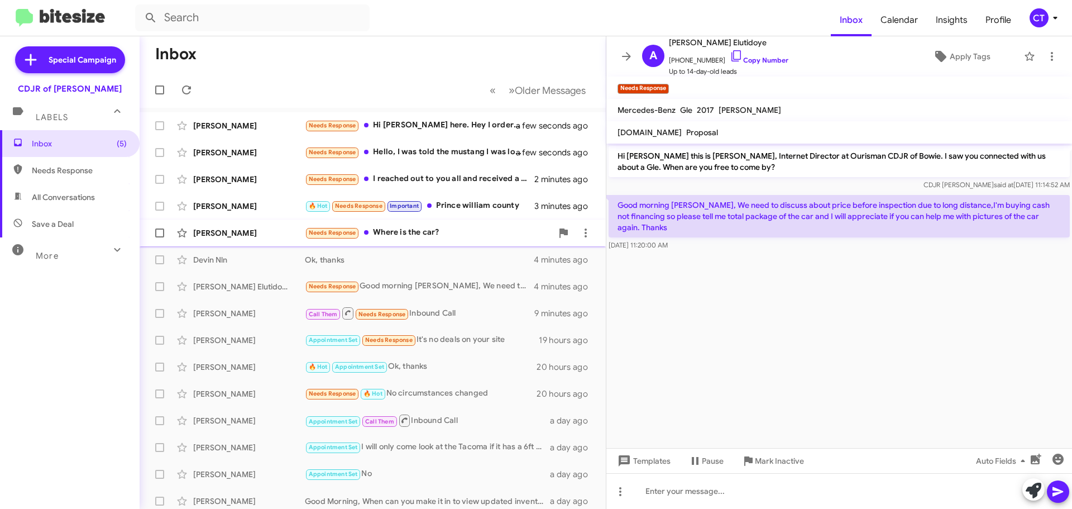
click at [439, 227] on div "Needs Response Where is the car?" at bounding box center [428, 232] width 247 height 13
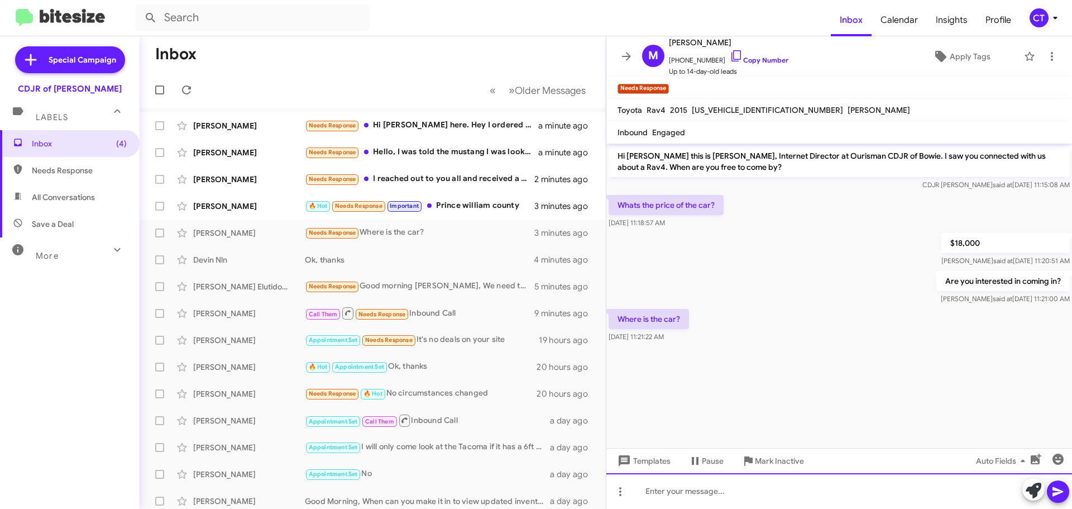
click at [673, 495] on div at bounding box center [839, 491] width 466 height 36
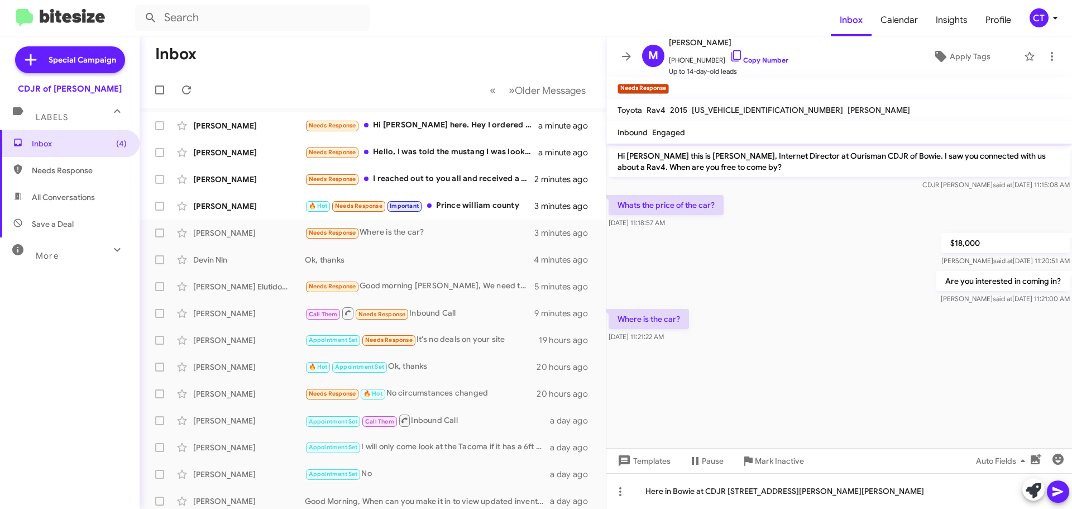
click at [1067, 492] on button at bounding box center [1058, 491] width 22 height 22
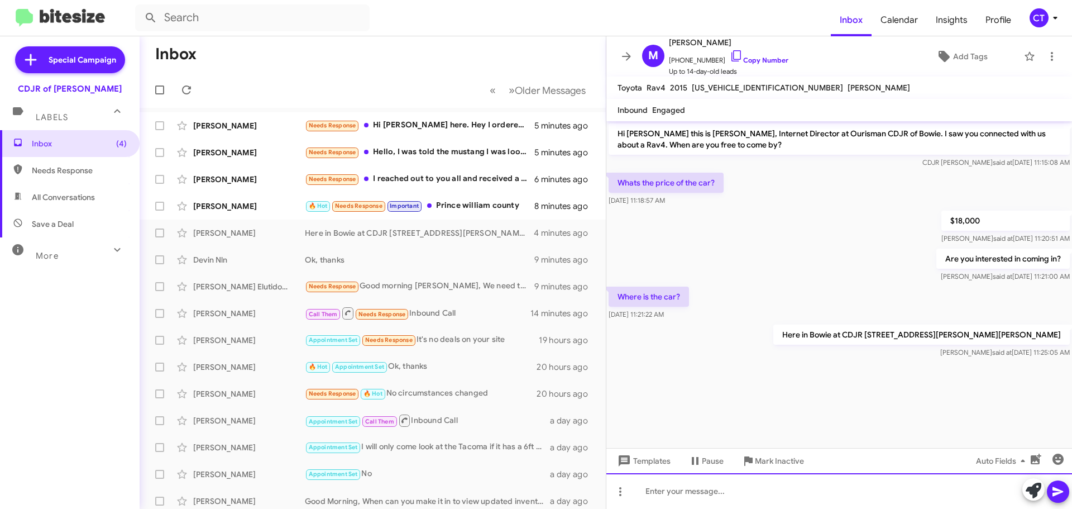
click at [742, 495] on div at bounding box center [839, 491] width 466 height 36
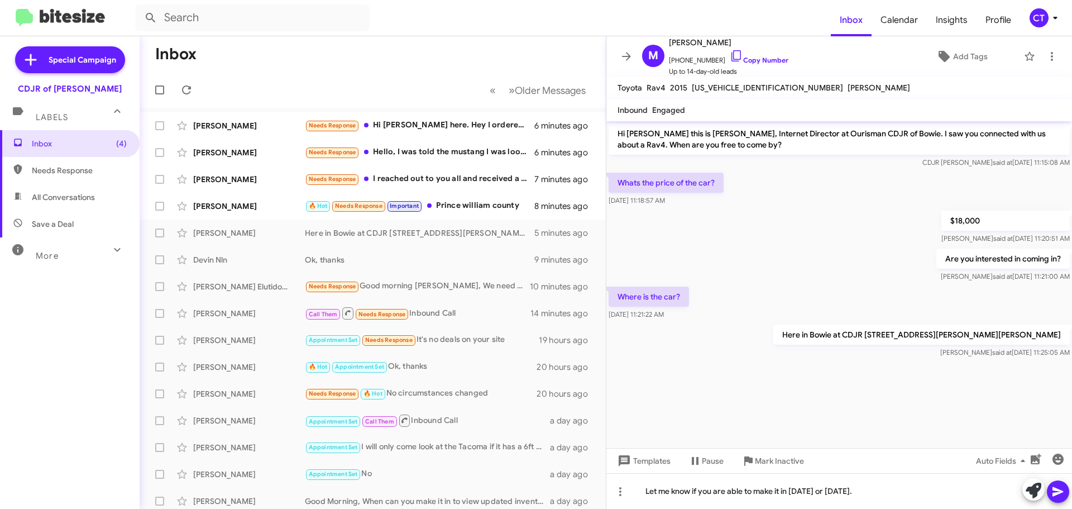
drag, startPoint x: 1056, startPoint y: 492, endPoint x: 653, endPoint y: 481, distance: 403.3
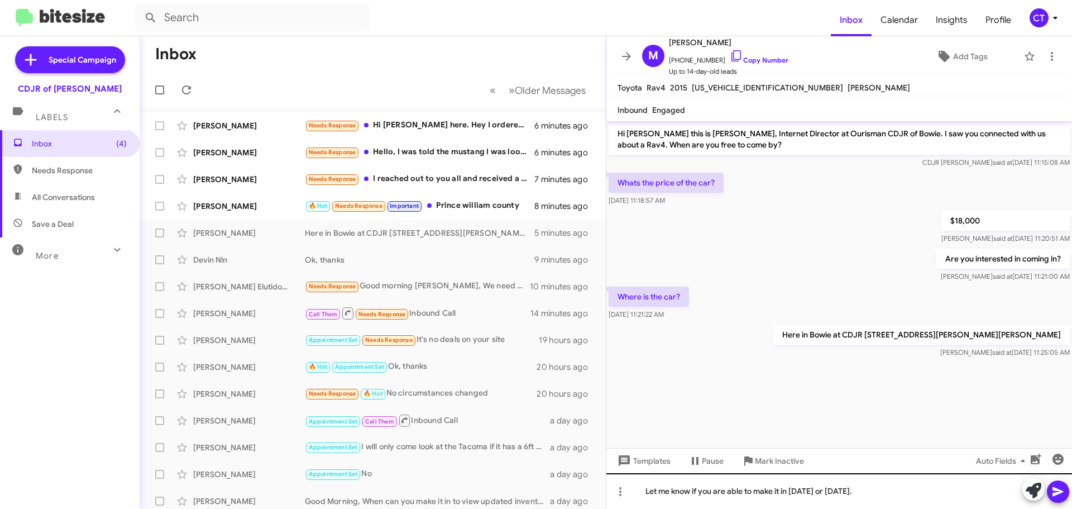
click at [1056, 492] on icon at bounding box center [1057, 491] width 13 height 13
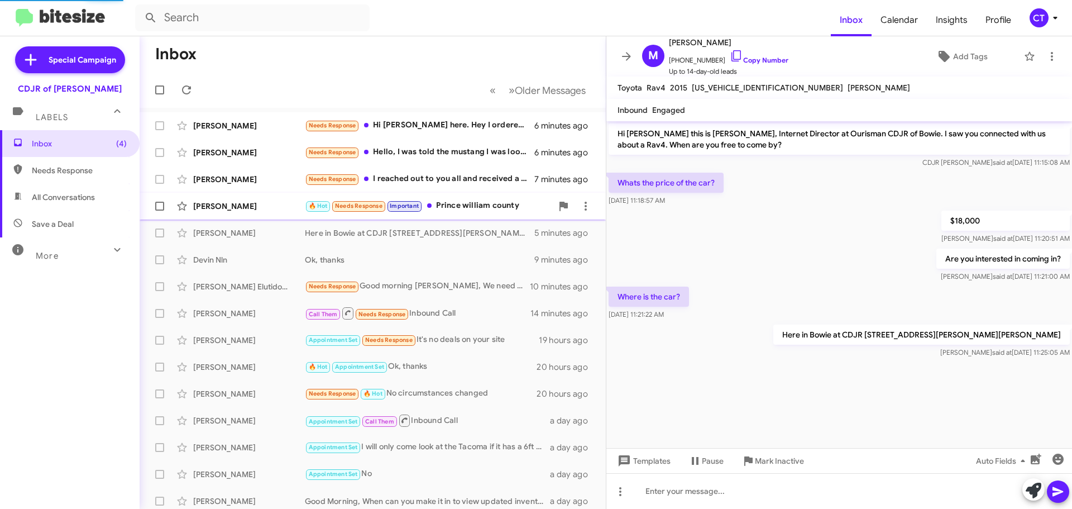
click at [431, 194] on span "James Ngov 🔥 Hot Needs Response Important Prince william county 8 minutes ago" at bounding box center [373, 206] width 466 height 27
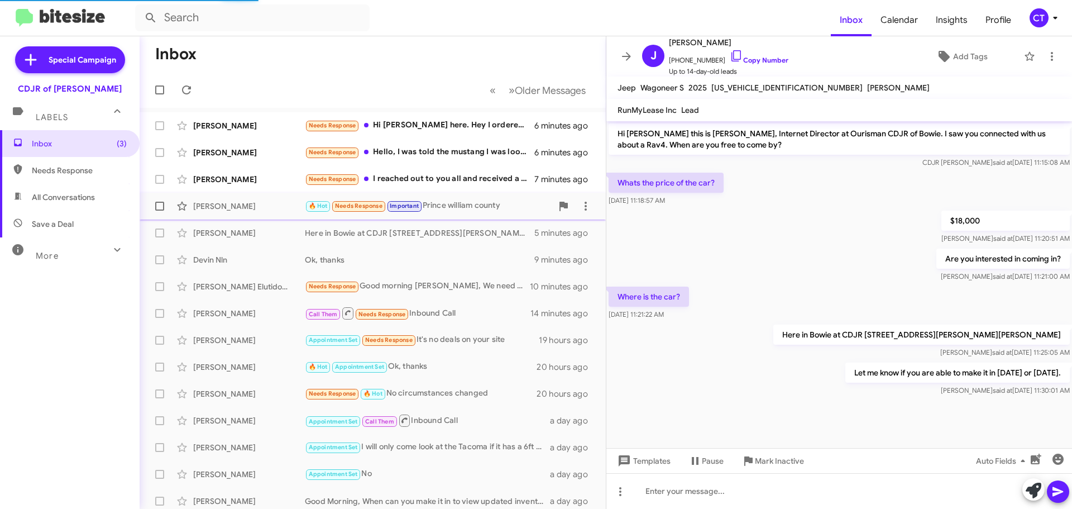
scroll to position [11, 0]
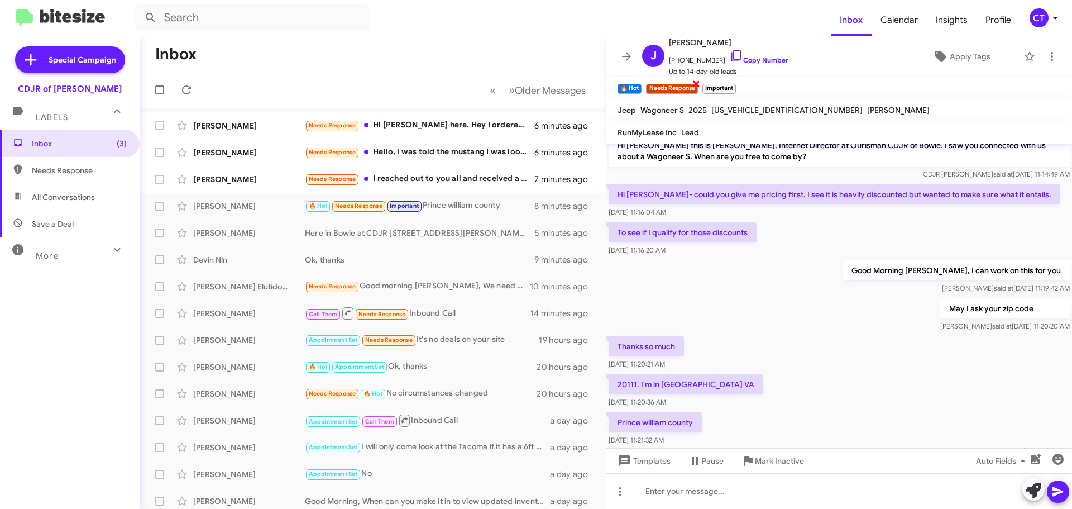
drag, startPoint x: 723, startPoint y: 52, endPoint x: 645, endPoint y: 87, distance: 85.5
click at [730, 52] on icon at bounding box center [736, 55] width 13 height 13
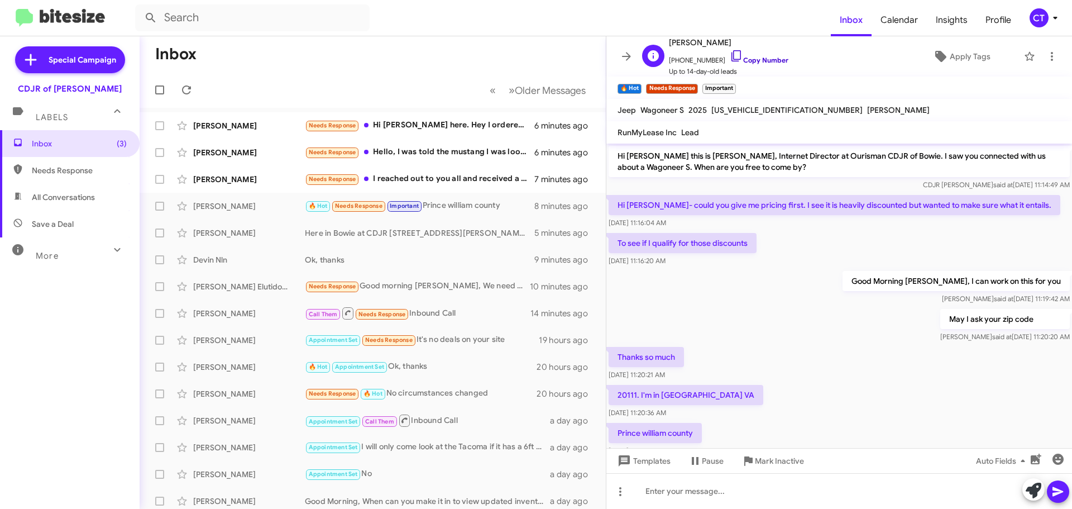
click at [730, 58] on icon at bounding box center [736, 55] width 13 height 13
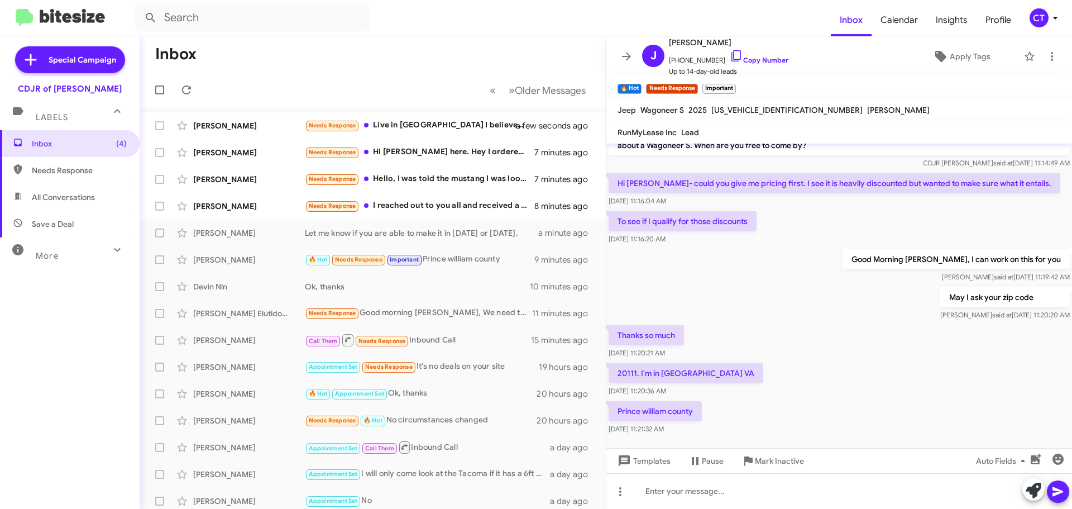
scroll to position [33, 0]
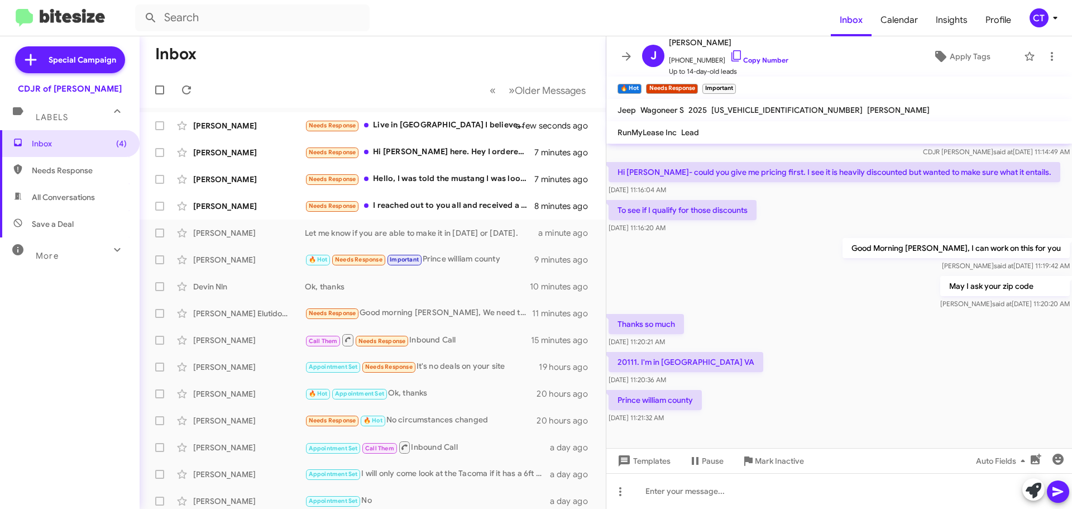
drag, startPoint x: 614, startPoint y: 320, endPoint x: 698, endPoint y: 410, distance: 123.3
click at [698, 410] on div "Hi James this is Ciara Taylor, Internet Director at Ourisman CDJR of Bowie. I s…" at bounding box center [839, 268] width 466 height 315
drag, startPoint x: 671, startPoint y: 361, endPoint x: 707, endPoint y: 388, distance: 45.1
click at [789, 394] on div "Prince william county Aug 21, 2025, 11:21:32 AM" at bounding box center [839, 407] width 466 height 38
drag, startPoint x: 610, startPoint y: 170, endPoint x: 656, endPoint y: 171, distance: 46.4
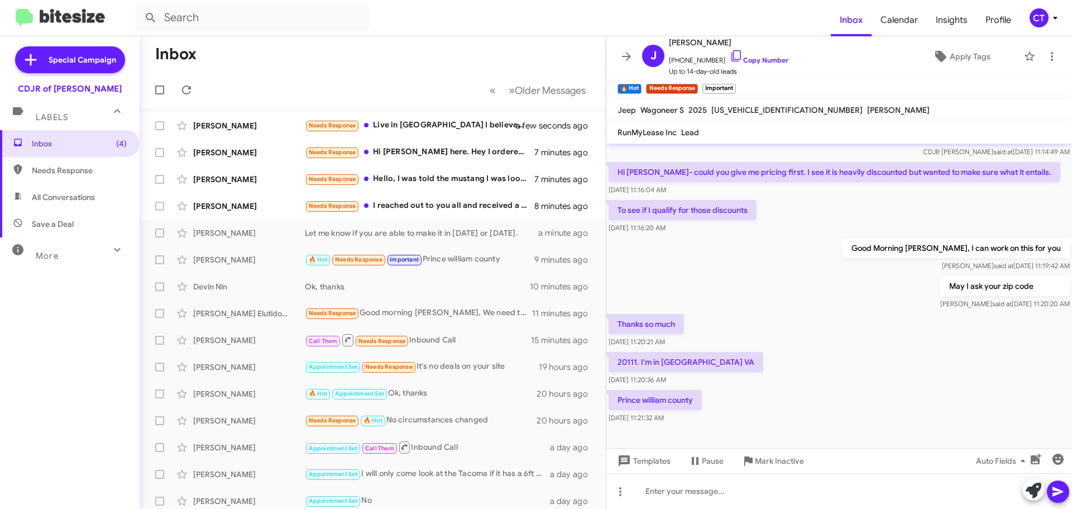
click at [797, 274] on div "May I ask your zip code Ciara said at Aug 21, 2025, 11:20:20 AM" at bounding box center [839, 293] width 466 height 38
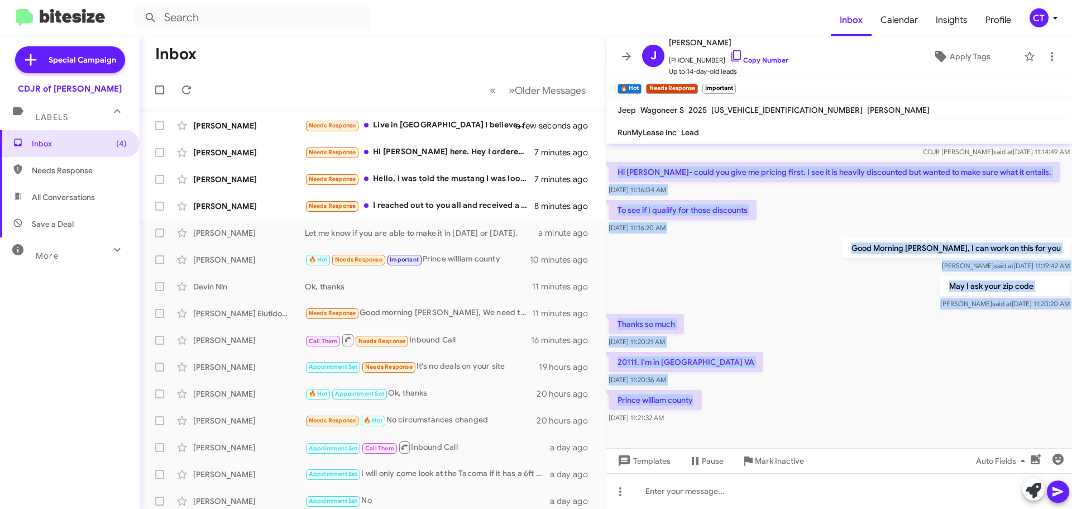
drag, startPoint x: 615, startPoint y: 166, endPoint x: 785, endPoint y: 407, distance: 293.7
click at [785, 407] on div "Hi James this is Ciara Taylor, Internet Director at Ourisman CDJR of Bowie. I s…" at bounding box center [839, 268] width 466 height 315
copy div "Hi Ciara- could you give me pricing first. I see it is heavily discounted but w…"
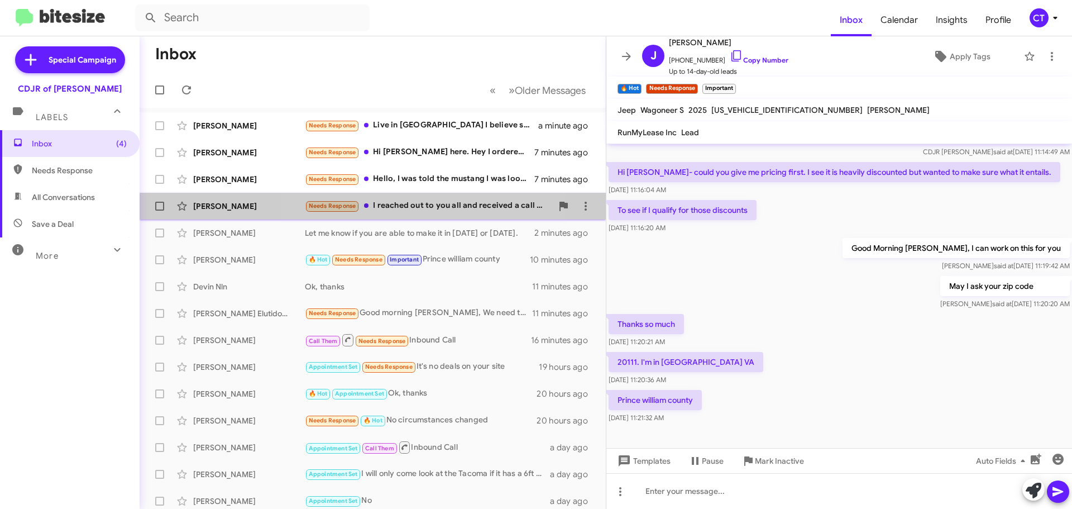
click at [429, 212] on div "Needs Response I reached out to you all and received a call but the sales guy d…" at bounding box center [428, 205] width 247 height 13
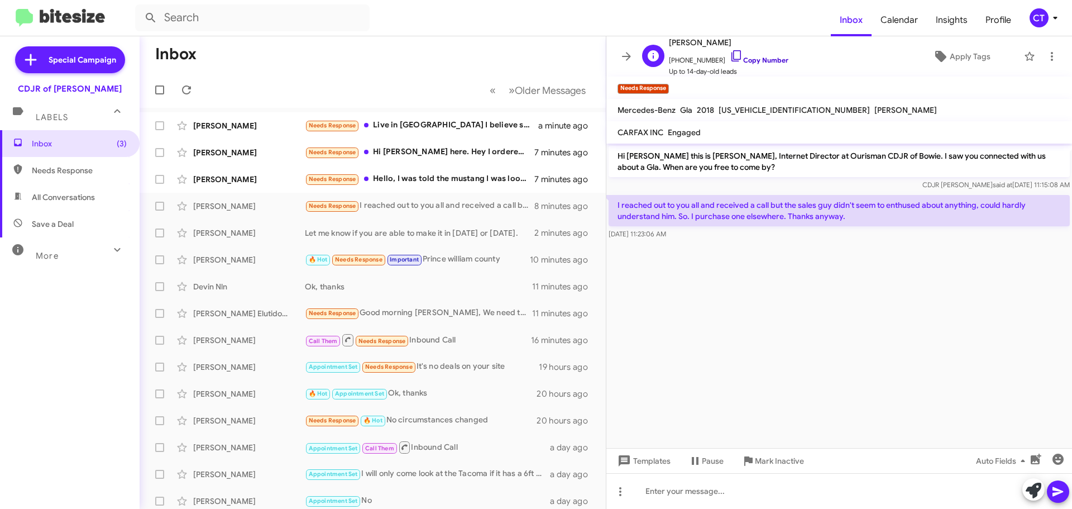
click at [730, 55] on icon at bounding box center [736, 55] width 13 height 13
click at [772, 470] on span "Mark Inactive" at bounding box center [779, 461] width 49 height 20
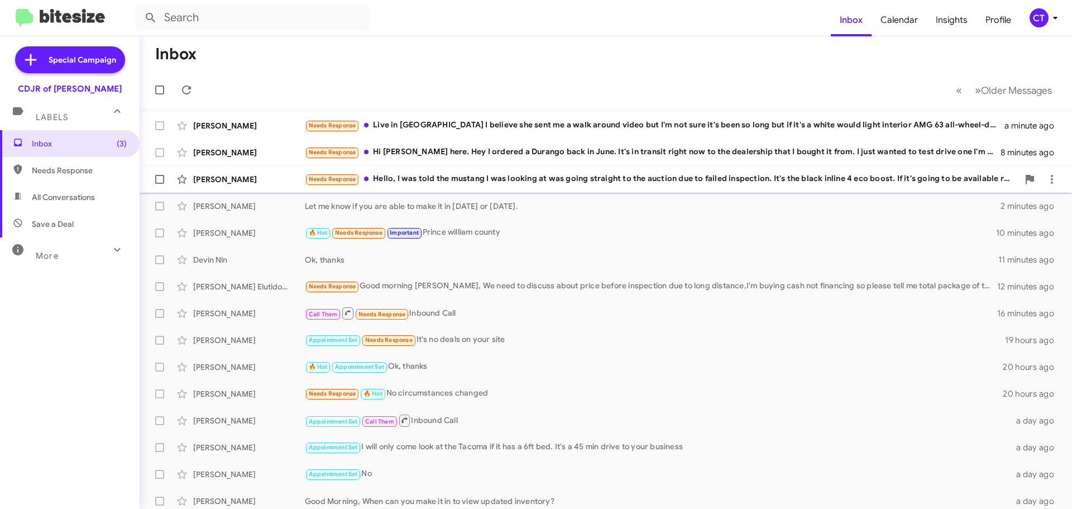
click at [462, 180] on div "Needs Response Hello, I was told the mustang I was looking at was going straigh…" at bounding box center [662, 179] width 714 height 13
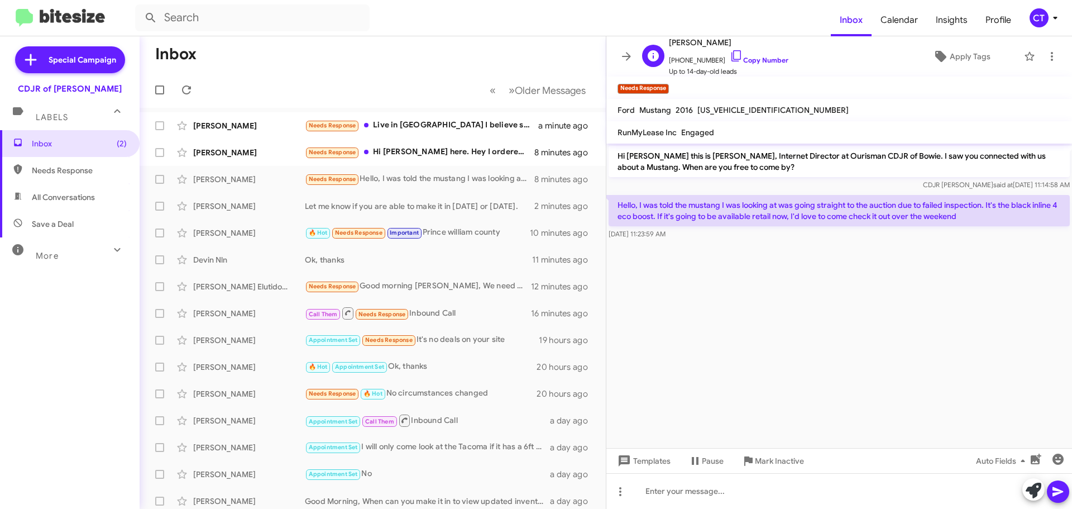
click at [733, 55] on span "+14435614932 Copy Number" at bounding box center [728, 57] width 119 height 17
click at [731, 54] on icon at bounding box center [735, 55] width 9 height 11
click at [730, 56] on icon at bounding box center [736, 55] width 13 height 13
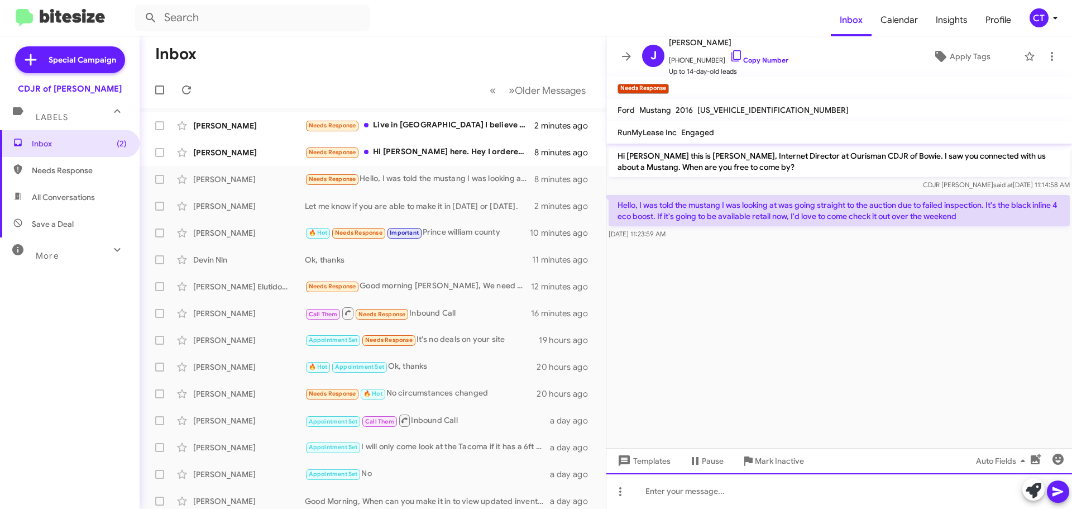
click at [694, 485] on div at bounding box center [839, 491] width 466 height 36
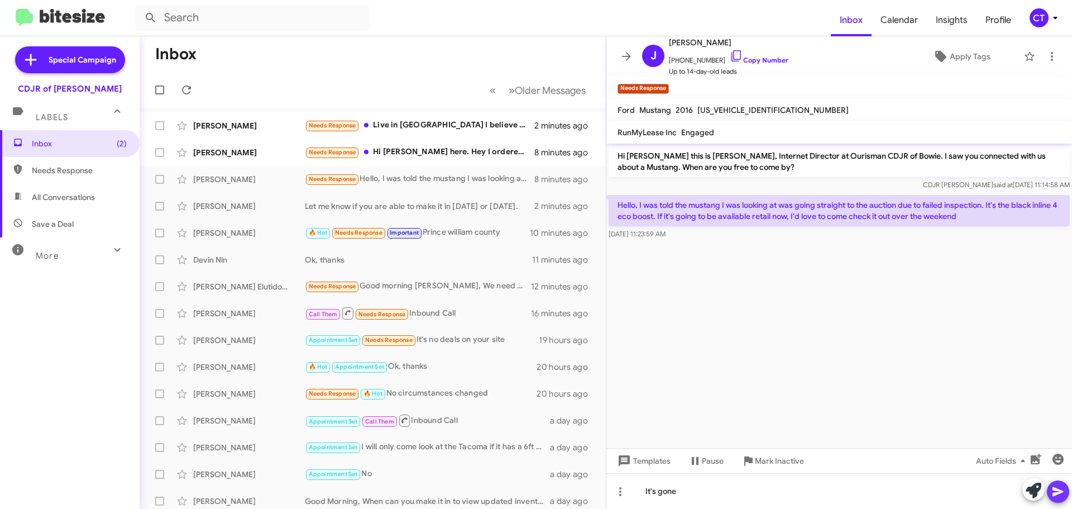
click at [1057, 494] on icon at bounding box center [1058, 491] width 11 height 9
click at [467, 155] on div "Needs Response Hi Clara John Scott here. Hey I ordered a Durango back in June. …" at bounding box center [428, 152] width 247 height 13
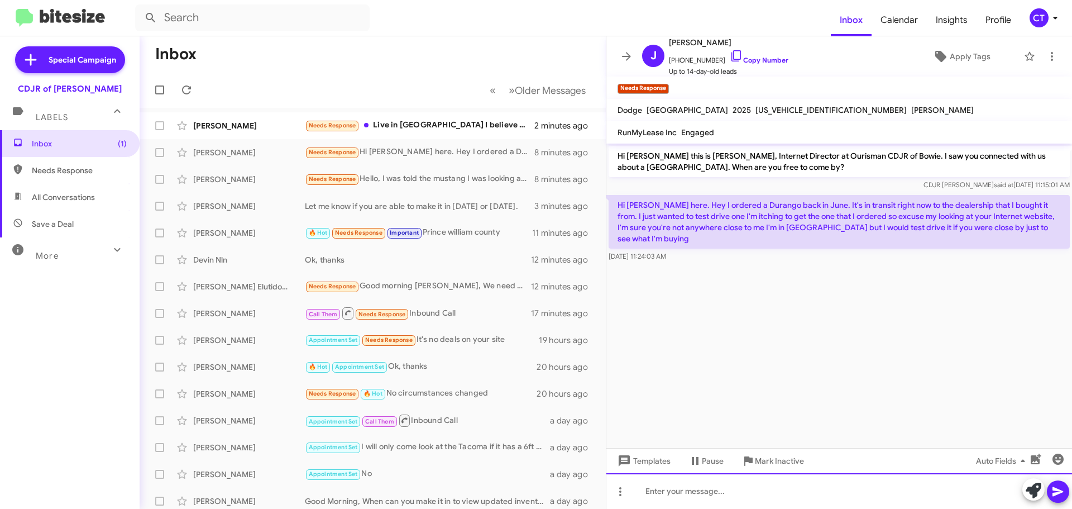
click at [729, 488] on div at bounding box center [839, 491] width 466 height 36
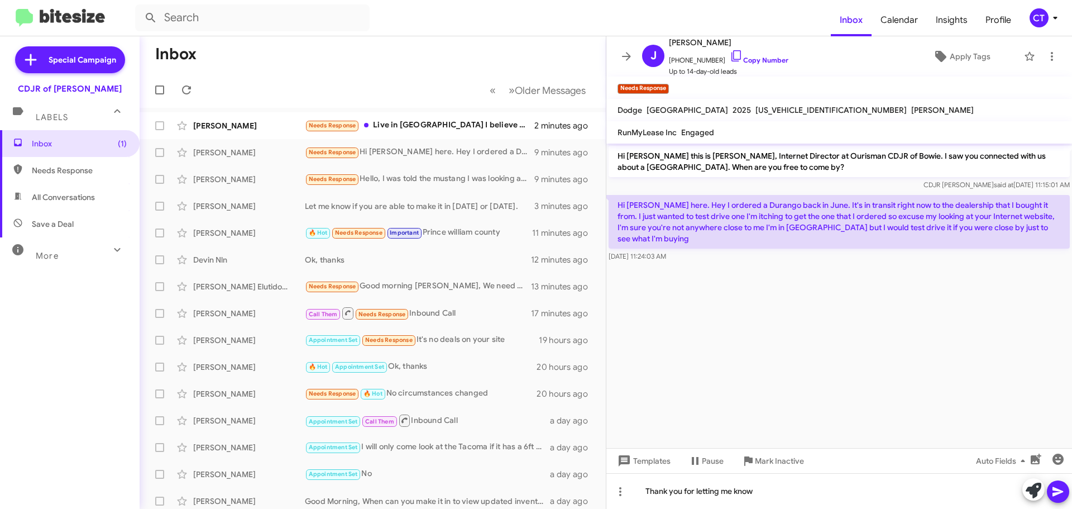
click at [1058, 492] on icon at bounding box center [1058, 491] width 11 height 9
click at [730, 54] on icon at bounding box center [736, 55] width 13 height 13
click at [790, 465] on span "Mark Inactive" at bounding box center [779, 461] width 49 height 20
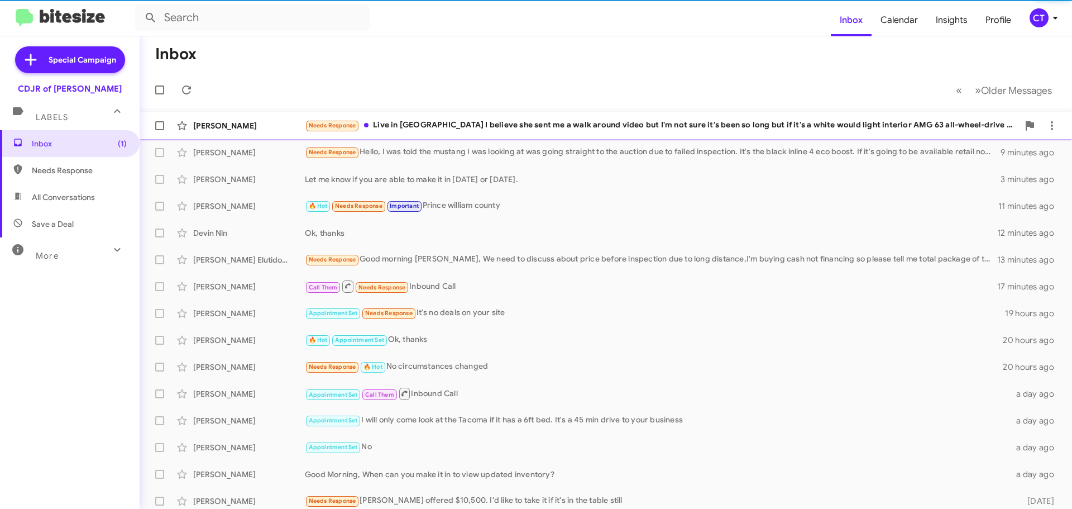
click at [397, 114] on span "Avery Dennison Needs Response Live in Las Vegas I believe she sent me a walk ar…" at bounding box center [606, 125] width 933 height 27
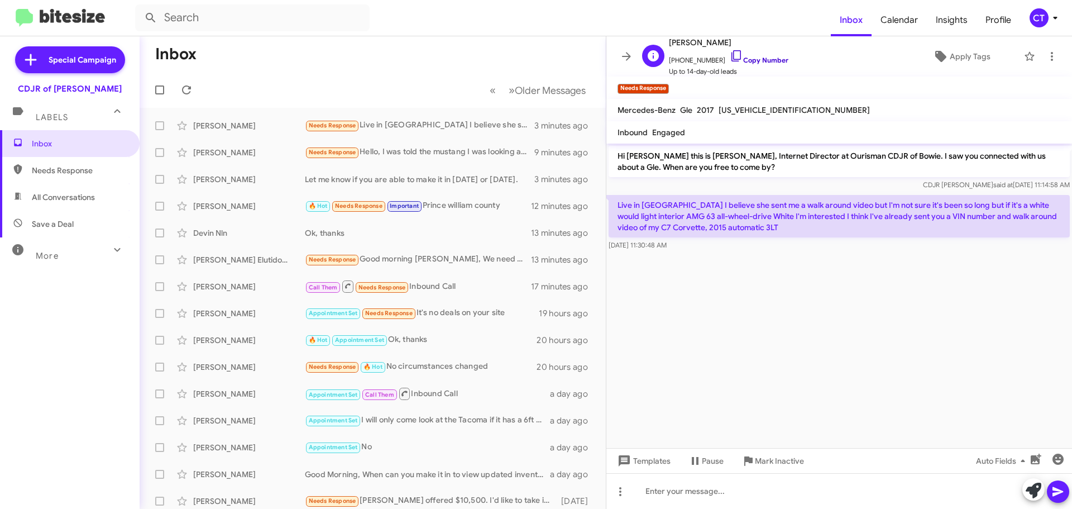
click at [730, 53] on icon at bounding box center [736, 55] width 13 height 13
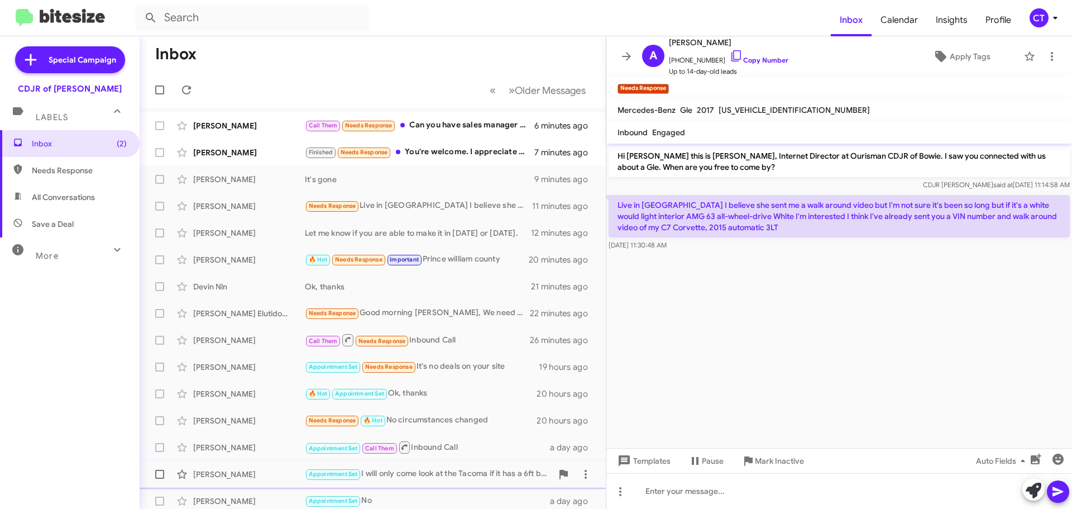
click at [778, 467] on span "Mark Inactive" at bounding box center [779, 461] width 49 height 20
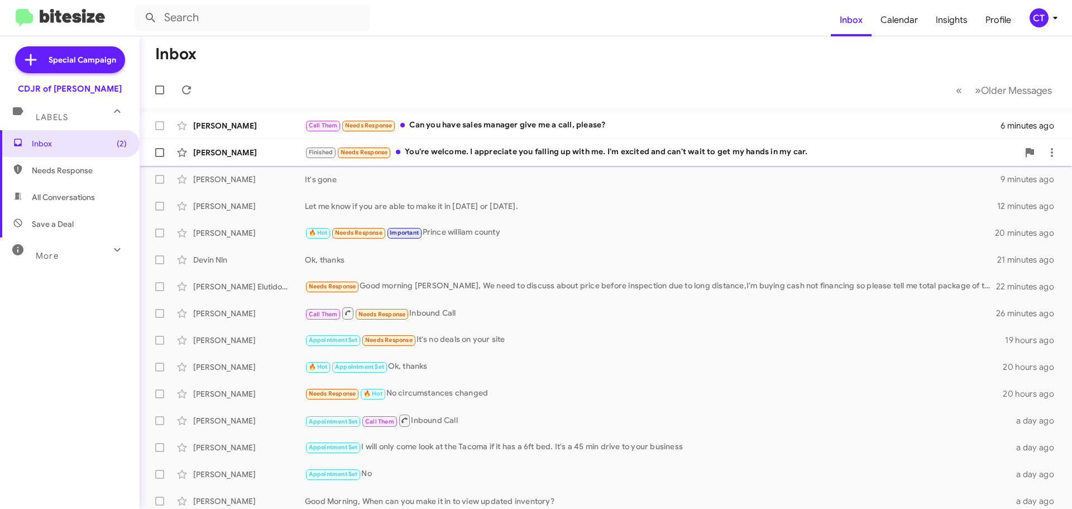
drag, startPoint x: 455, startPoint y: 141, endPoint x: 451, endPoint y: 151, distance: 10.8
click at [455, 141] on span "Johne Scott Finished Needs Response You're welcome. I appreciate you falling up…" at bounding box center [606, 152] width 933 height 27
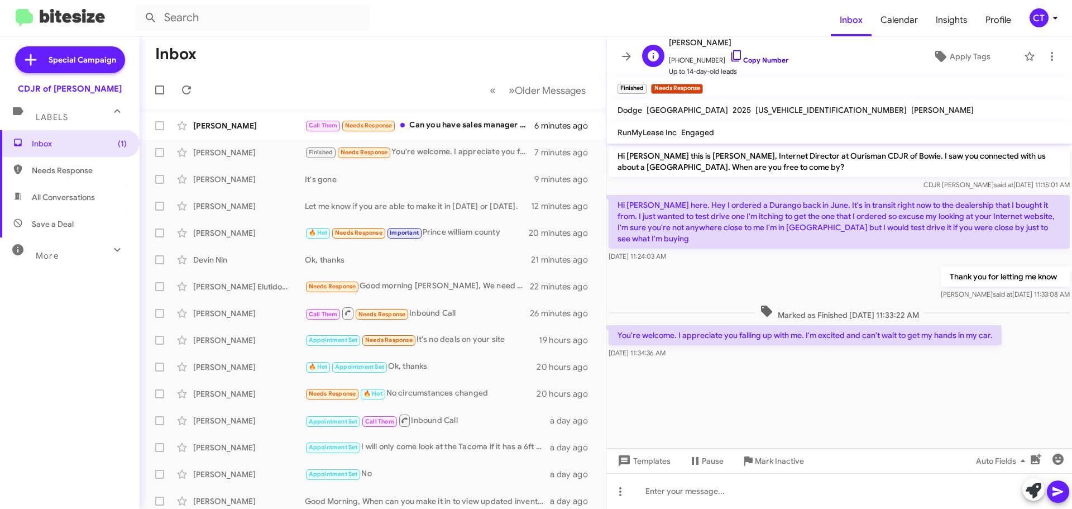
click at [730, 53] on icon at bounding box center [736, 55] width 13 height 13
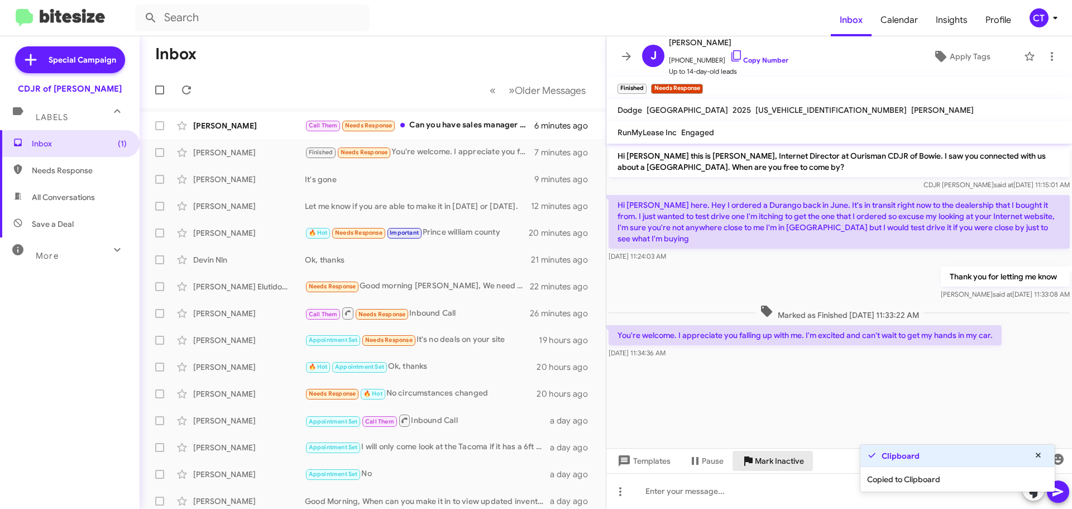
click at [787, 468] on span "Mark Inactive" at bounding box center [779, 461] width 49 height 20
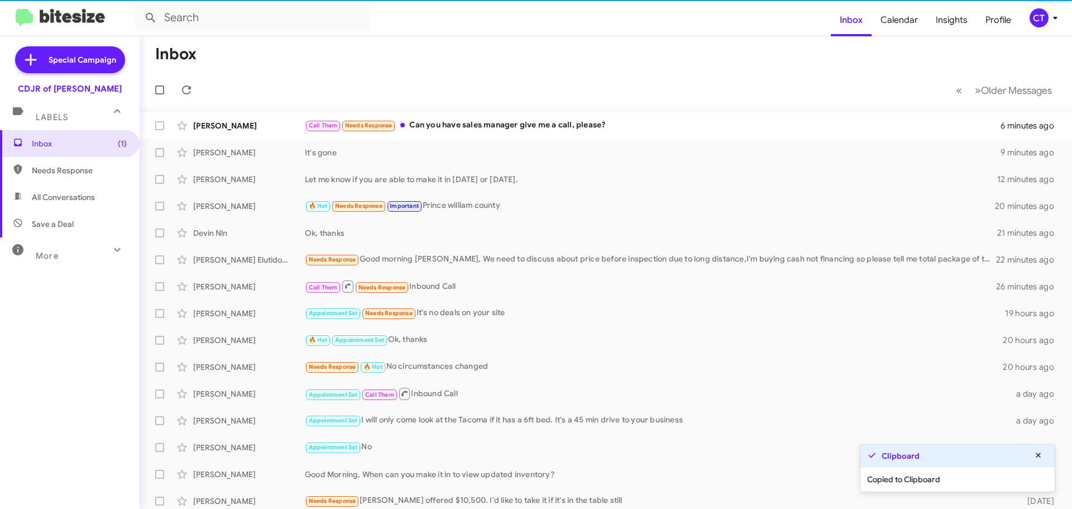
click at [432, 104] on mat-toolbar-row "« Previous » Next Older Messages" at bounding box center [606, 90] width 933 height 36
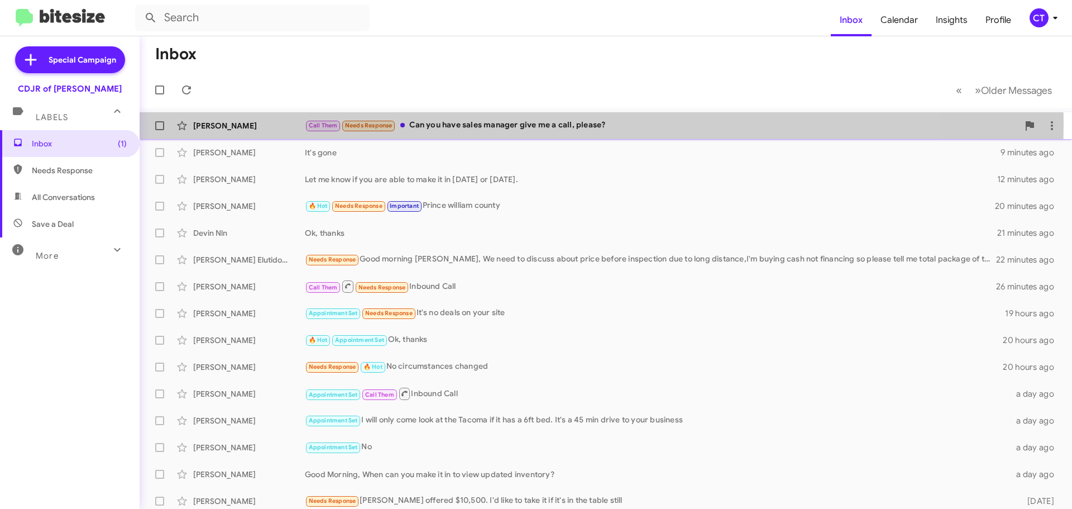
click at [434, 123] on div "Call Them Needs Response Can you have sales manager give me a call, please?" at bounding box center [662, 125] width 714 height 13
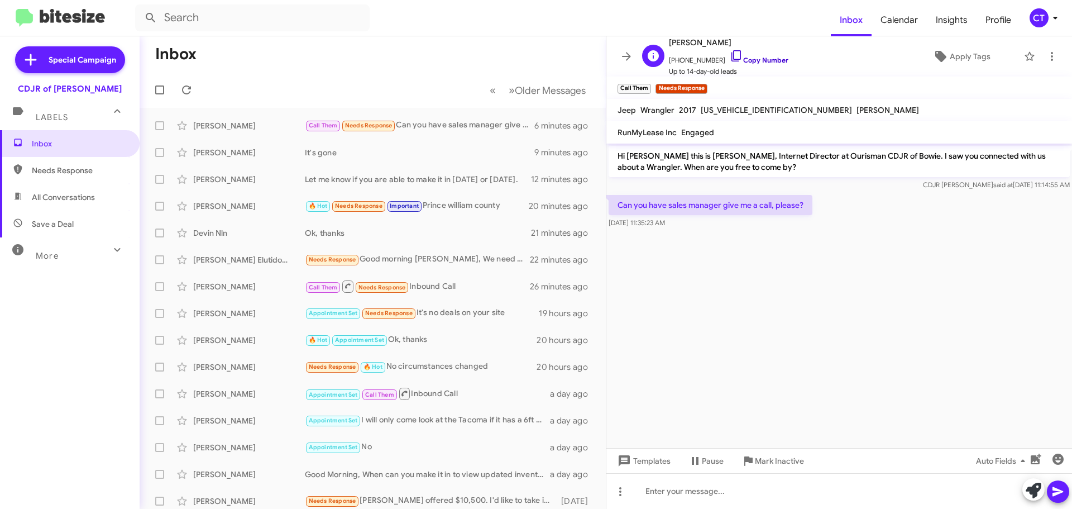
click at [731, 50] on icon at bounding box center [735, 55] width 9 height 11
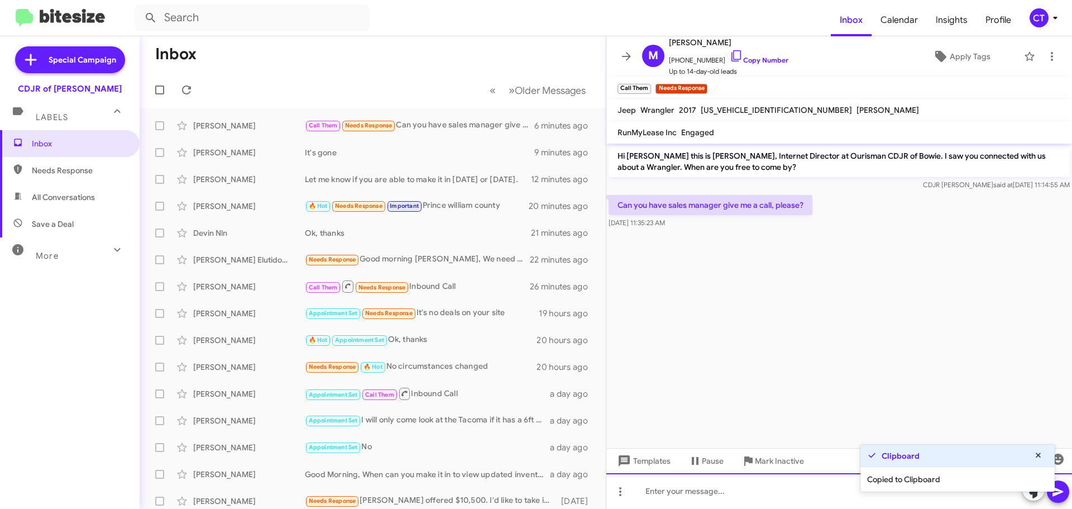
click at [699, 484] on div at bounding box center [839, 491] width 466 height 36
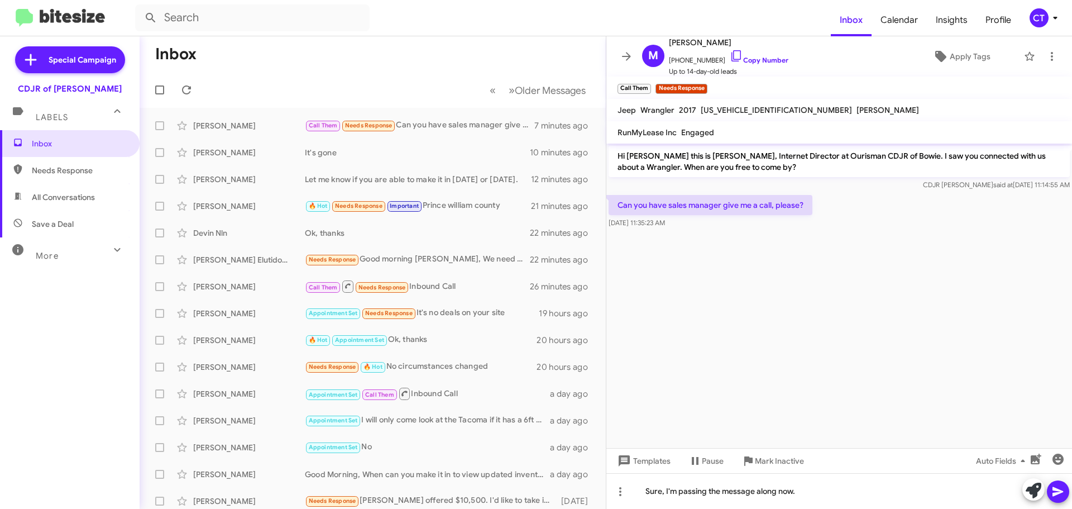
drag, startPoint x: 1054, startPoint y: 492, endPoint x: 1040, endPoint y: 480, distance: 17.8
click at [1054, 491] on icon at bounding box center [1057, 491] width 13 height 13
click at [618, 201] on p "Can you have sales manager give me a call, please?" at bounding box center [711, 205] width 204 height 20
drag, startPoint x: 618, startPoint y: 201, endPoint x: 654, endPoint y: 209, distance: 37.7
click at [654, 209] on p "Can you have sales manager give me a call, please?" at bounding box center [711, 205] width 204 height 20
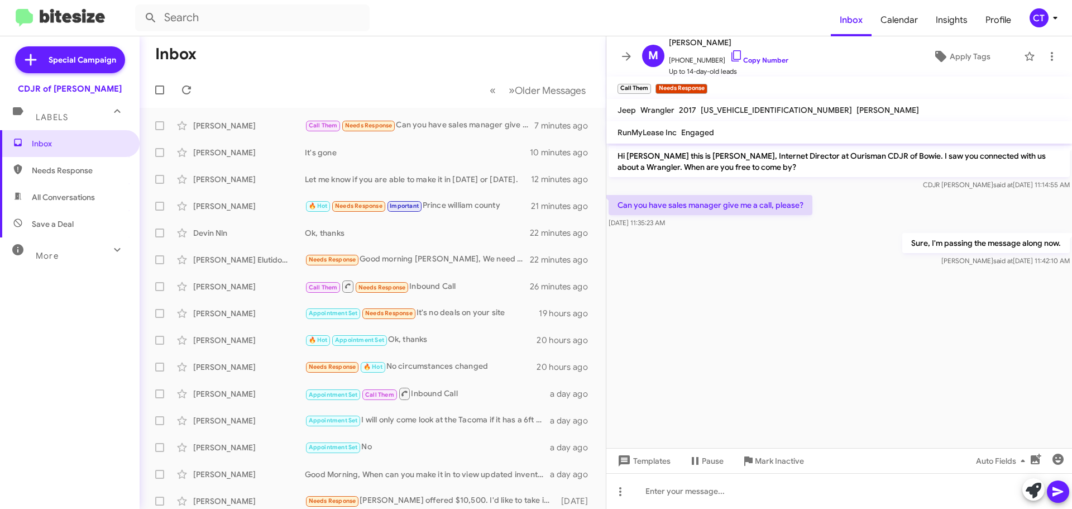
click at [711, 274] on div at bounding box center [839, 273] width 466 height 8
drag, startPoint x: 615, startPoint y: 200, endPoint x: 706, endPoint y: 230, distance: 95.2
click at [706, 230] on div "Can you have sales manager give me a call, please? Aug 21, 2025, 11:35:23 AM" at bounding box center [839, 212] width 466 height 38
copy div "Can you have sales manager give me a call, please? Aug 21, 2025, 11:35:23 AM"
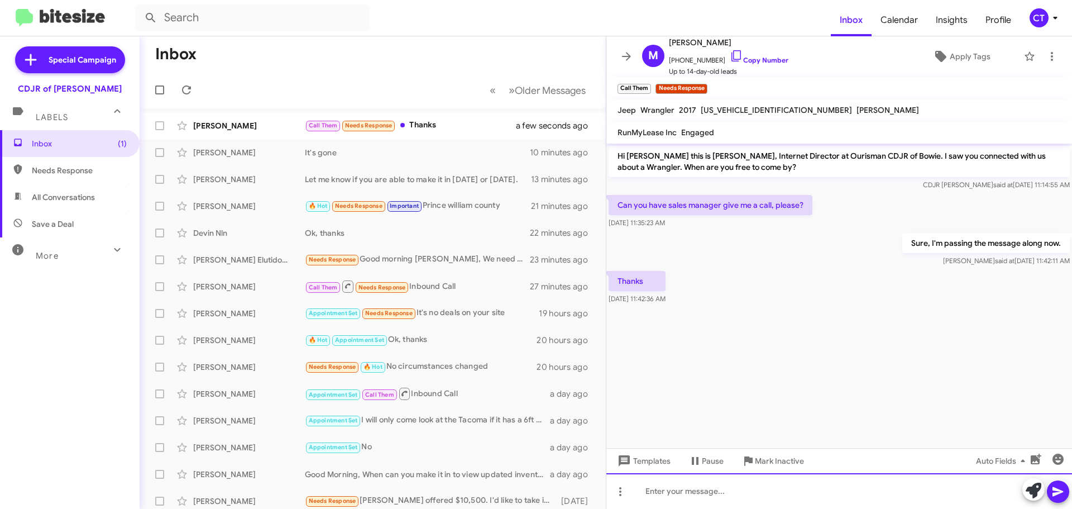
click at [701, 503] on div at bounding box center [839, 491] width 466 height 36
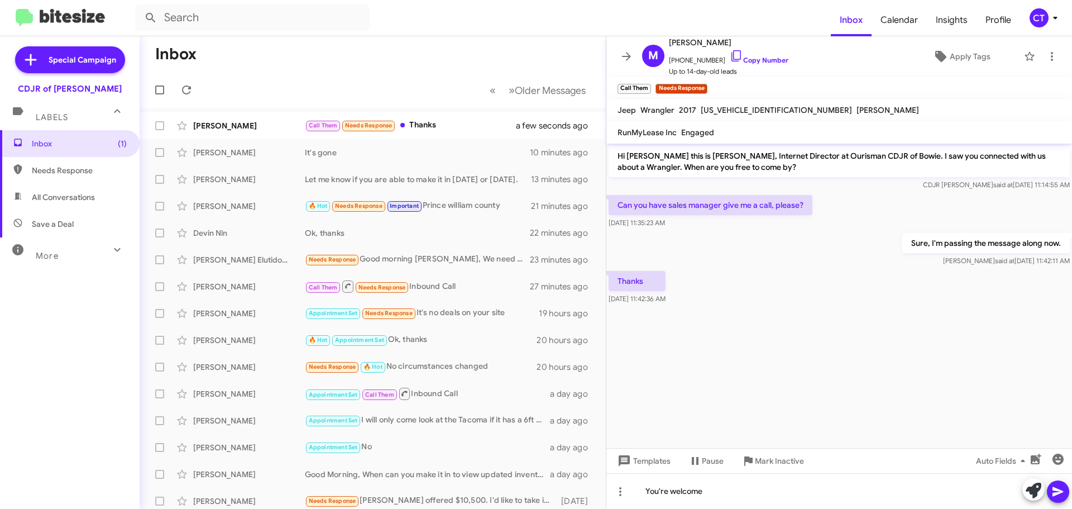
click at [1064, 487] on icon at bounding box center [1057, 491] width 13 height 13
click at [419, 130] on div "Call Them You're welcome" at bounding box center [428, 125] width 247 height 13
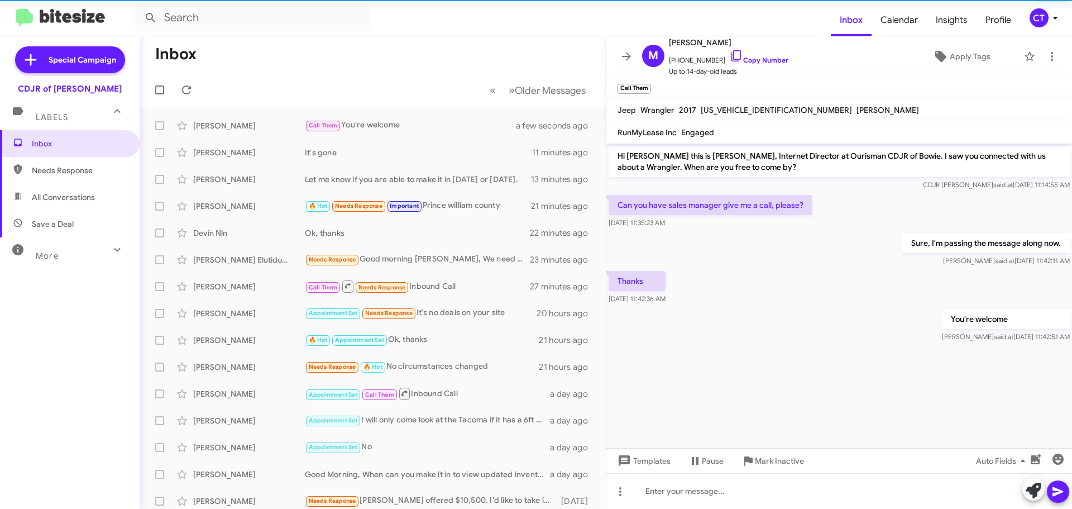
click at [1052, 16] on icon at bounding box center [1055, 17] width 13 height 13
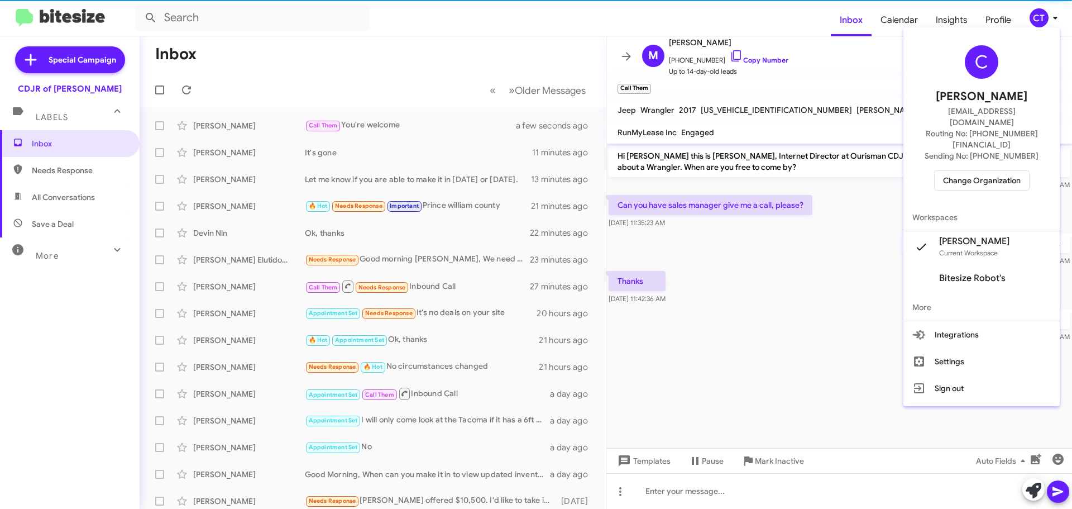
click at [994, 171] on span "Change Organization" at bounding box center [982, 180] width 78 height 19
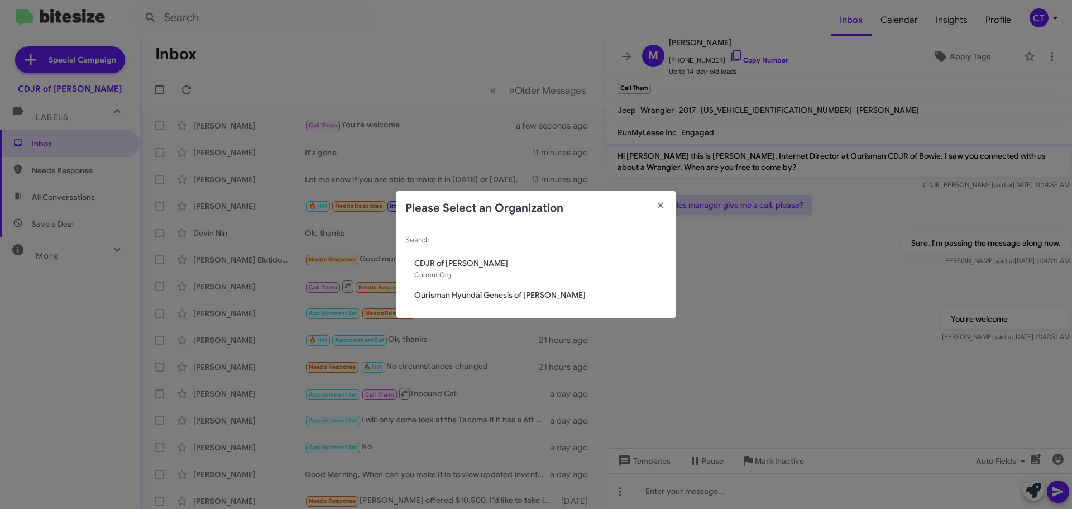
click at [429, 298] on span "Ourisman Hyundai Genesis of Bowie" at bounding box center [540, 294] width 252 height 11
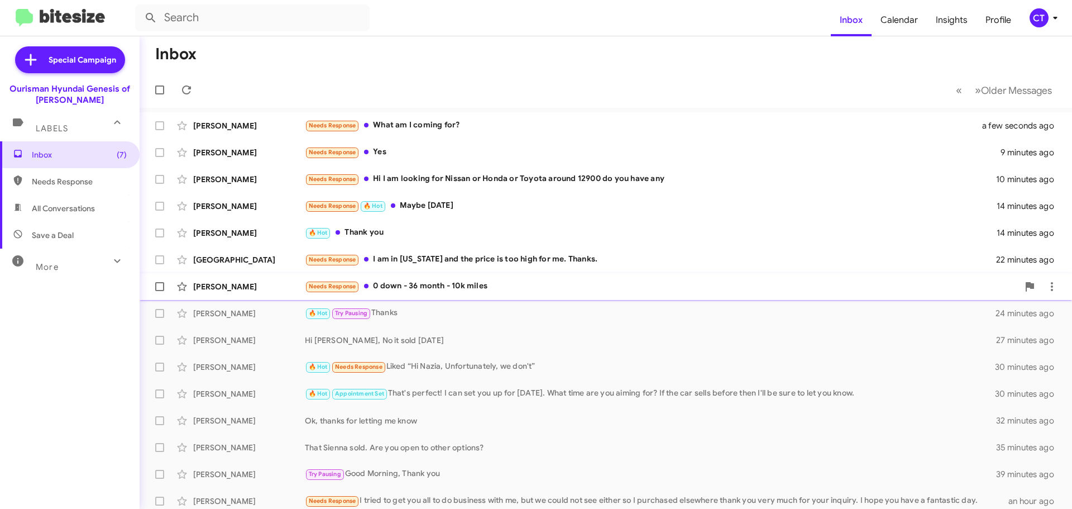
click at [470, 286] on div "Needs Response 0 down - 36 month - 10k miles" at bounding box center [662, 286] width 714 height 13
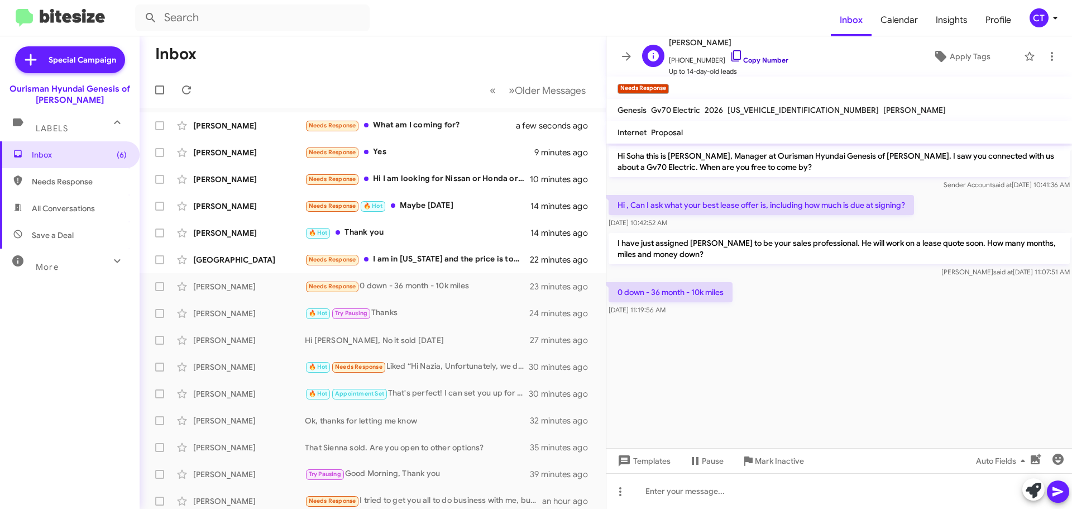
click at [730, 52] on icon at bounding box center [736, 55] width 13 height 13
drag, startPoint x: 614, startPoint y: 289, endPoint x: 730, endPoint y: 302, distance: 116.4
click at [730, 302] on div "0 down - 36 month - 10k miles [DATE] 11:19:56 AM" at bounding box center [671, 299] width 124 height 34
copy div "0 down - 36 month - 10k miles [DATE] 11:19:56 AM"
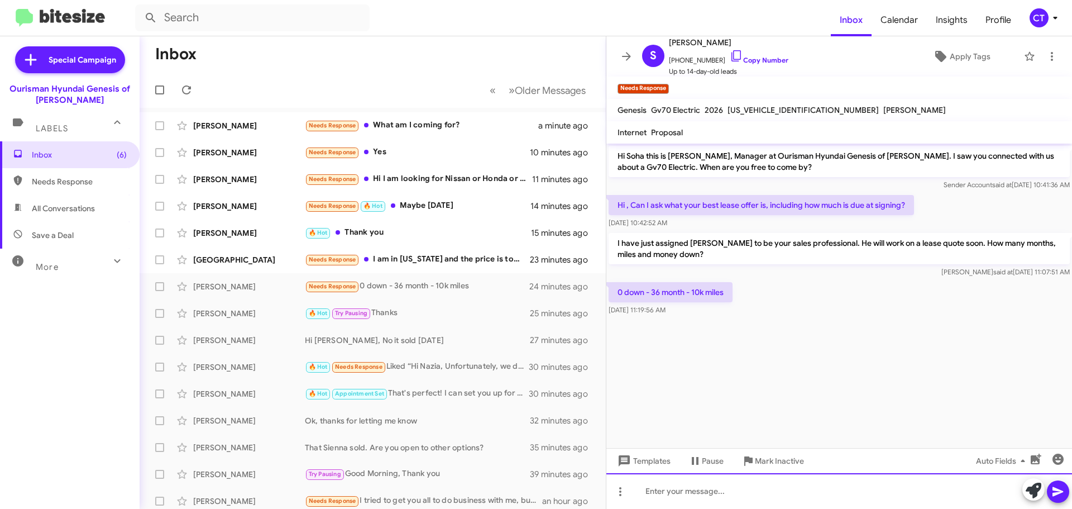
click at [721, 495] on div at bounding box center [839, 491] width 466 height 36
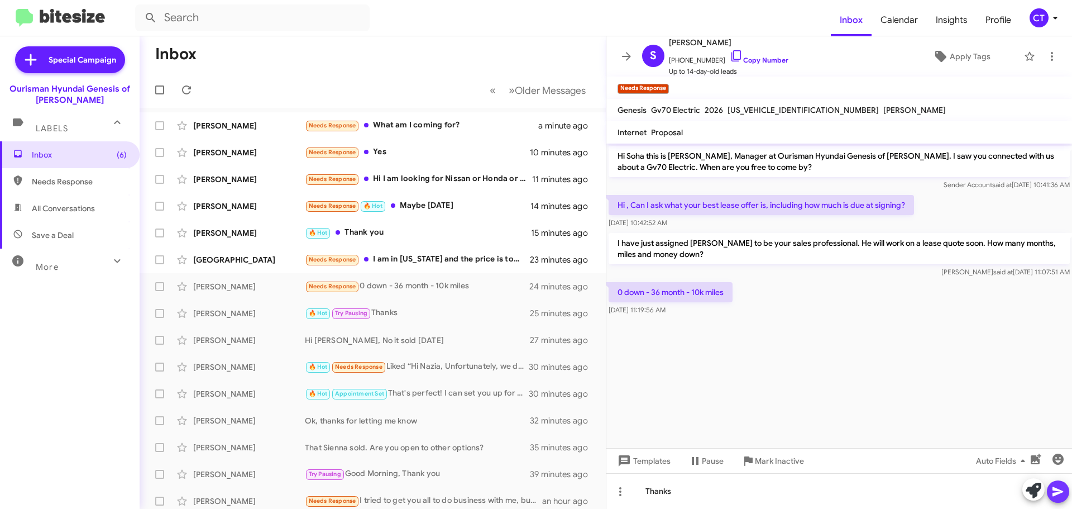
click at [1055, 494] on icon at bounding box center [1058, 491] width 11 height 9
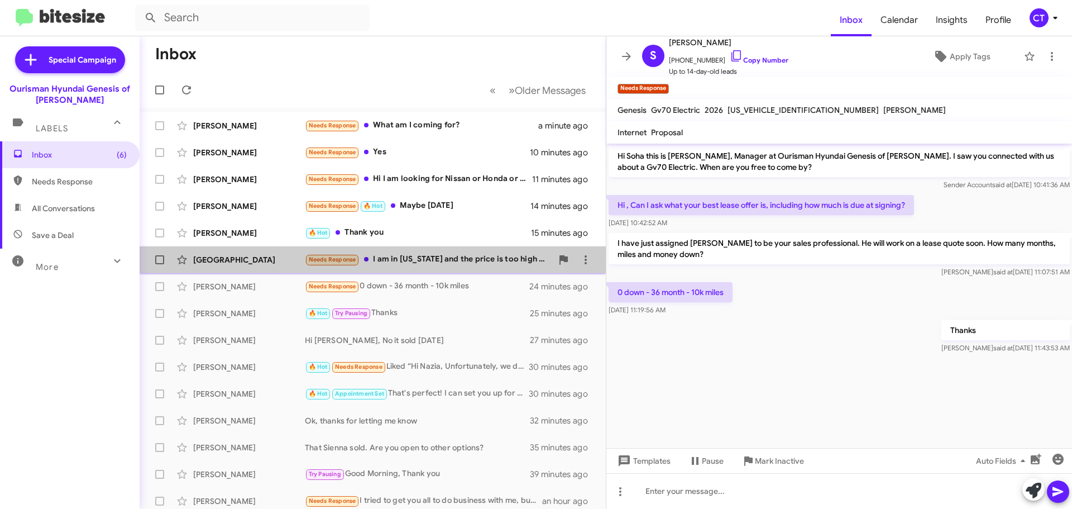
click at [396, 252] on div "Hee Park Needs Response I am in [US_STATE] and the price is too high for me. Th…" at bounding box center [373, 259] width 448 height 22
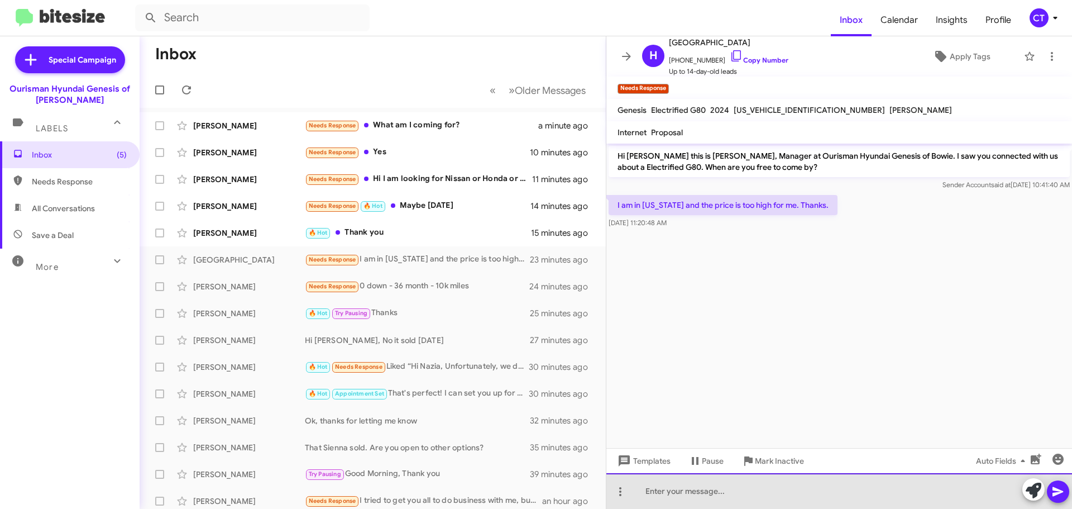
click at [709, 487] on div at bounding box center [839, 491] width 466 height 36
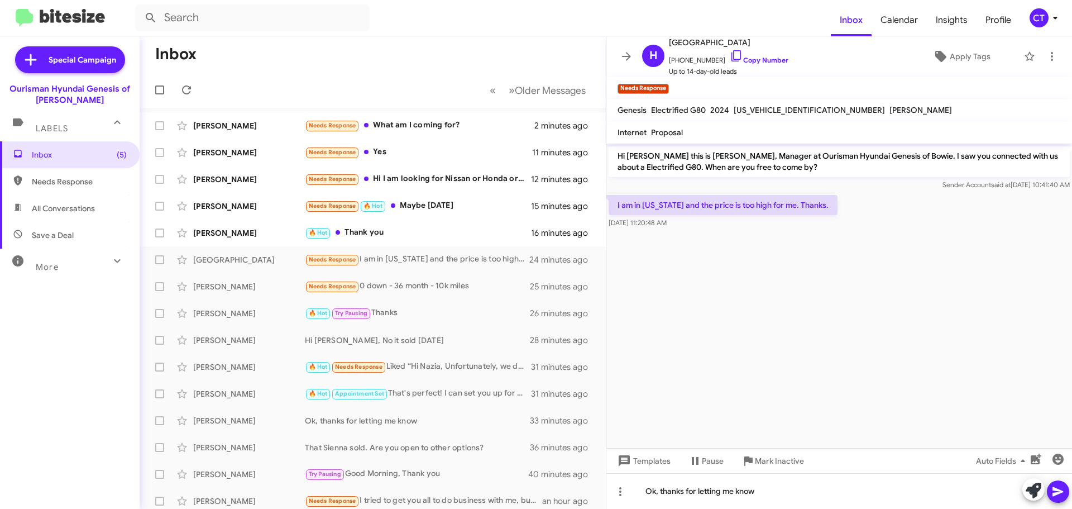
click at [1060, 486] on icon at bounding box center [1057, 491] width 13 height 13
click at [765, 463] on span "Mark Inactive" at bounding box center [779, 461] width 49 height 20
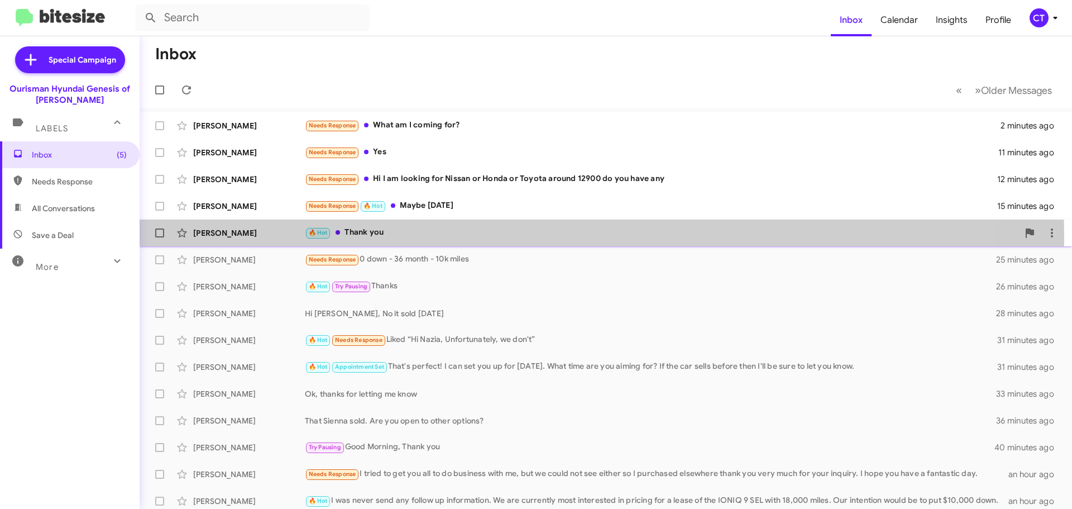
click at [391, 240] on div "[PERSON_NAME] 🔥 Hot Thank you 16 minutes ago" at bounding box center [606, 233] width 915 height 22
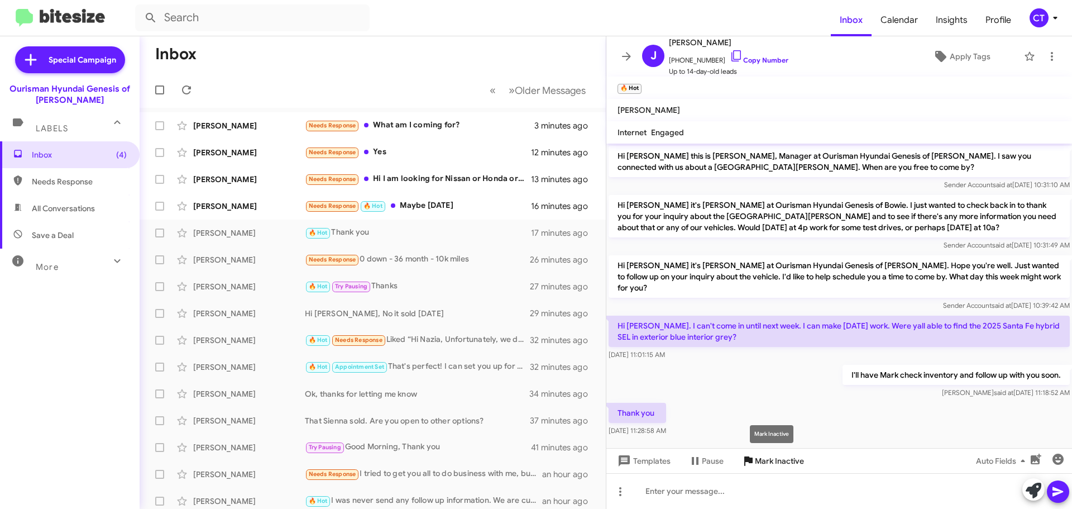
click at [797, 463] on span "Mark Inactive" at bounding box center [779, 461] width 49 height 20
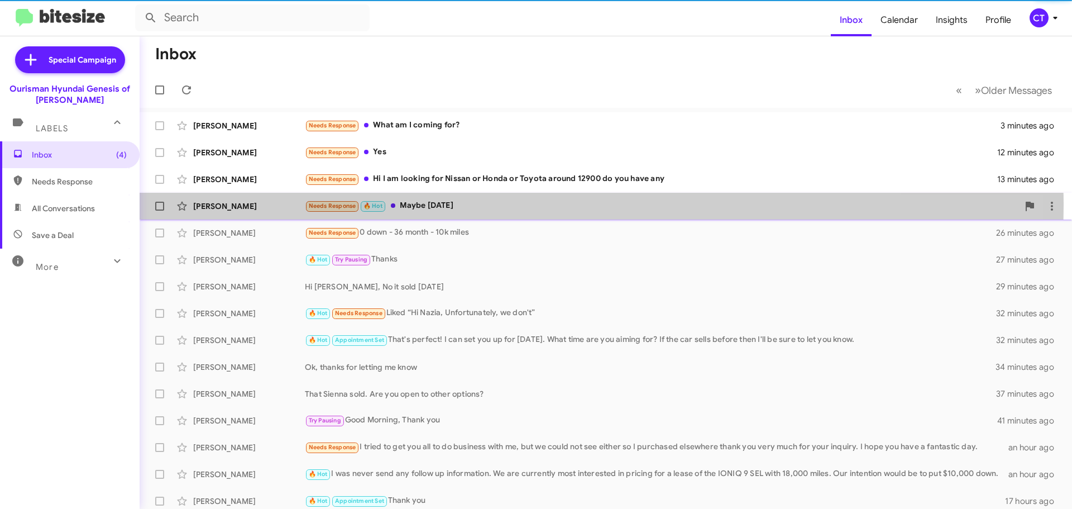
click at [486, 205] on div "Needs Response 🔥 Hot Maybe [DATE]" at bounding box center [662, 205] width 714 height 13
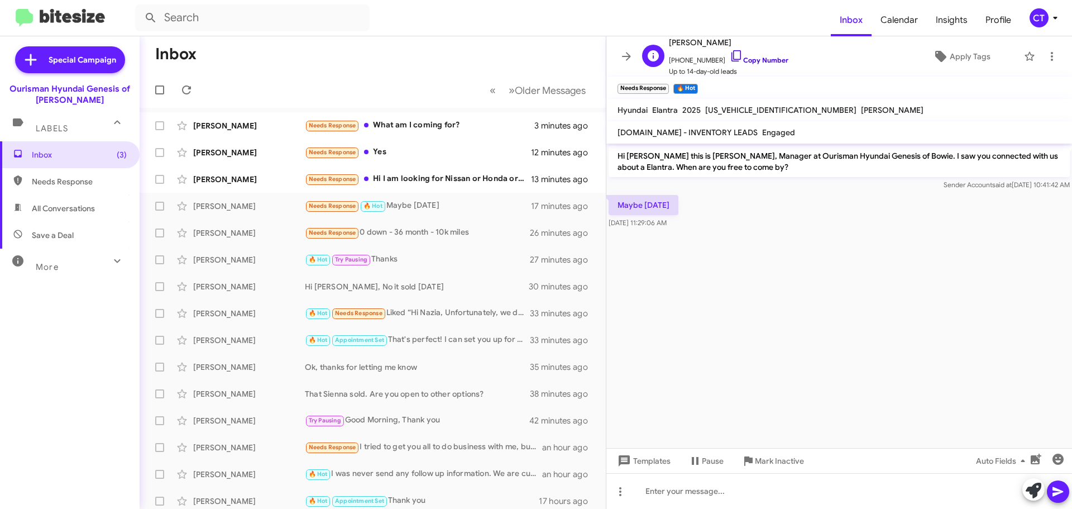
click at [730, 54] on icon at bounding box center [736, 55] width 13 height 13
click at [730, 52] on icon at bounding box center [736, 55] width 13 height 13
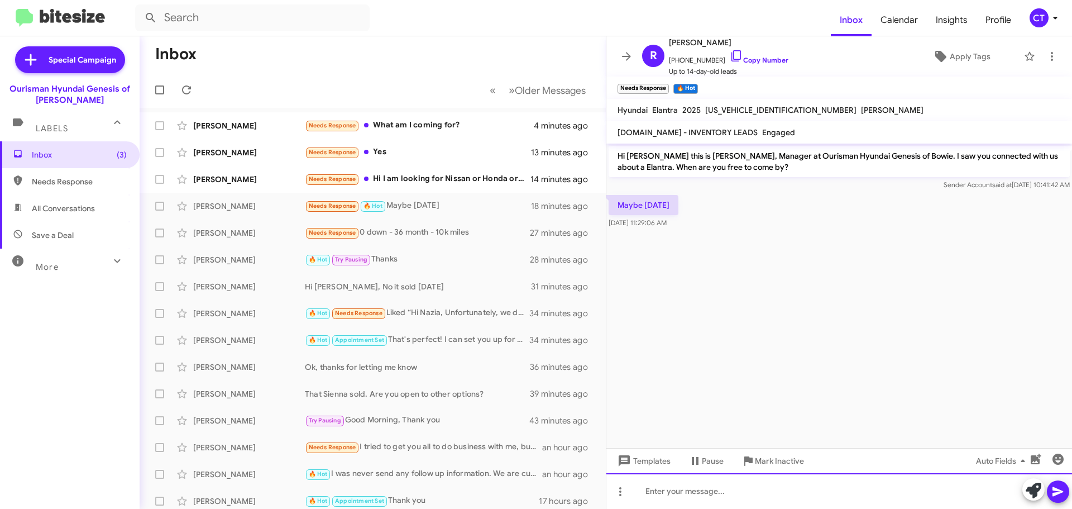
click at [711, 489] on div at bounding box center [839, 491] width 466 height 36
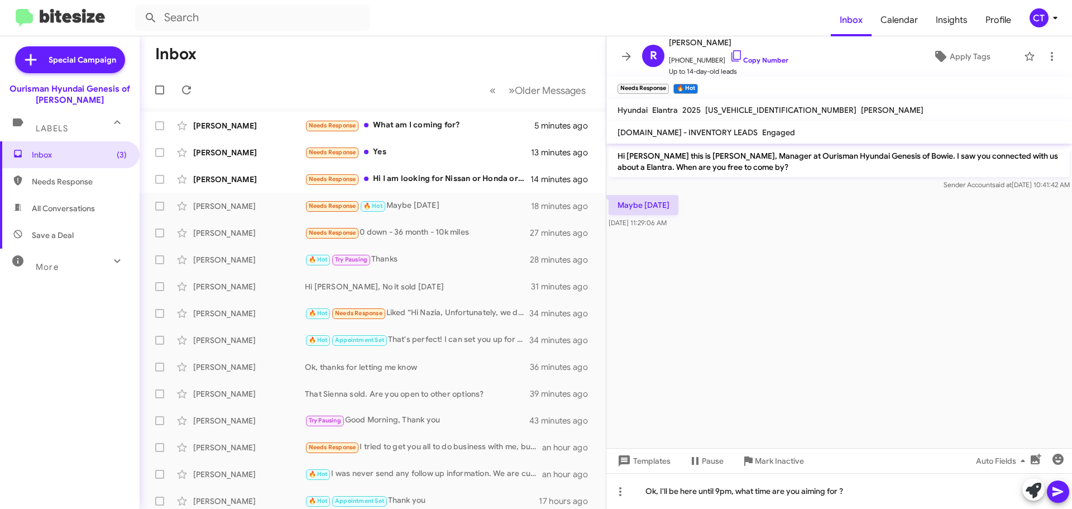
click at [1050, 494] on button at bounding box center [1058, 491] width 22 height 22
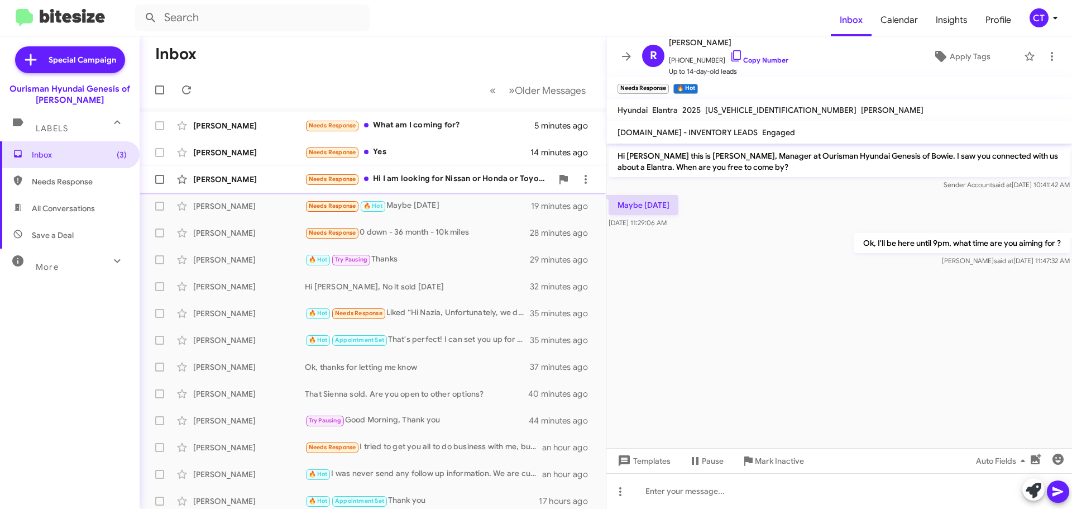
click at [405, 185] on div "Needs Response Hi I am looking for Nissan or Honda or Toyota around 12900 do yo…" at bounding box center [428, 179] width 247 height 13
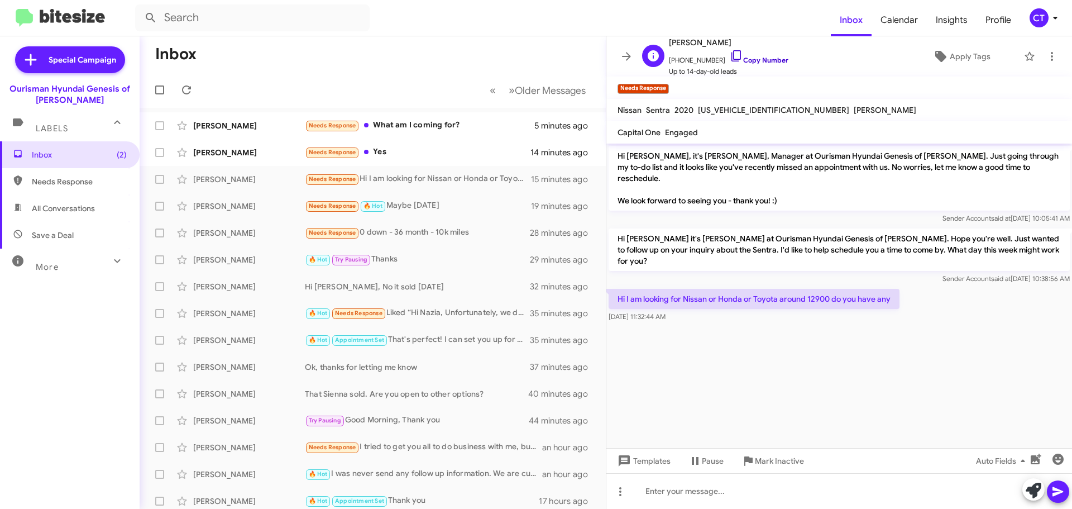
click at [730, 51] on icon at bounding box center [736, 55] width 13 height 13
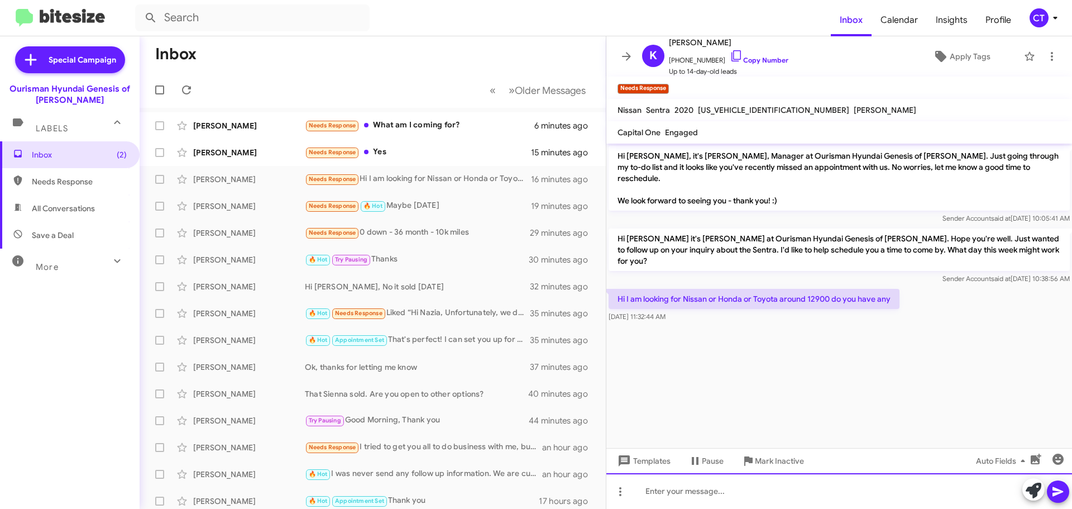
click at [666, 498] on div at bounding box center [839, 491] width 466 height 36
click at [724, 495] on div at bounding box center [839, 491] width 466 height 36
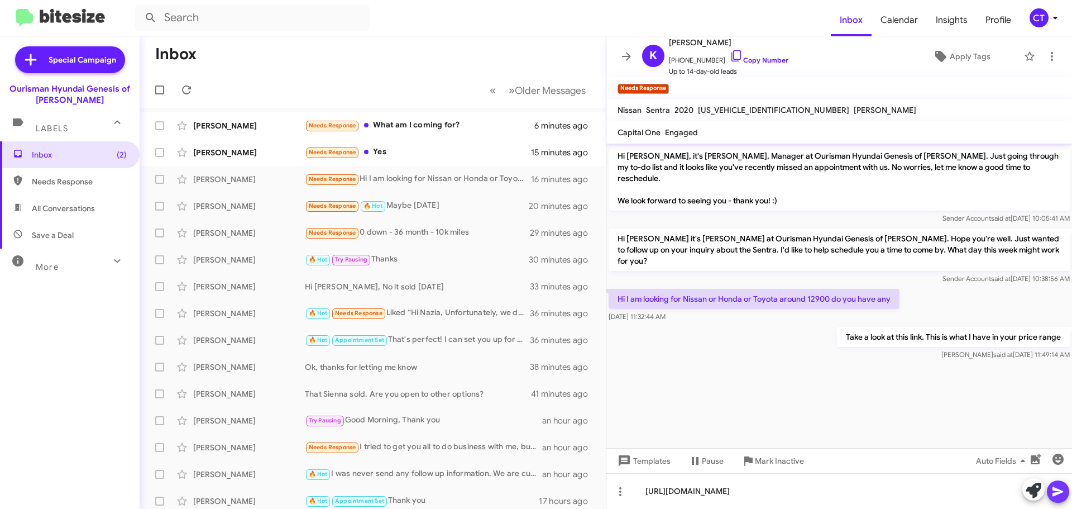
click at [1063, 492] on icon at bounding box center [1058, 491] width 11 height 9
click at [398, 159] on div "Bianca Hill Needs Response Yes 15 minutes ago" at bounding box center [373, 152] width 448 height 22
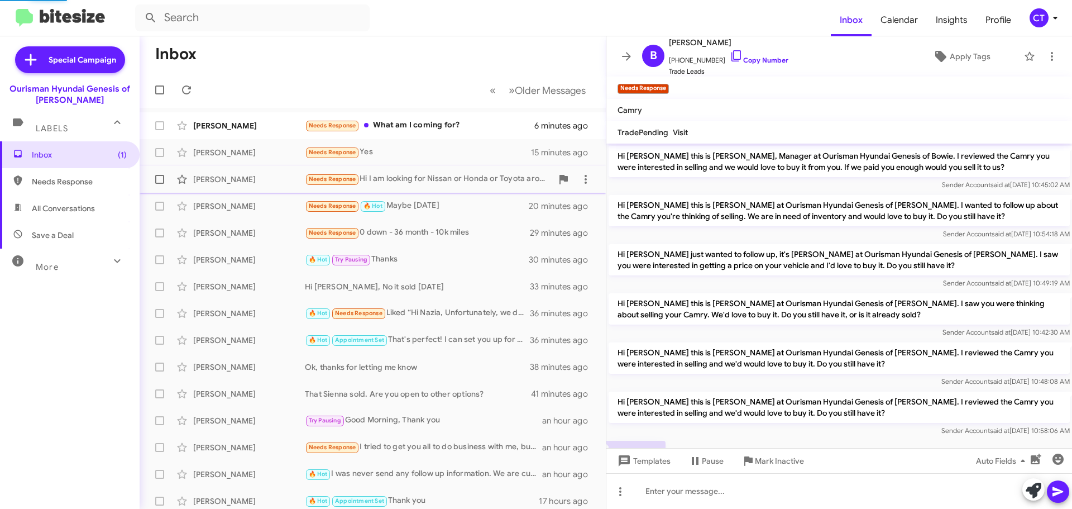
scroll to position [48, 0]
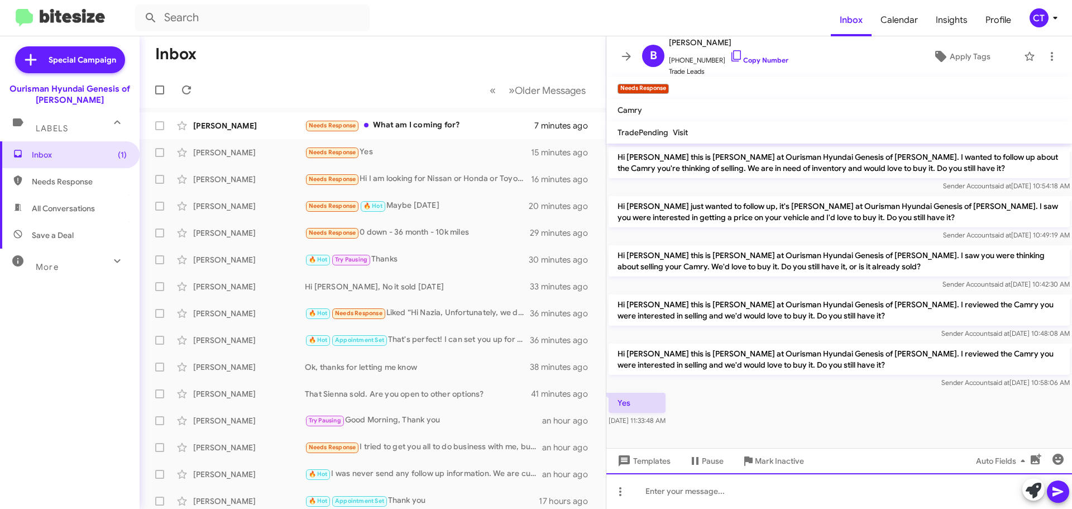
click at [680, 486] on div at bounding box center [839, 491] width 466 height 36
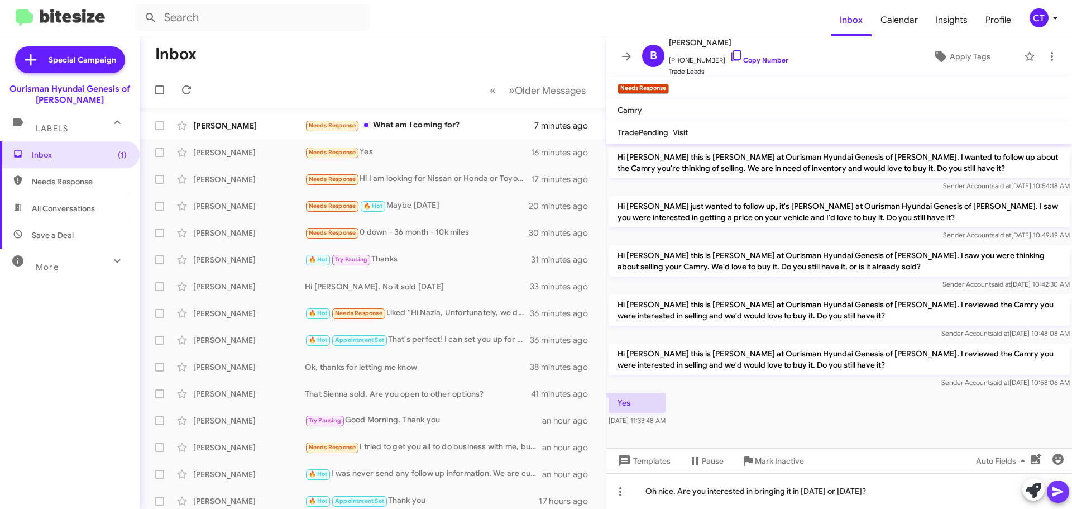
click at [1060, 489] on icon at bounding box center [1057, 491] width 13 height 13
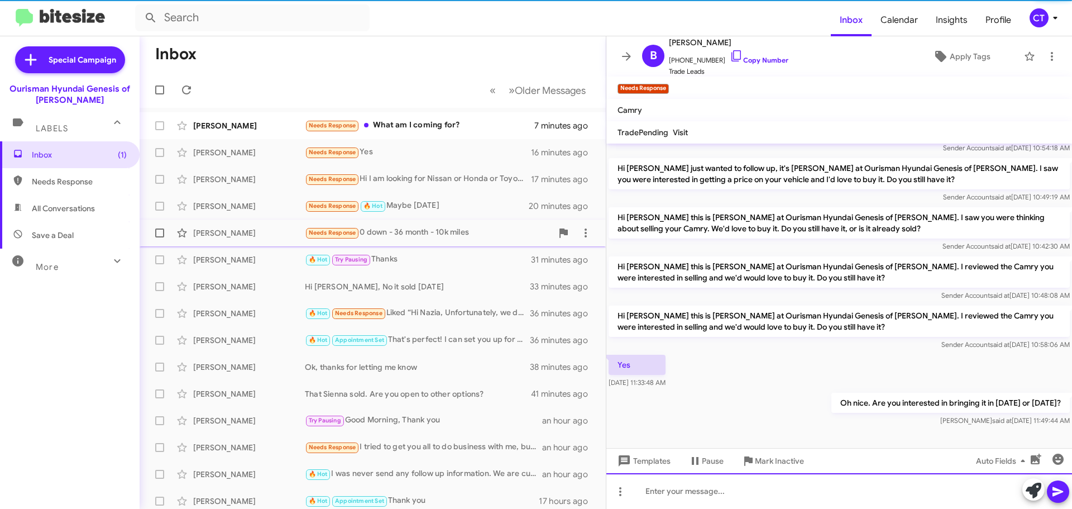
scroll to position [89, 0]
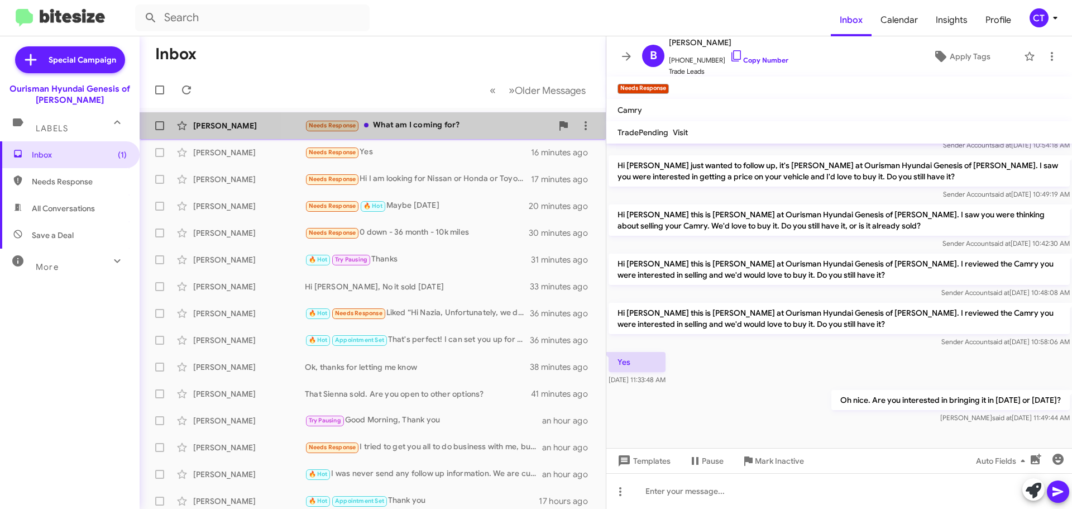
click at [445, 128] on div "Needs Response What am I coming for?" at bounding box center [428, 125] width 247 height 13
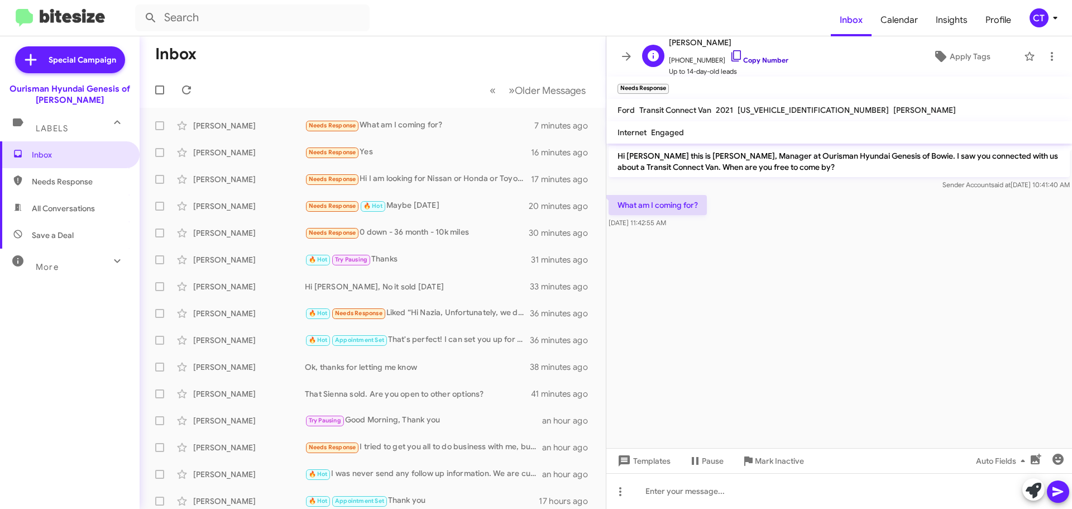
click at [730, 57] on icon at bounding box center [736, 55] width 13 height 13
drag, startPoint x: 468, startPoint y: 183, endPoint x: 461, endPoint y: 195, distance: 14.3
click at [468, 183] on div "Needs Response Hi I am looking for Nissan or Honda or Toyota around 12900 do yo…" at bounding box center [418, 179] width 226 height 13
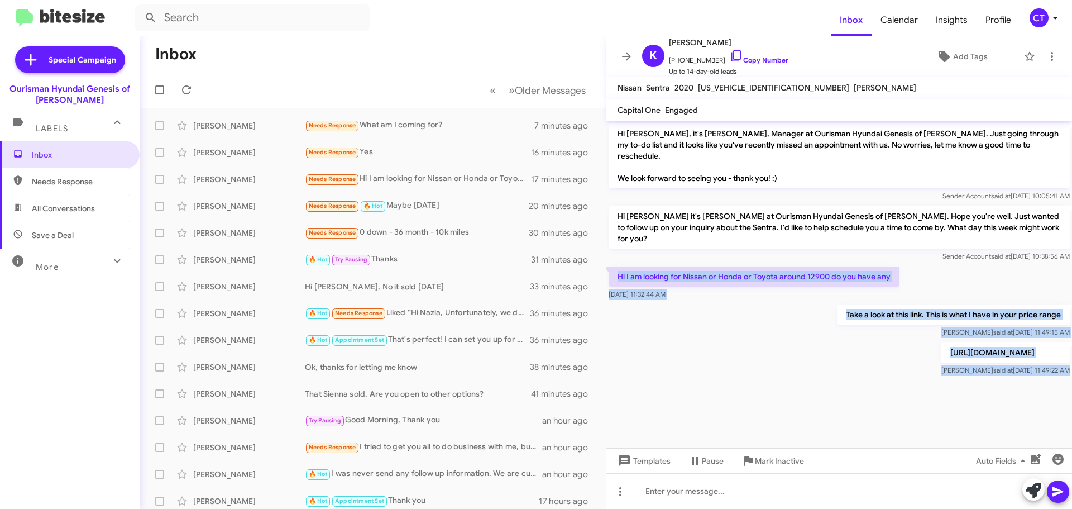
drag, startPoint x: 616, startPoint y: 250, endPoint x: 1063, endPoint y: 356, distance: 458.6
click at [1063, 356] on cdk-virtual-scroll-viewport "Hi Kamryn, it's Ciara Taylor, Manager at Ourisman Hyundai Genesis of Bowie. Jus…" at bounding box center [839, 284] width 466 height 327
copy div "Hi I am looking for Nissan or Honda or Toyota around 12900 do you have any Aug …"
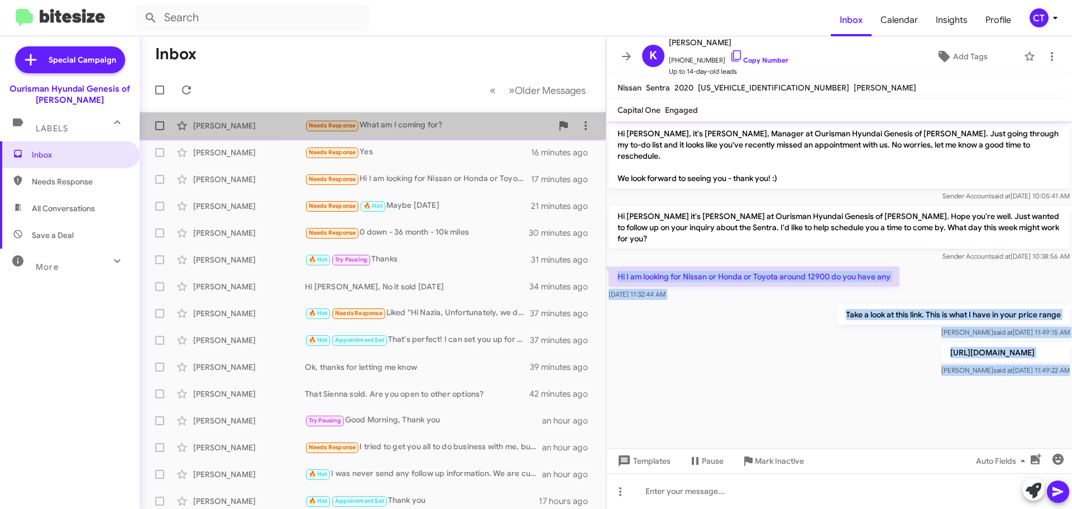
click at [386, 132] on div "Ryan Mcqueeney Needs Response What am I coming for? 7 minutes ago" at bounding box center [373, 125] width 448 height 22
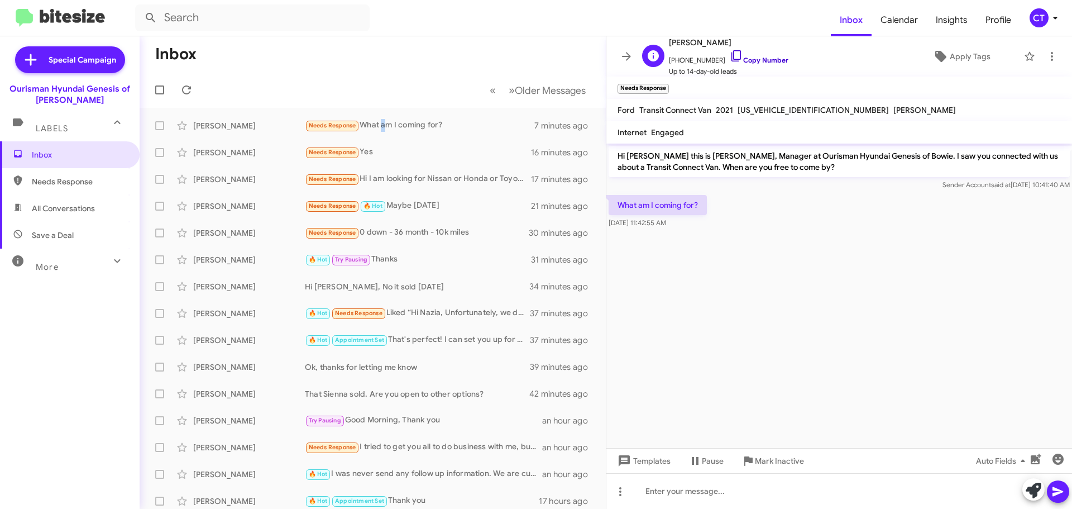
click at [730, 54] on icon at bounding box center [736, 55] width 13 height 13
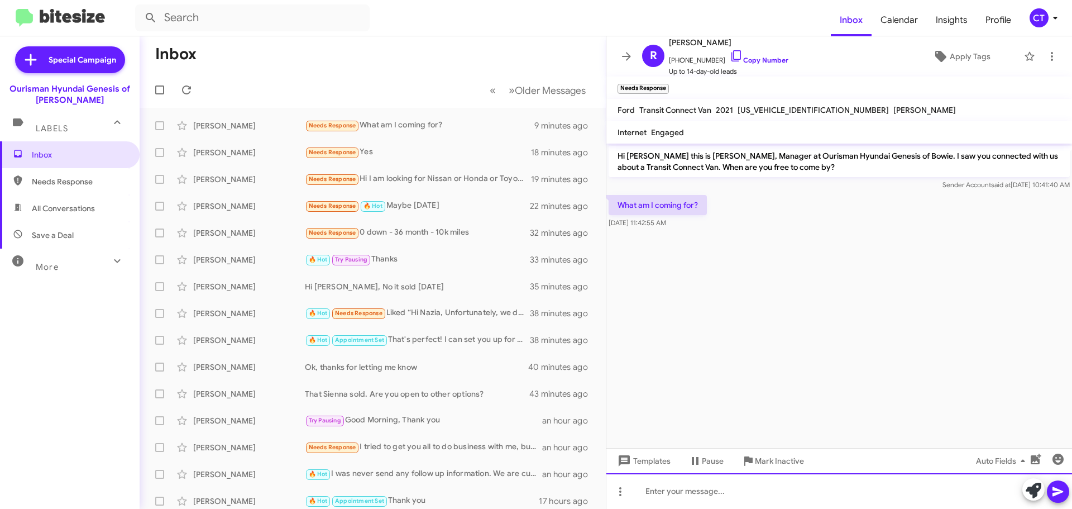
click at [707, 494] on div at bounding box center [839, 491] width 466 height 36
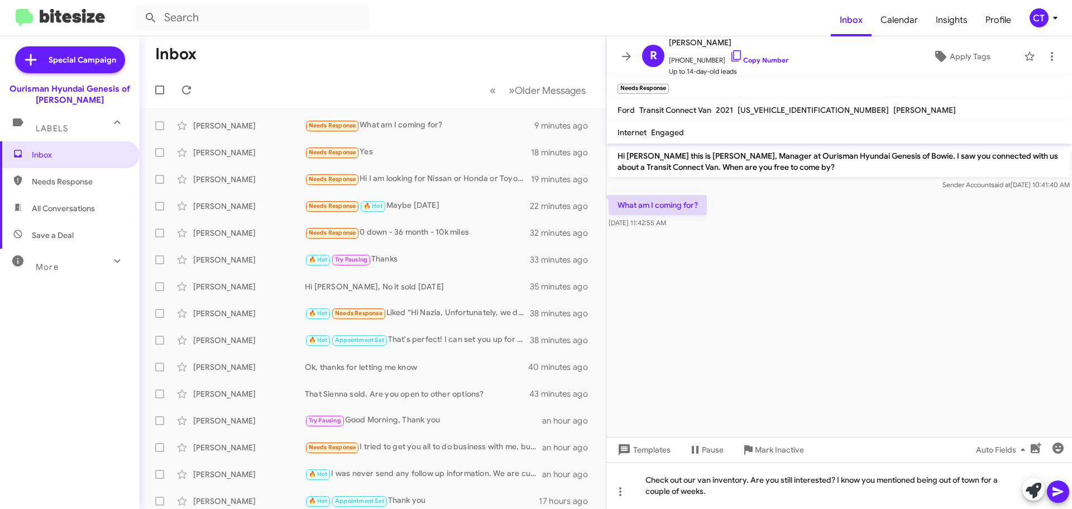
click at [1055, 484] on span at bounding box center [1057, 491] width 13 height 22
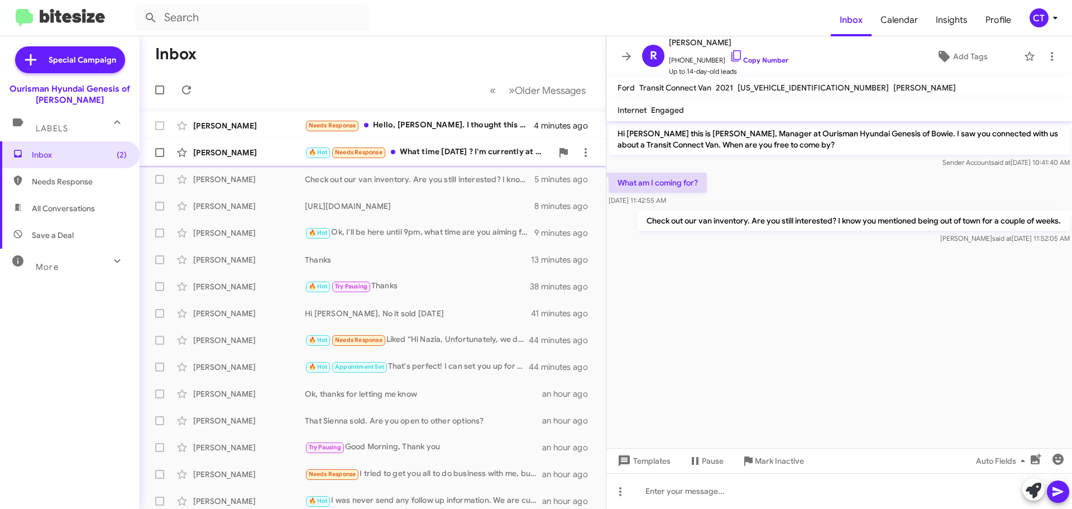
click at [457, 152] on div "🔥 Hot Needs Response What time [DATE] ? I'm currently at work" at bounding box center [428, 152] width 247 height 13
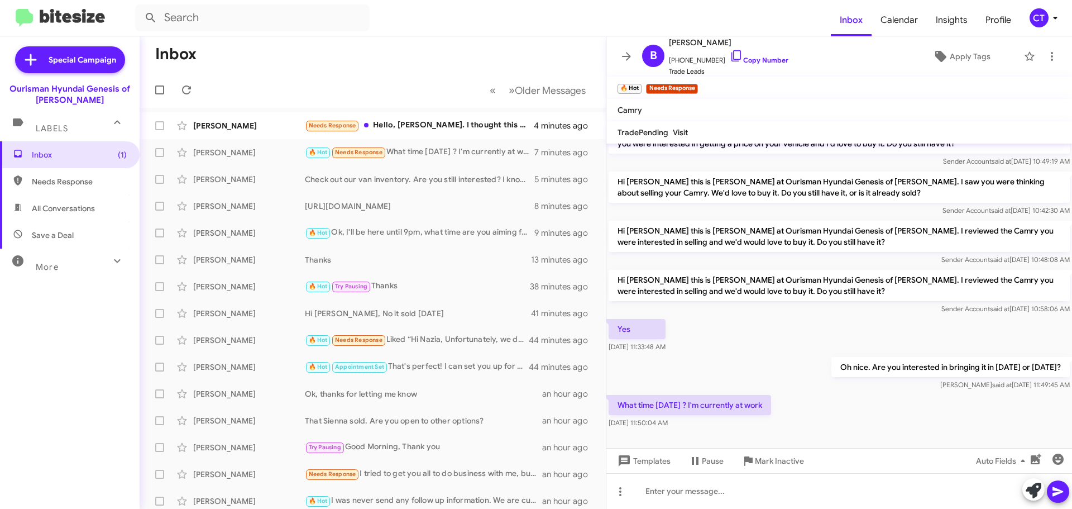
scroll to position [130, 0]
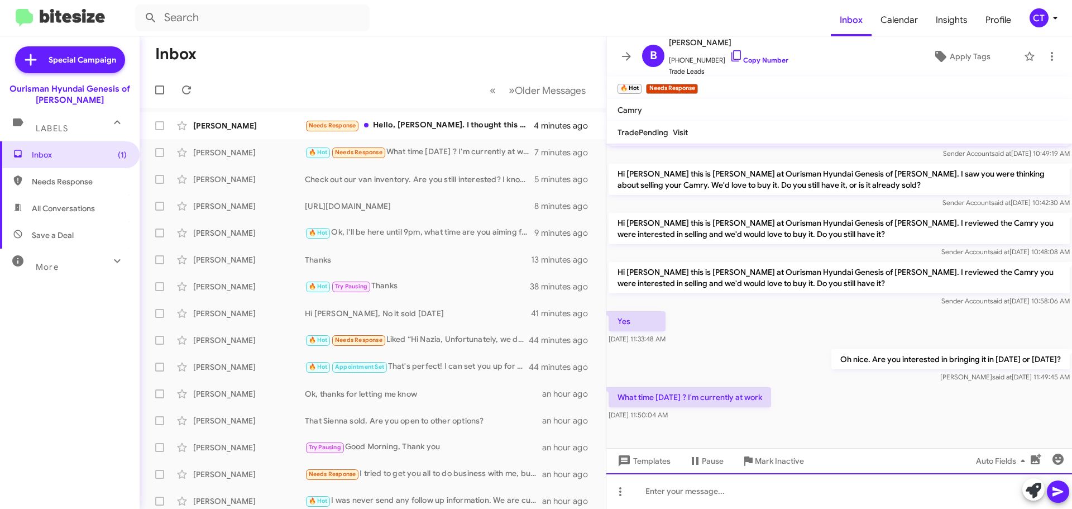
click at [811, 499] on div at bounding box center [839, 491] width 466 height 36
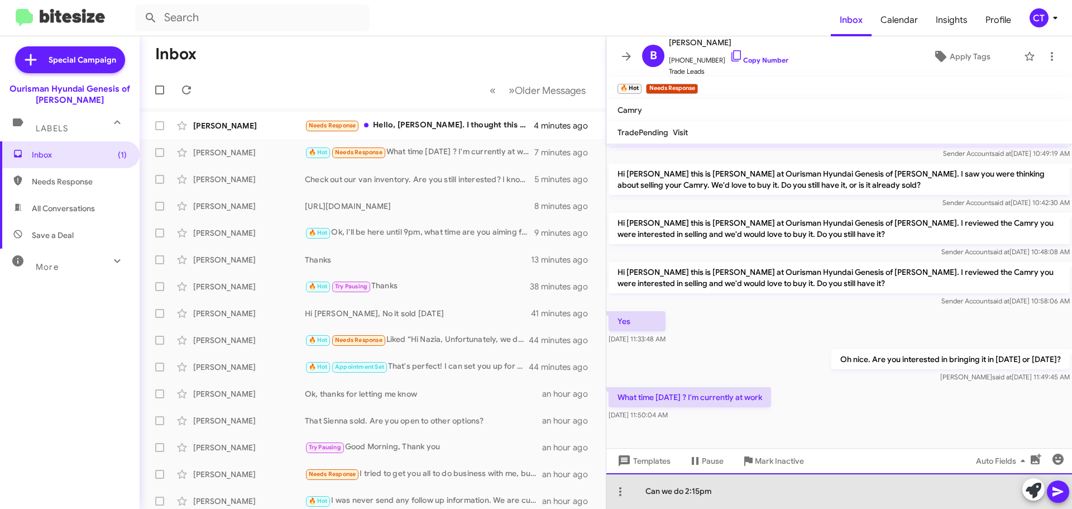
click at [685, 490] on div "Can we do 2:15pm" at bounding box center [839, 491] width 466 height 36
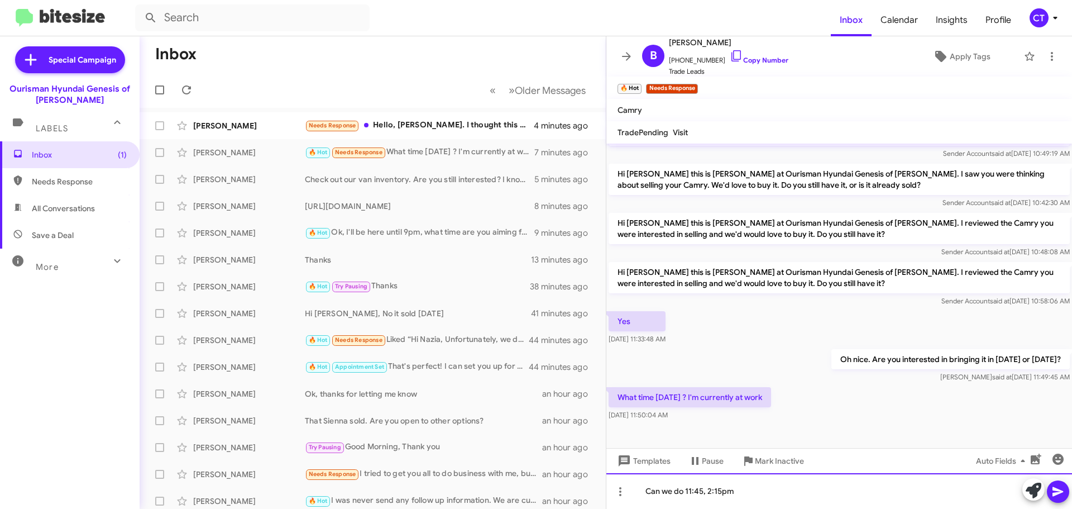
click at [760, 494] on div "Can we do 11:45, 2:15pm" at bounding box center [839, 491] width 466 height 36
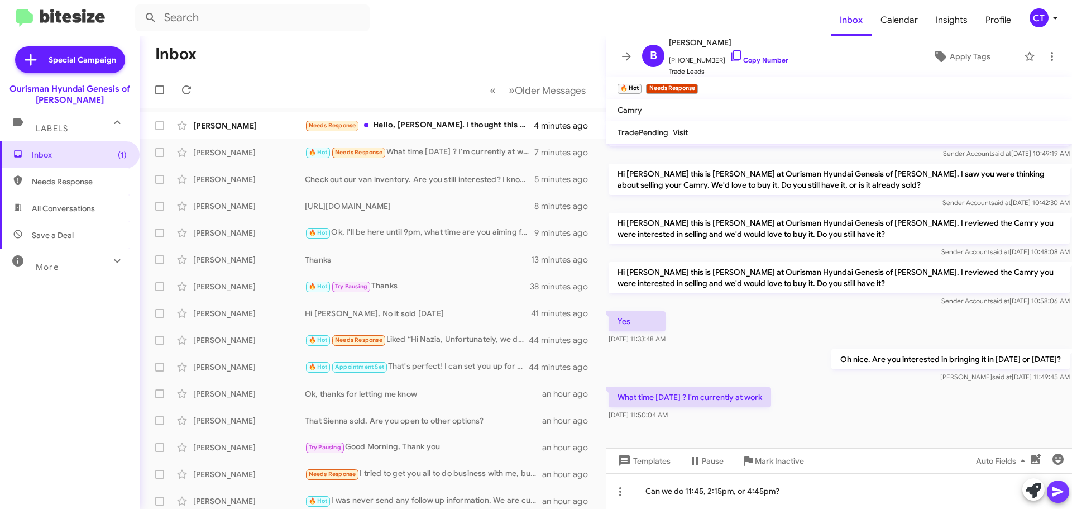
click at [1054, 492] on icon at bounding box center [1057, 491] width 13 height 13
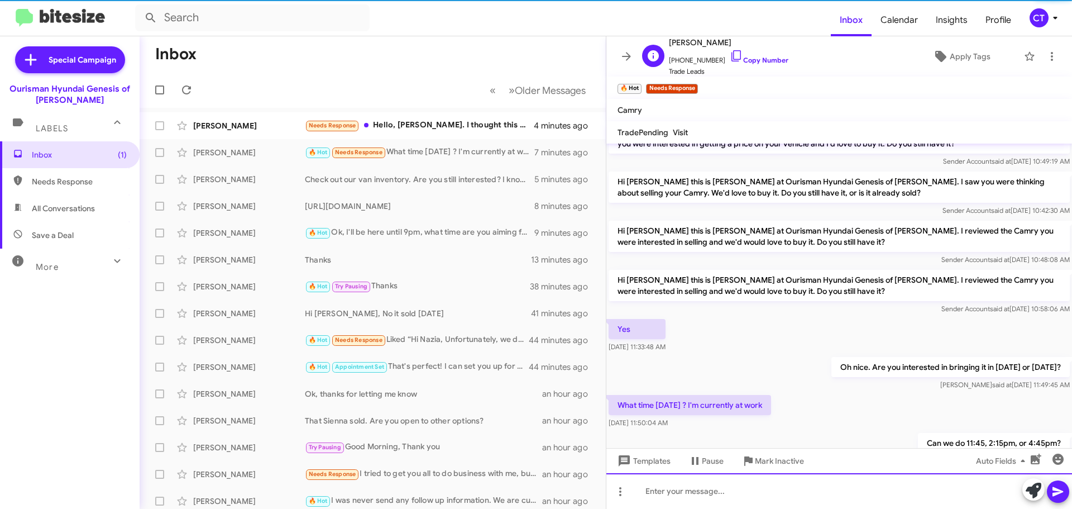
scroll to position [170, 0]
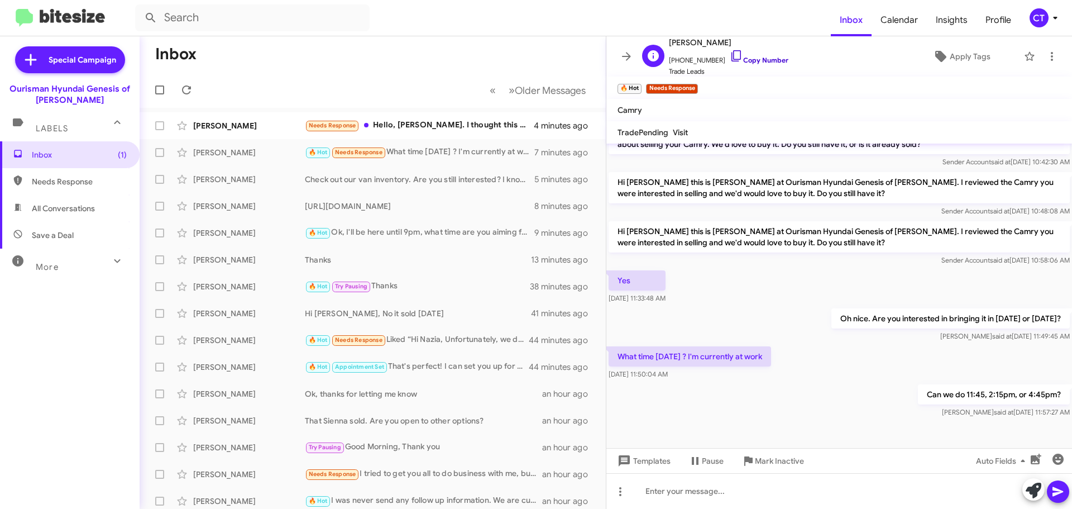
click at [730, 57] on icon at bounding box center [736, 55] width 13 height 13
drag, startPoint x: 614, startPoint y: 279, endPoint x: 1061, endPoint y: 419, distance: 469.4
click at [1061, 419] on div "Hi [PERSON_NAME] this is [PERSON_NAME], Manager at Ourisman Hyundai Genesis of …" at bounding box center [839, 196] width 466 height 447
copy div "Yes [DATE] 11:33:48 AM Oh nice. Are you interested in bringing it in [DATE] or …"
click at [694, 276] on div "Yes [DATE] 11:33:48 AM" at bounding box center [839, 287] width 466 height 38
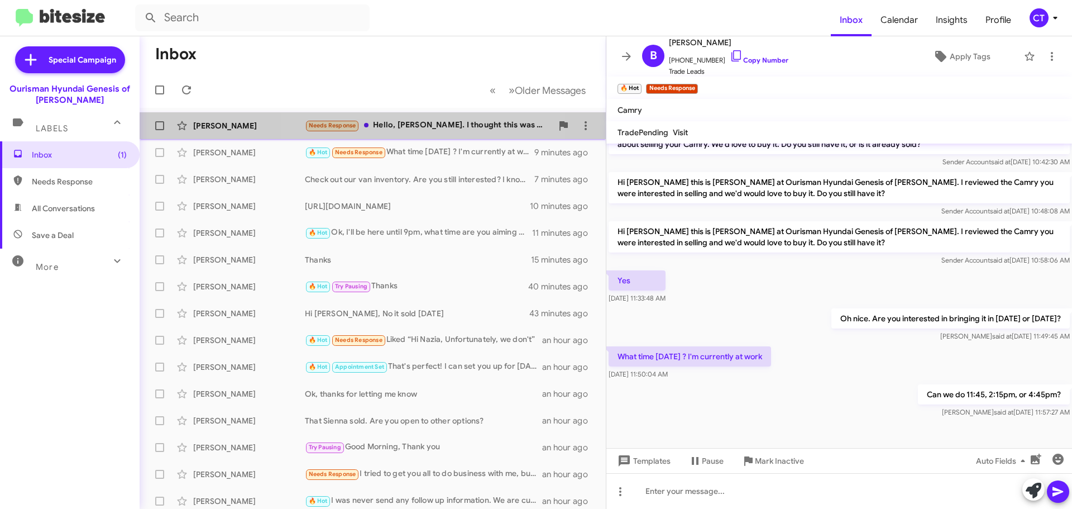
click at [431, 128] on div "Needs Response Hello, [PERSON_NAME]. I thought this was an automated message." at bounding box center [428, 125] width 247 height 13
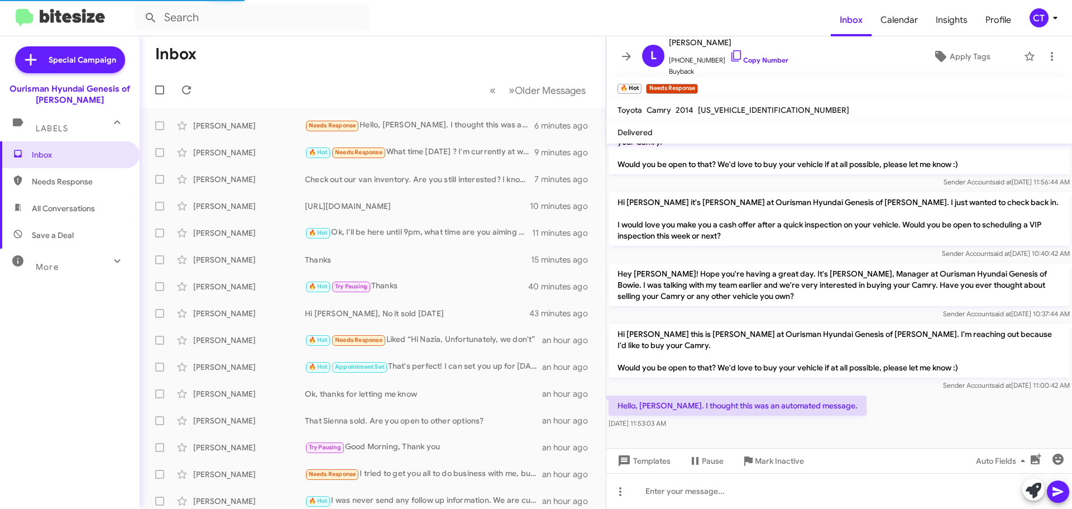
scroll to position [85, 0]
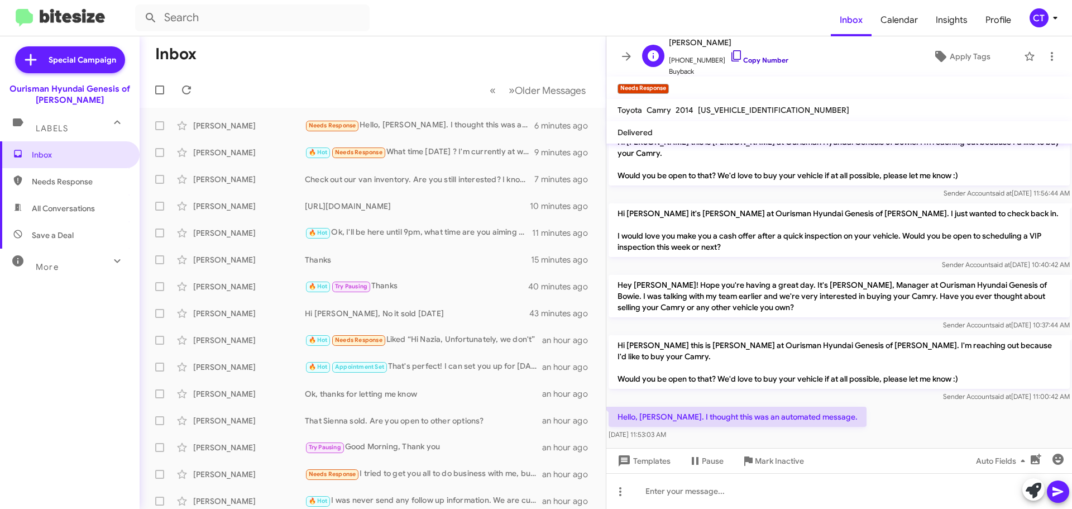
click at [730, 54] on icon at bounding box center [736, 55] width 13 height 13
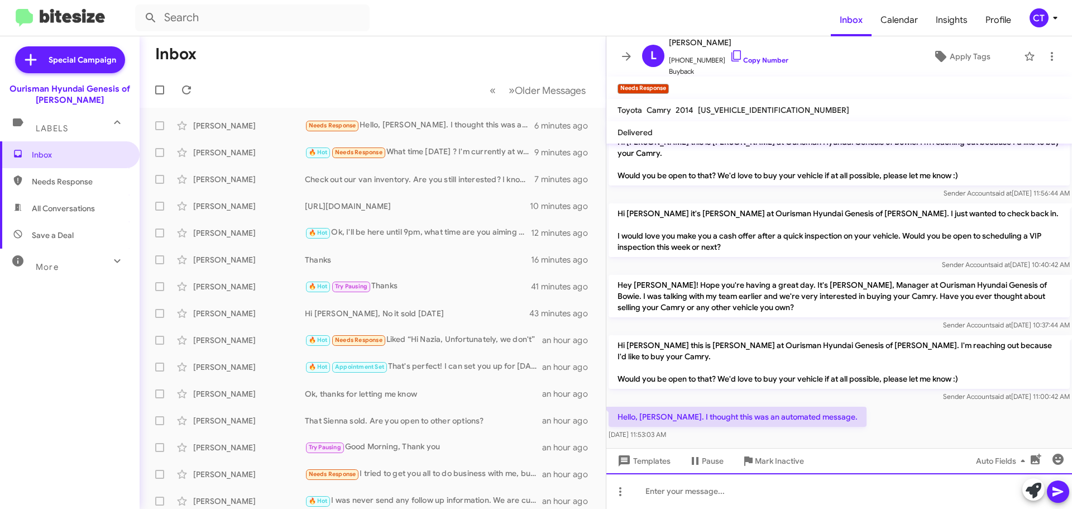
drag, startPoint x: 696, startPoint y: 494, endPoint x: 714, endPoint y: 492, distance: 17.9
click at [696, 494] on div at bounding box center [839, 491] width 466 height 36
click at [684, 499] on div at bounding box center [839, 491] width 466 height 36
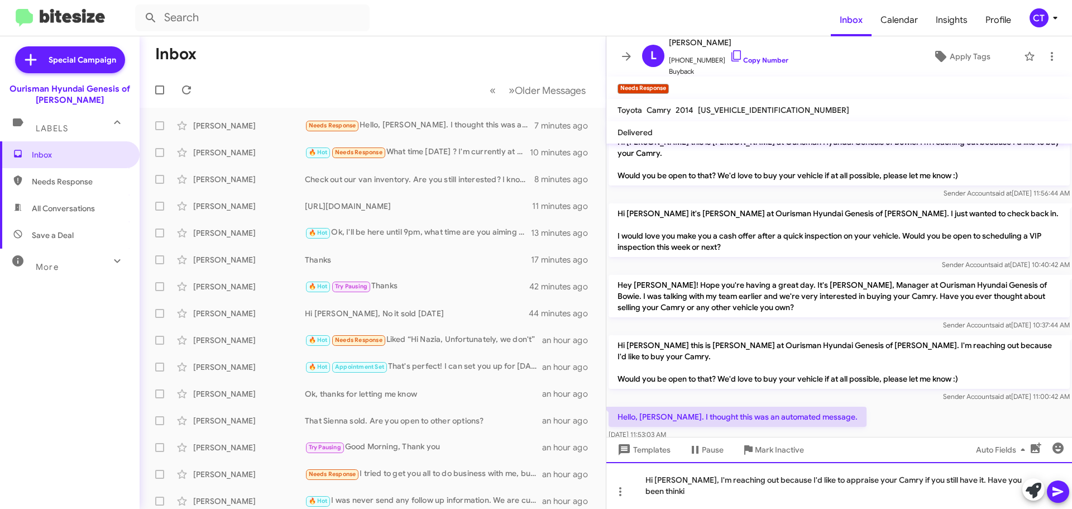
scroll to position [97, 0]
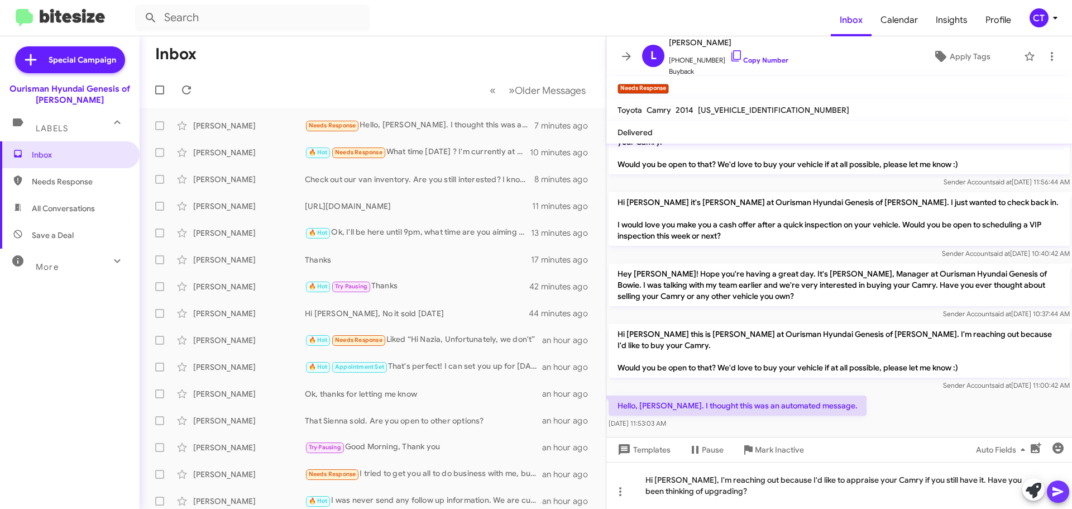
click at [1054, 486] on icon at bounding box center [1057, 491] width 13 height 13
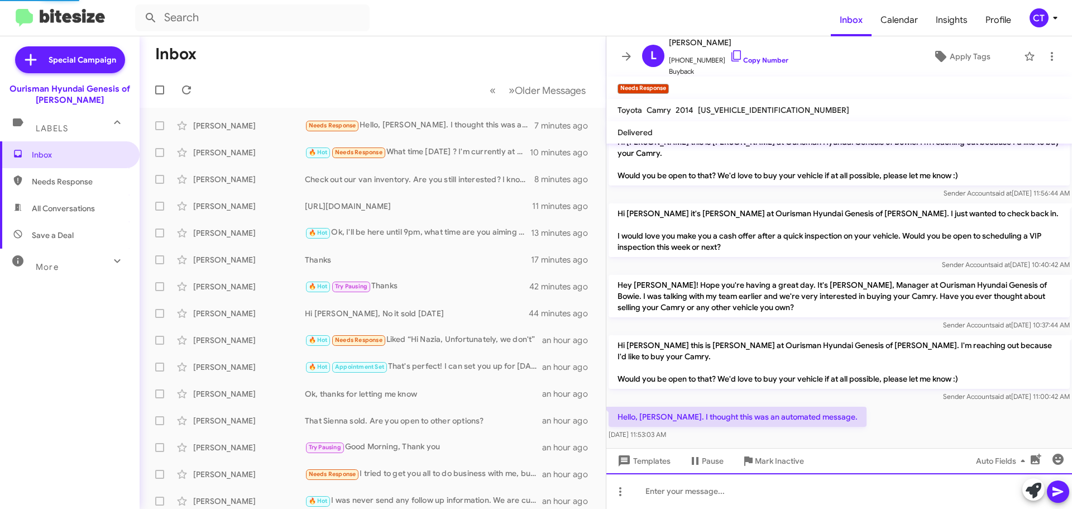
scroll to position [0, 0]
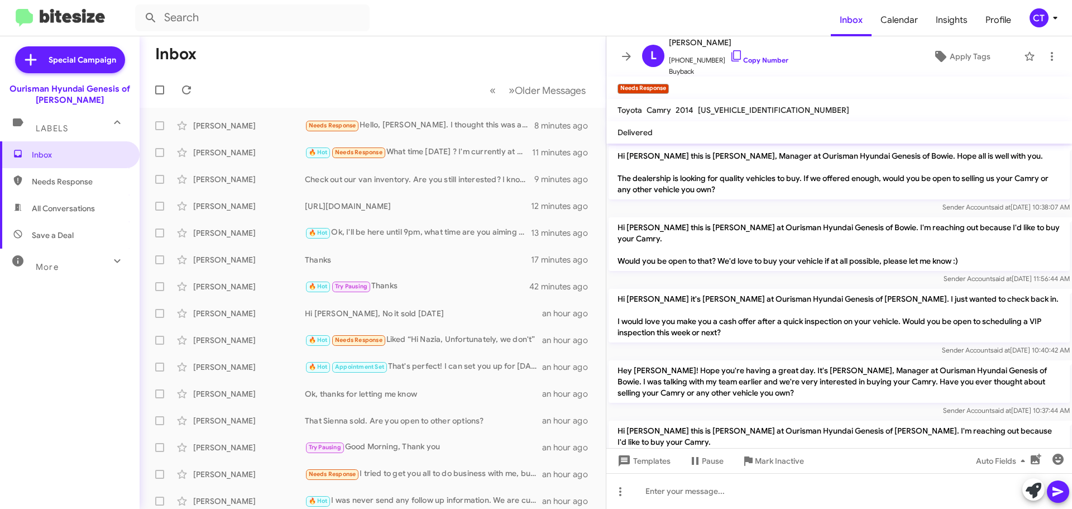
click at [1053, 18] on icon at bounding box center [1055, 17] width 13 height 13
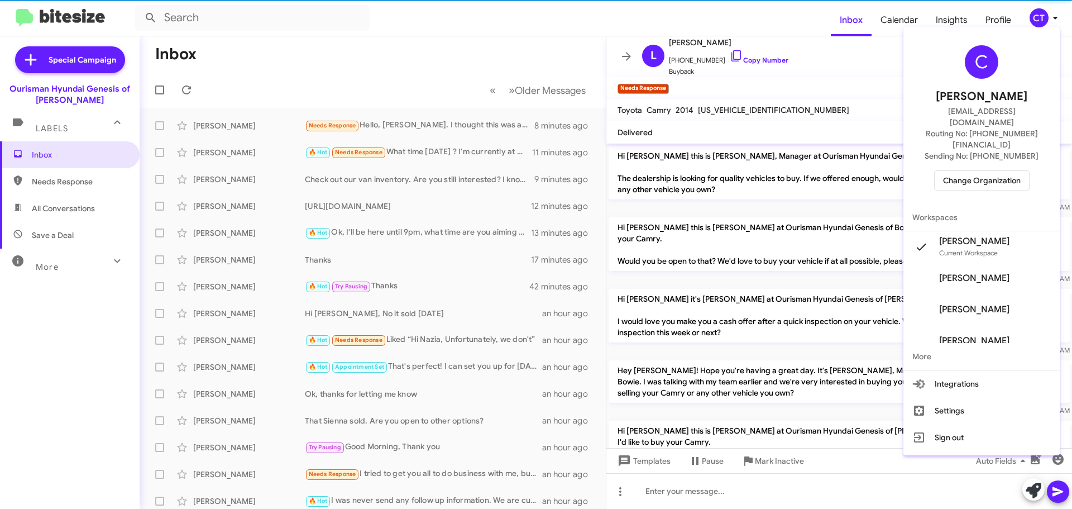
click at [978, 171] on span "Change Organization" at bounding box center [982, 180] width 78 height 19
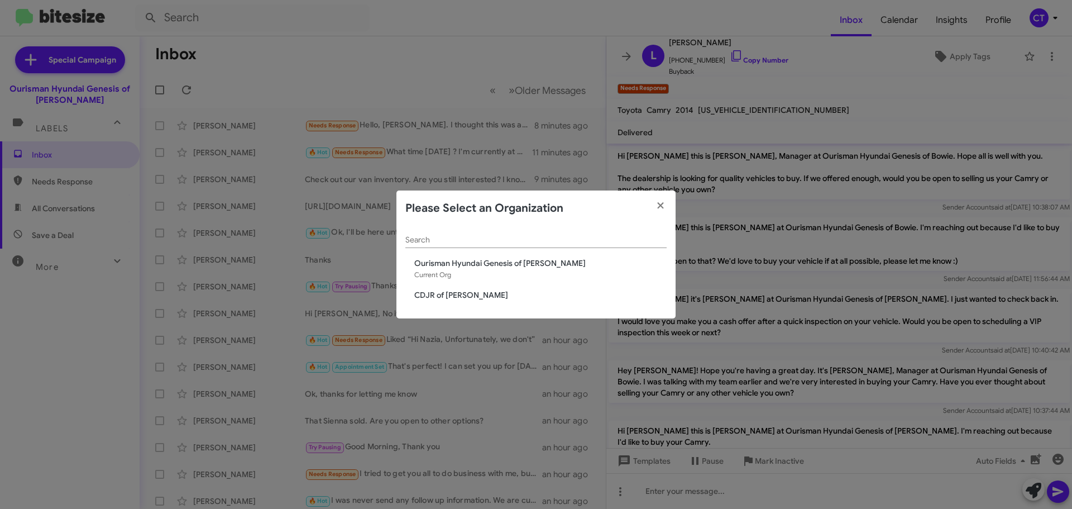
click at [429, 301] on div "Search Ourisman Hyundai Genesis of Bowie Current Org CDJR of [PERSON_NAME]" at bounding box center [535, 272] width 279 height 93
click at [428, 297] on span "CDJR of [PERSON_NAME]" at bounding box center [540, 294] width 252 height 11
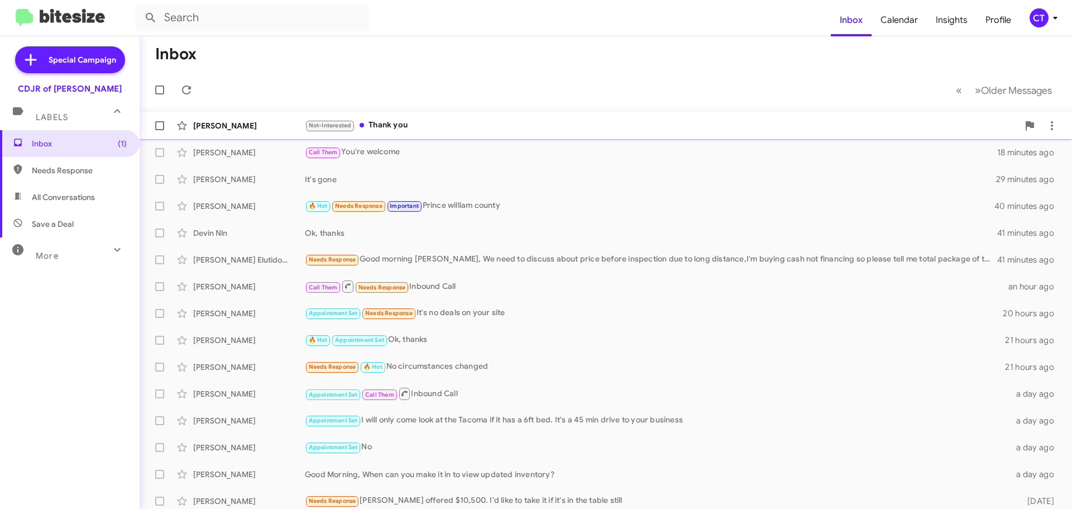
click at [428, 133] on div "[PERSON_NAME] Not-Interested Thank you 6 minutes ago" at bounding box center [606, 125] width 915 height 22
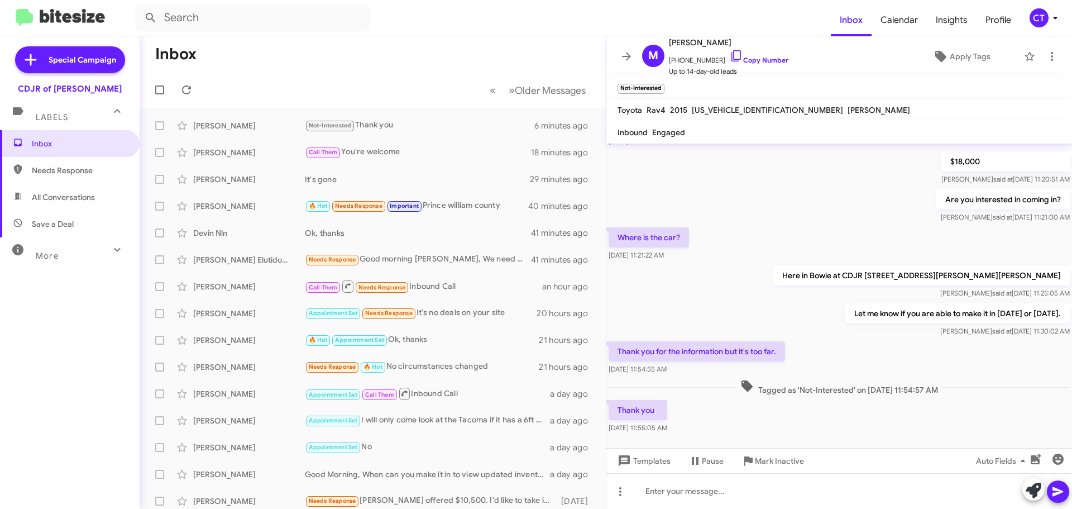
scroll to position [97, 0]
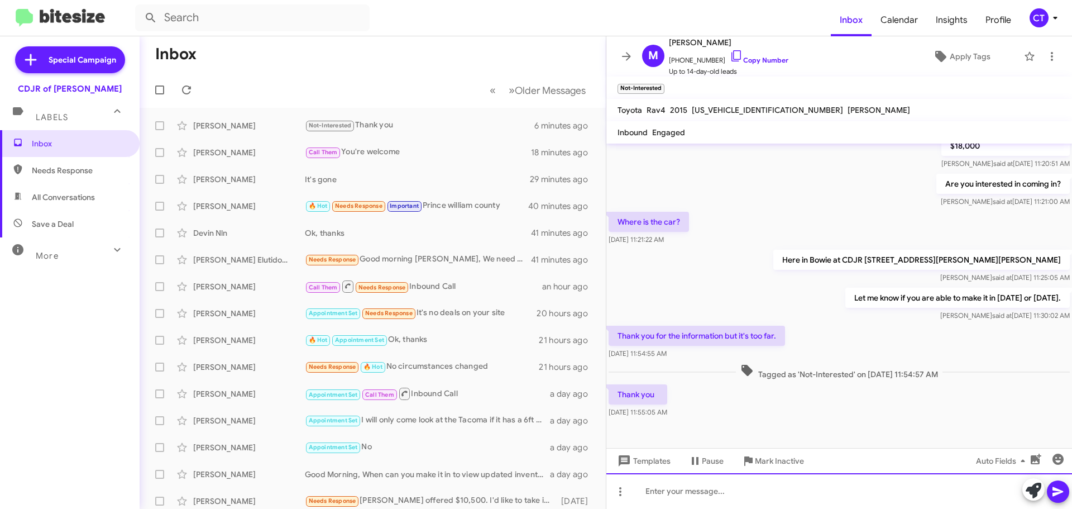
click at [714, 503] on div at bounding box center [839, 491] width 466 height 36
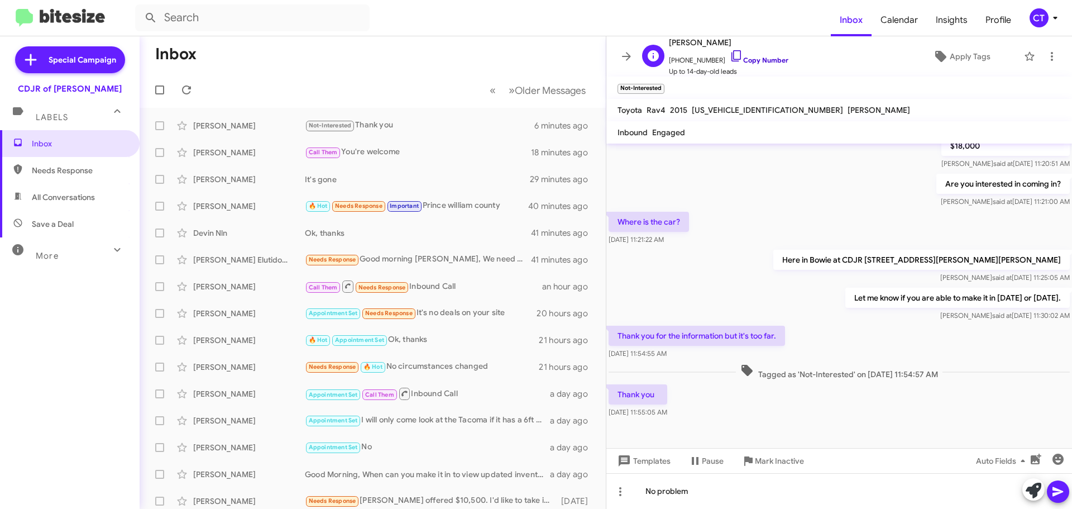
click at [730, 56] on icon at bounding box center [736, 55] width 13 height 13
click at [1062, 498] on icon at bounding box center [1057, 491] width 13 height 13
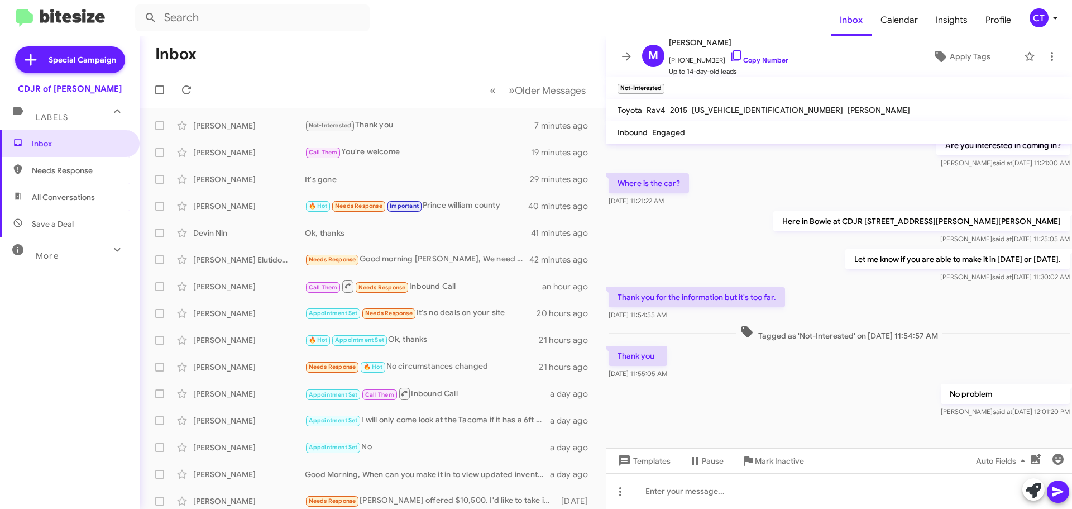
scroll to position [138, 0]
click at [774, 459] on span "Mark Inactive" at bounding box center [779, 461] width 49 height 20
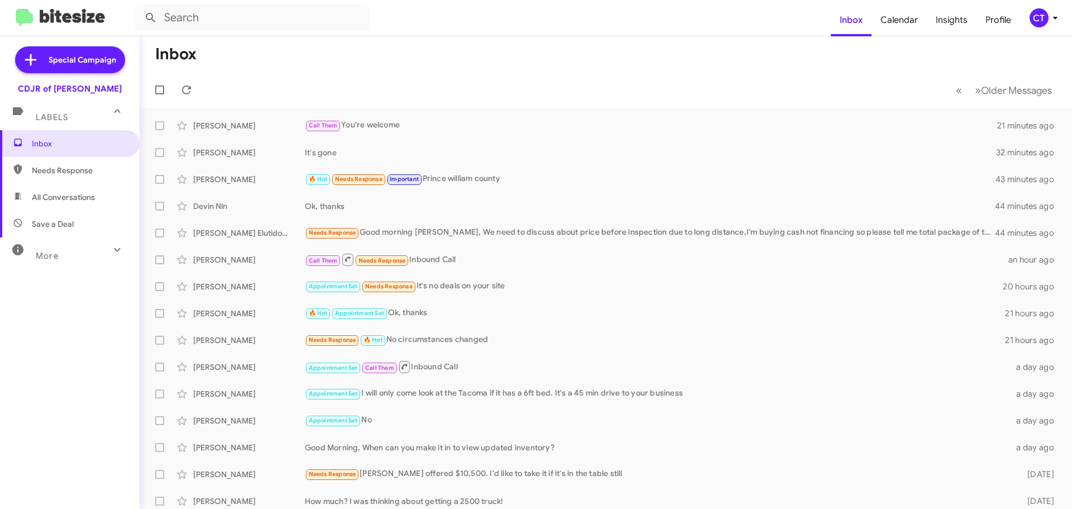
click at [1054, 13] on icon at bounding box center [1055, 17] width 13 height 13
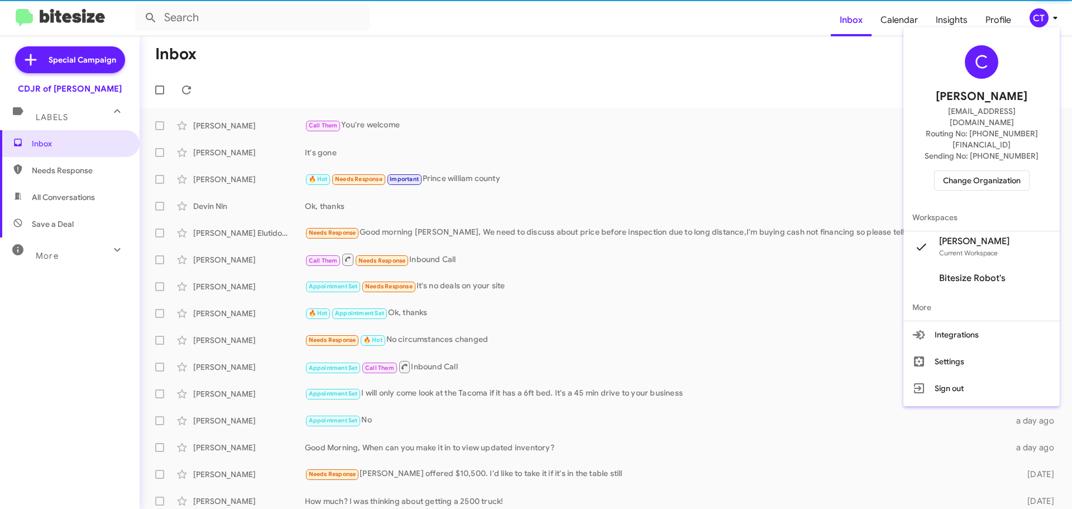
click at [967, 171] on span "Change Organization" at bounding box center [982, 180] width 78 height 19
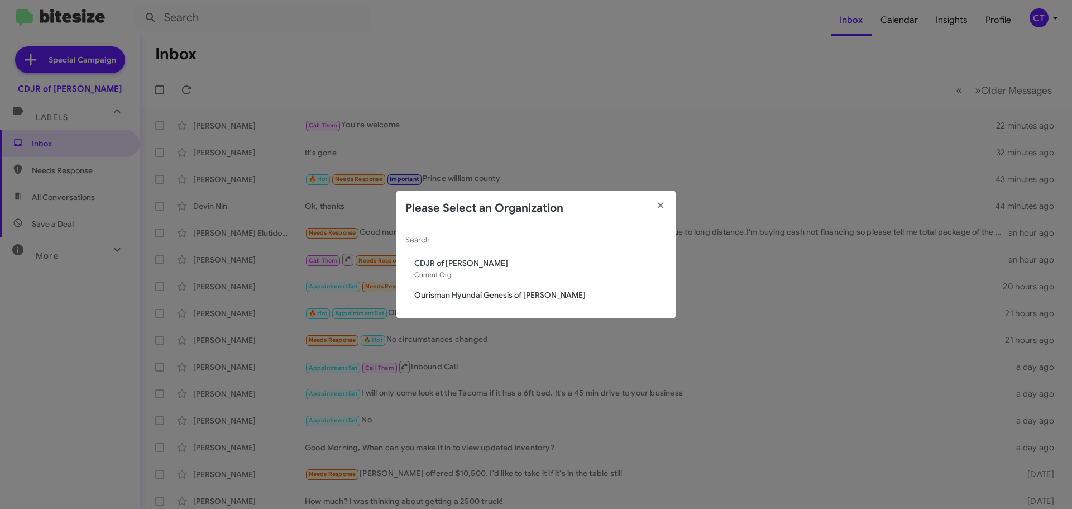
click at [543, 291] on span "Ourisman Hyundai Genesis of [PERSON_NAME]" at bounding box center [540, 294] width 252 height 11
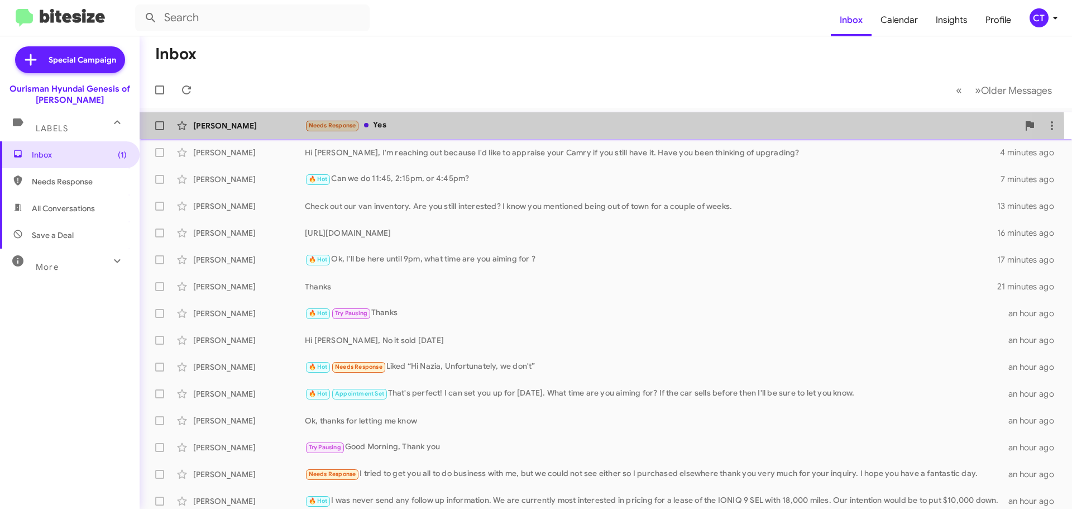
click at [410, 132] on div "[PERSON_NAME] Needs Response Yes a few seconds ago" at bounding box center [606, 125] width 915 height 22
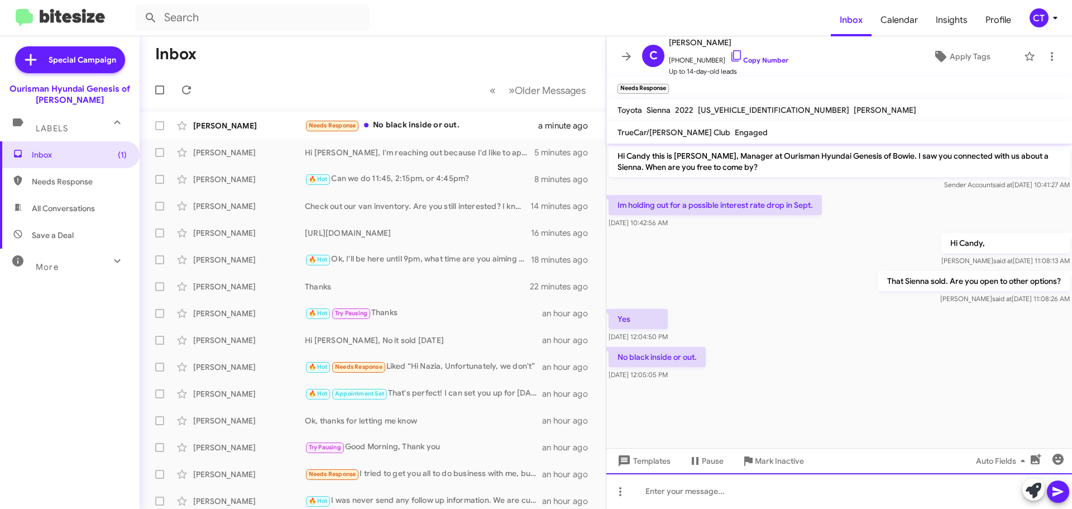
click at [686, 501] on div at bounding box center [839, 491] width 466 height 36
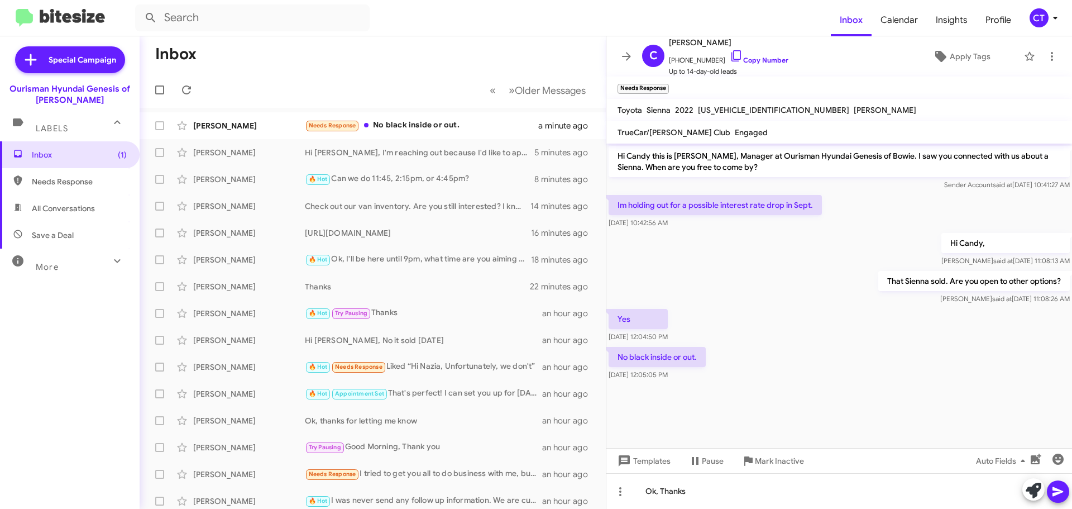
click at [1061, 495] on icon at bounding box center [1057, 491] width 13 height 13
click at [433, 130] on div "Needs Response No black inside or out." at bounding box center [428, 125] width 247 height 13
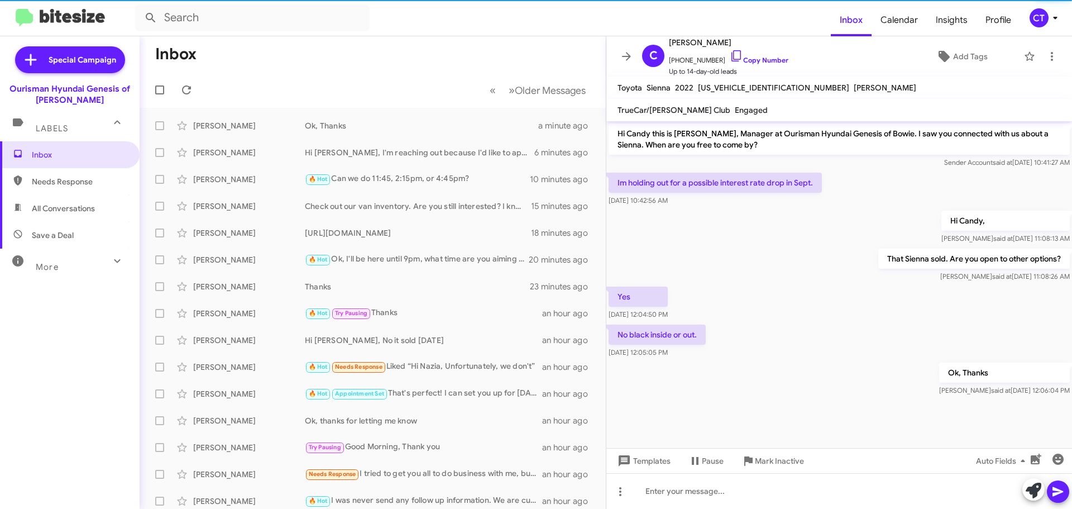
click at [498, 33] on mat-toolbar "Inbox Calendar Insights Profile CT" at bounding box center [536, 18] width 1072 height 36
